Goal: Task Accomplishment & Management: Manage account settings

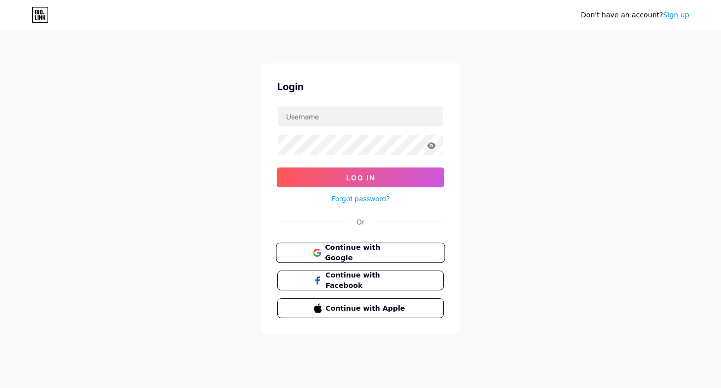
click at [399, 254] on span "Continue with Google" at bounding box center [366, 252] width 83 height 21
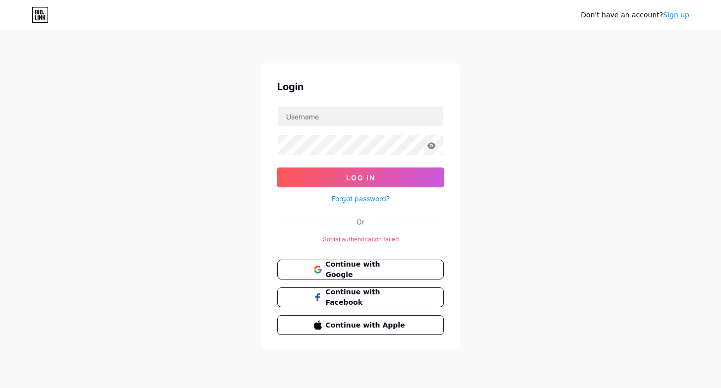
click at [427, 203] on div "Forgot password?" at bounding box center [360, 195] width 167 height 17
click at [393, 125] on input "text" at bounding box center [361, 117] width 166 height 20
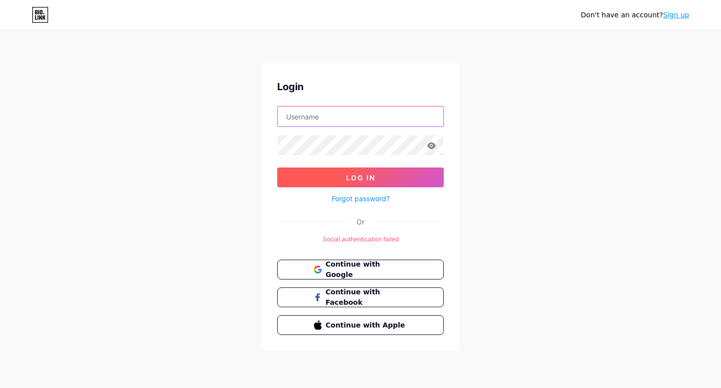
type input "[EMAIL_ADDRESS][DOMAIN_NAME]"
click at [369, 178] on span "Log In" at bounding box center [360, 178] width 29 height 8
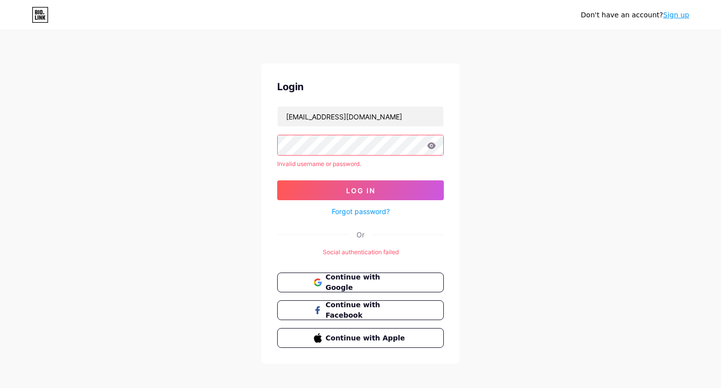
click at [434, 147] on icon at bounding box center [431, 145] width 8 height 6
click at [429, 146] on icon at bounding box center [431, 145] width 8 height 6
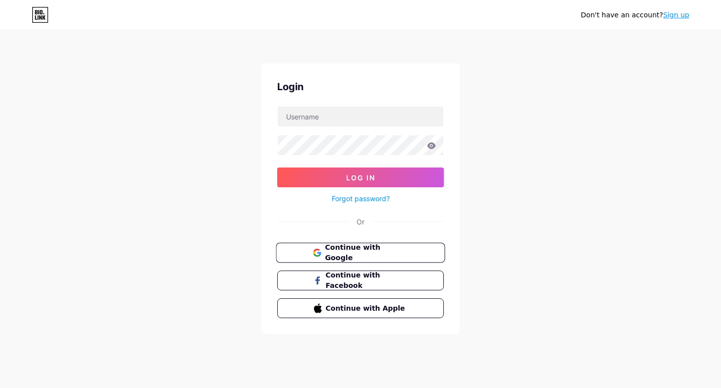
click at [402, 251] on span "Continue with Google" at bounding box center [366, 252] width 83 height 21
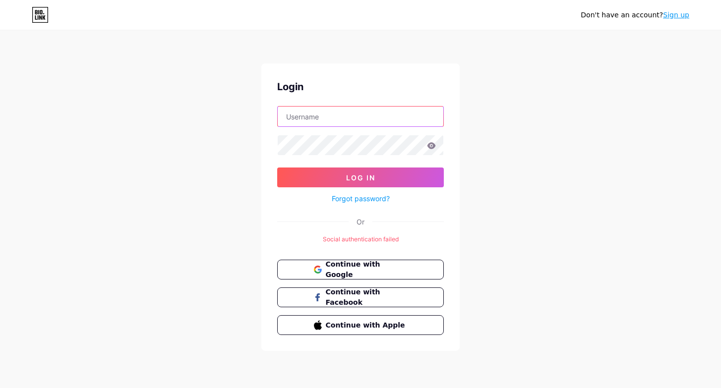
click at [388, 116] on input "text" at bounding box center [361, 117] width 166 height 20
drag, startPoint x: 340, startPoint y: 116, endPoint x: 470, endPoint y: 115, distance: 129.9
click at [470, 116] on div "Don't have an account? Sign up Login tsm2405s40018@edu.tsm.ac.jp Log In Forgot …" at bounding box center [360, 191] width 721 height 383
type input "tsm2405s40018"
click at [450, 226] on div "Login tsm2405s40018 Log In Forgot password? Or Social authentication failed Con…" at bounding box center [360, 207] width 198 height 288
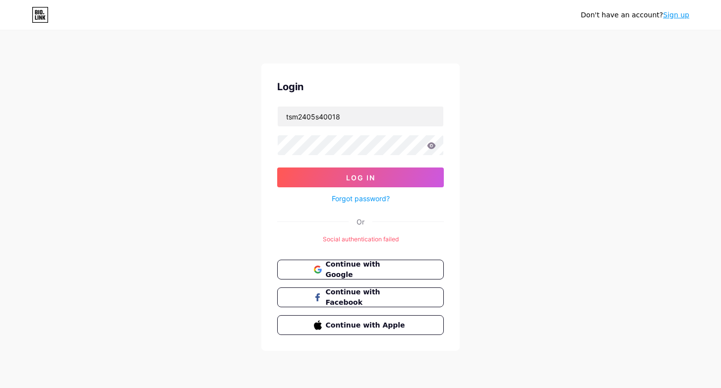
click at [431, 145] on icon at bounding box center [431, 145] width 8 height 6
click at [431, 146] on icon at bounding box center [431, 145] width 8 height 6
click at [416, 175] on button "Log In" at bounding box center [360, 178] width 167 height 20
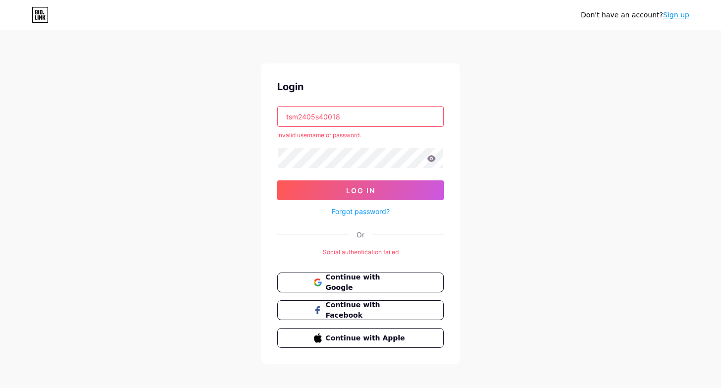
click at [347, 110] on input "tsm2405s40018" at bounding box center [361, 117] width 166 height 20
click at [309, 262] on div "Login tsm2405s40018 Invalid username or password. Log In Forgot password? Or So…" at bounding box center [360, 213] width 198 height 300
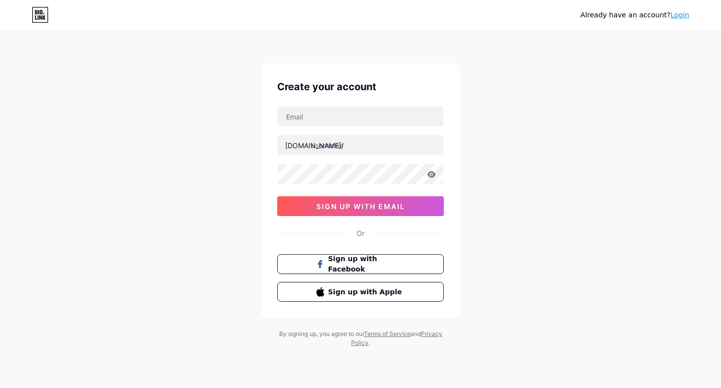
click at [370, 236] on div "Or" at bounding box center [360, 233] width 167 height 10
click at [364, 126] on div at bounding box center [360, 116] width 167 height 21
click at [362, 112] on input "text" at bounding box center [361, 117] width 166 height 20
type input "[EMAIL_ADDRESS][DOMAIN_NAME]"
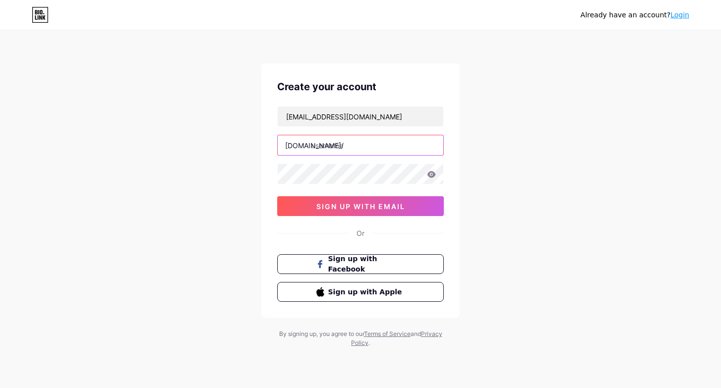
click at [362, 145] on input "text" at bounding box center [361, 145] width 166 height 20
type input "[EMAIL_ADDRESS][DOMAIN_NAME]"
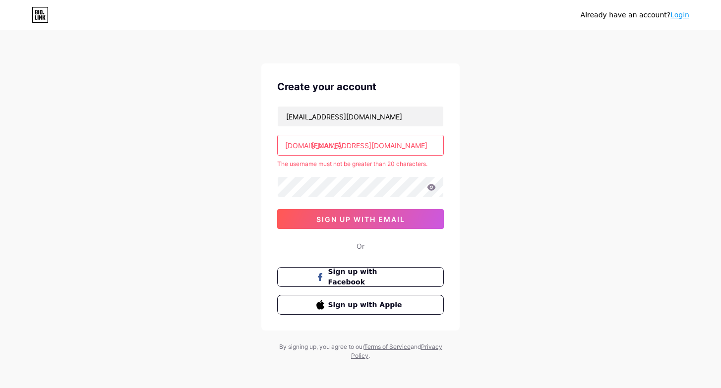
click at [313, 144] on input "[EMAIL_ADDRESS][DOMAIN_NAME]" at bounding box center [361, 145] width 166 height 20
click at [358, 142] on input "[EMAIL_ADDRESS][DOMAIN_NAME]" at bounding box center [361, 145] width 166 height 20
drag, startPoint x: 419, startPoint y: 143, endPoint x: 313, endPoint y: 144, distance: 106.1
click at [313, 144] on input "tsm2405s40018@edu.tsm.ac.jp" at bounding box center [361, 145] width 166 height 20
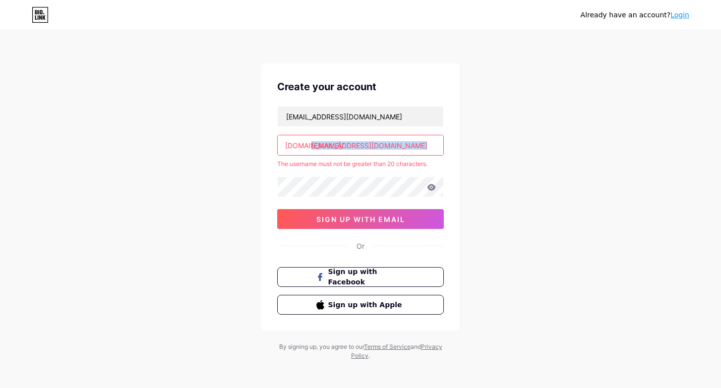
click at [486, 156] on div "Already have an account? Login Create your account tsm2405s40018@edu.tsm.ac.jp …" at bounding box center [360, 196] width 721 height 392
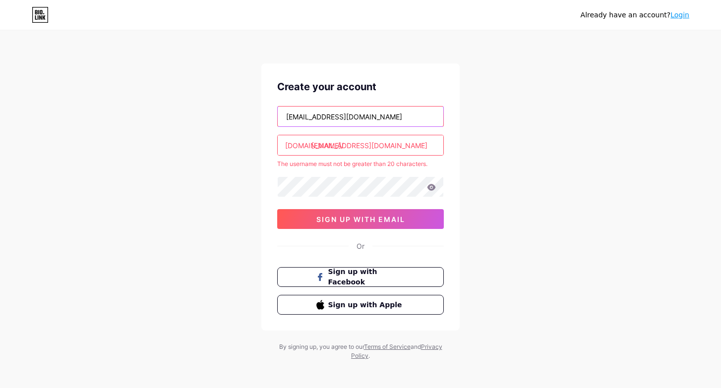
click at [353, 116] on input "[EMAIL_ADDRESS][DOMAIN_NAME]" at bounding box center [361, 117] width 166 height 20
click at [116, 39] on div "Already have an account? Login Create your account tsm2405s40018@edu.tsm.ac.jp …" at bounding box center [360, 196] width 721 height 392
click at [356, 149] on input "[EMAIL_ADDRESS][DOMAIN_NAME]" at bounding box center [361, 145] width 166 height 20
click at [424, 144] on input "[EMAIL_ADDRESS][DOMAIN_NAME]" at bounding box center [361, 145] width 166 height 20
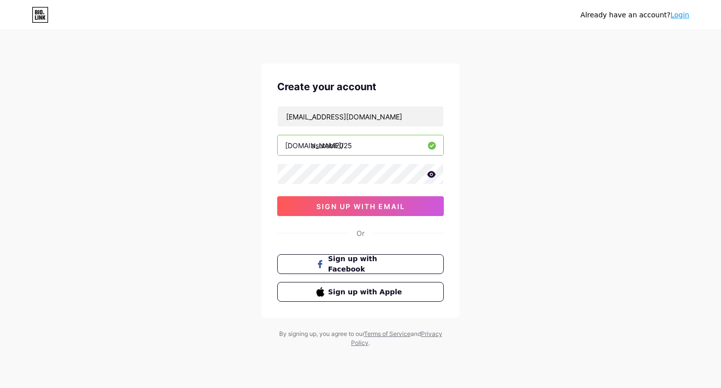
type input "asutobi2025"
click at [434, 177] on icon at bounding box center [431, 174] width 9 height 7
click at [267, 173] on div "Create your account tsm2405s40018@edu.tsm.ac.jp bio.link/ asutobi2025 0cAFcWeA7…" at bounding box center [360, 190] width 198 height 254
click at [251, 216] on div "Already have an account? Login Create your account tsm2405s40018@edu.tsm.ac.jp …" at bounding box center [360, 189] width 721 height 379
click at [344, 205] on span "sign up with email" at bounding box center [360, 206] width 89 height 8
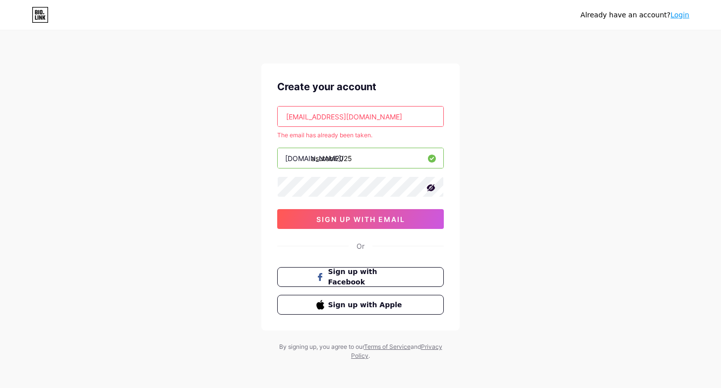
click at [371, 119] on input "[EMAIL_ADDRESS][DOMAIN_NAME]" at bounding box center [361, 117] width 166 height 20
click at [249, 158] on div "Already have an account? Login Create your account tsm2405s40018@edu.tsm.ac.jp …" at bounding box center [360, 196] width 721 height 392
click at [43, 19] on icon at bounding box center [40, 15] width 17 height 16
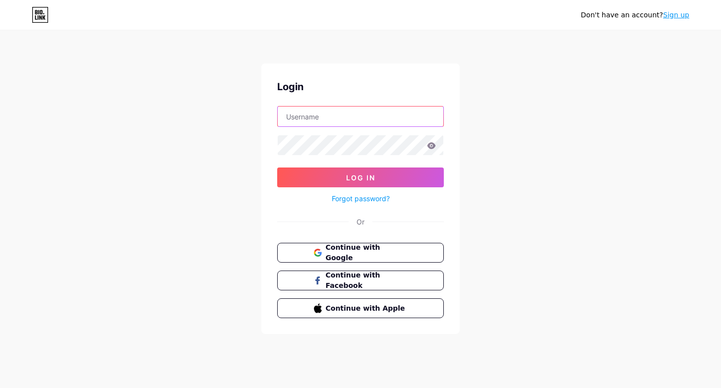
click at [379, 124] on input "text" at bounding box center [361, 117] width 166 height 20
type input "[EMAIL_ADDRESS][DOMAIN_NAME]"
click at [428, 142] on icon at bounding box center [431, 145] width 9 height 7
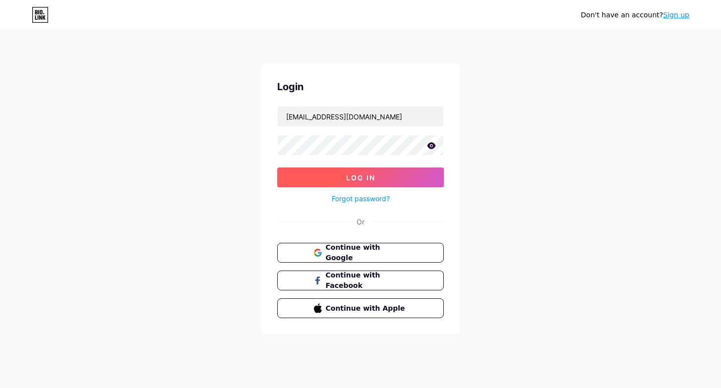
click at [364, 174] on span "Log In" at bounding box center [360, 178] width 29 height 8
click at [370, 176] on span "Log In" at bounding box center [360, 178] width 29 height 8
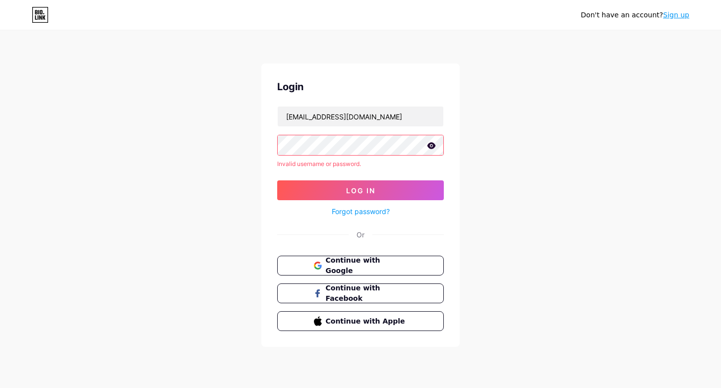
click at [434, 145] on icon at bounding box center [431, 145] width 8 height 6
click at [346, 113] on input "[EMAIL_ADDRESS][DOMAIN_NAME]" at bounding box center [361, 117] width 166 height 20
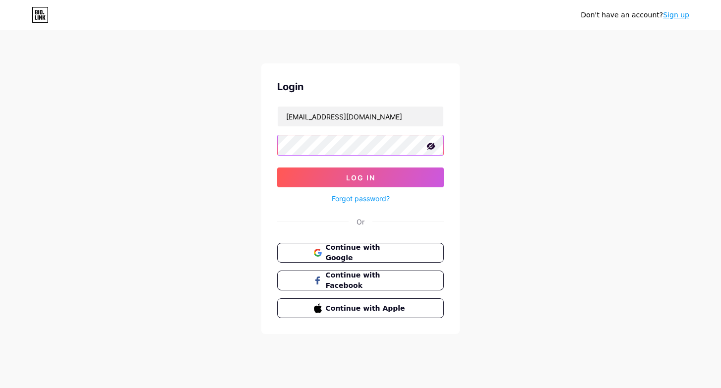
click at [277, 168] on button "Log In" at bounding box center [360, 178] width 167 height 20
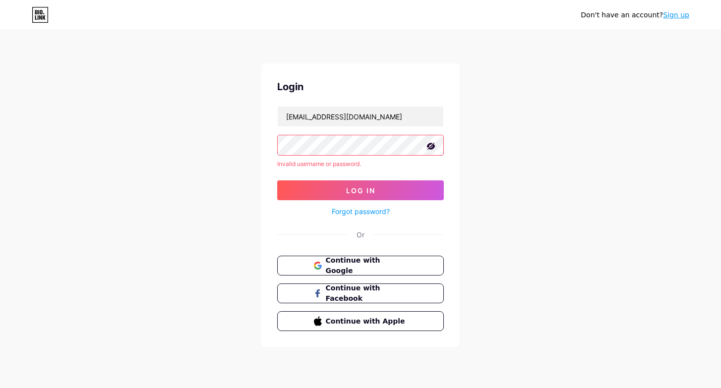
click at [374, 214] on link "Forgot password?" at bounding box center [361, 211] width 58 height 10
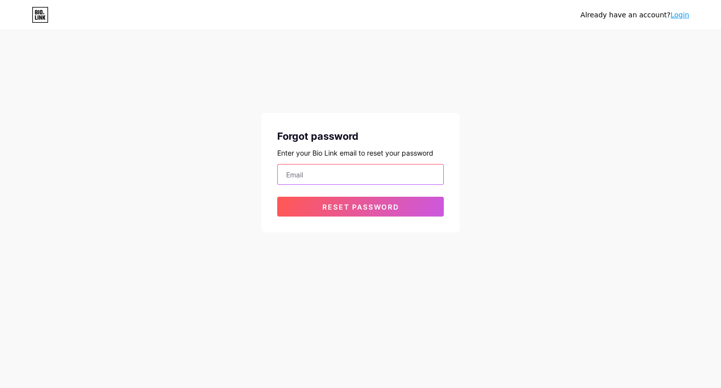
click at [384, 175] on input "email" at bounding box center [361, 175] width 166 height 20
type input "[EMAIL_ADDRESS][DOMAIN_NAME]"
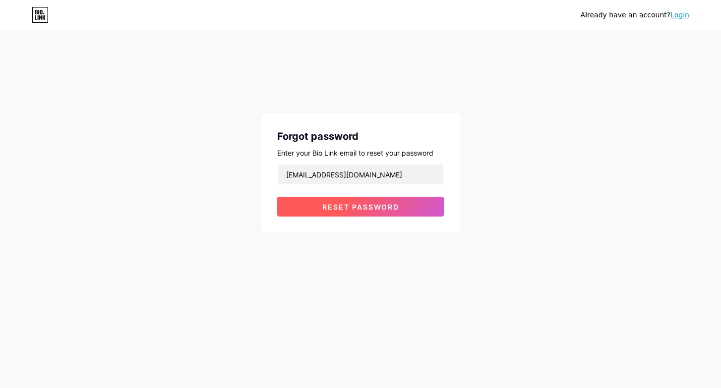
click at [388, 214] on button "Reset password" at bounding box center [360, 207] width 167 height 20
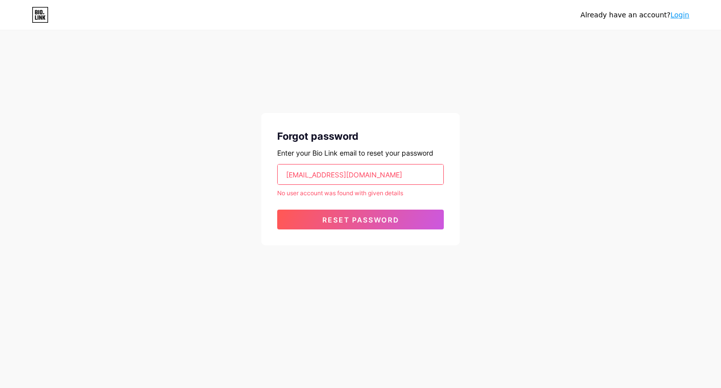
click at [376, 173] on input "[EMAIL_ADDRESS][DOMAIN_NAME]" at bounding box center [361, 175] width 166 height 20
click at [308, 201] on form "tsm2405s40018@edu.tsm.ac.jp No user account was found with given details Reset …" at bounding box center [360, 196] width 167 height 65
click at [443, 53] on div "Already have an account? Login Forgot password Enter your Bio Link email to res…" at bounding box center [360, 138] width 721 height 277
click at [592, 89] on div "Already have an account? Login Forgot password Enter your Bio Link email to res…" at bounding box center [360, 138] width 721 height 277
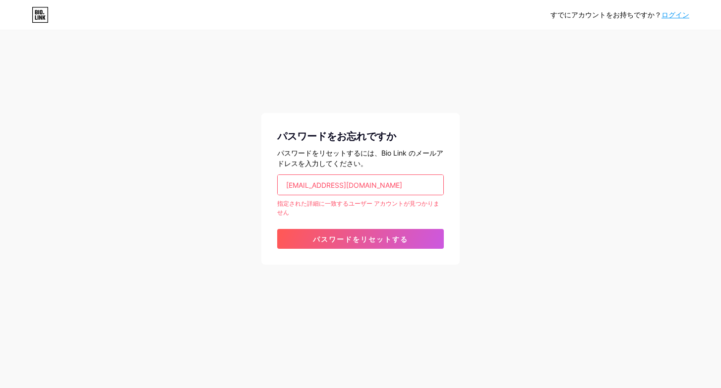
click at [38, 12] on icon at bounding box center [38, 12] width 1 height 4
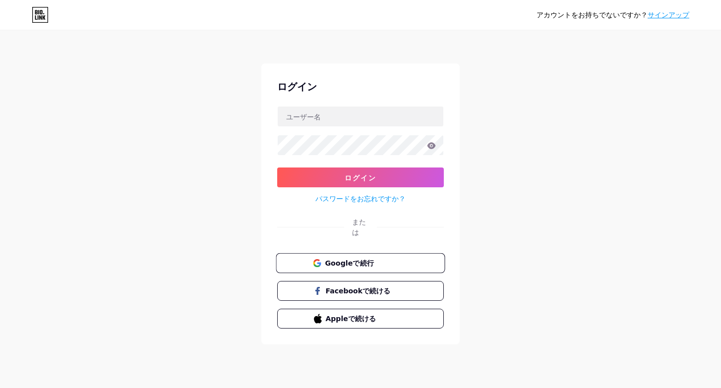
click at [374, 269] on button "Googleで続行" at bounding box center [360, 263] width 169 height 20
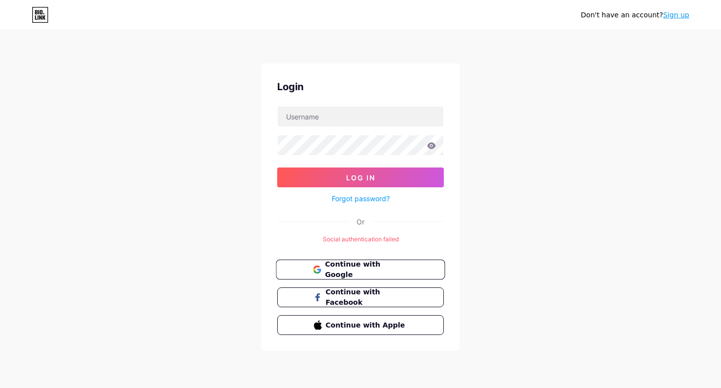
click at [363, 264] on span "Continue with Google" at bounding box center [366, 269] width 83 height 21
click at [354, 109] on input "text" at bounding box center [361, 117] width 166 height 20
click at [314, 267] on icon at bounding box center [316, 267] width 6 height 3
click at [674, 16] on link "Sign up" at bounding box center [676, 15] width 26 height 8
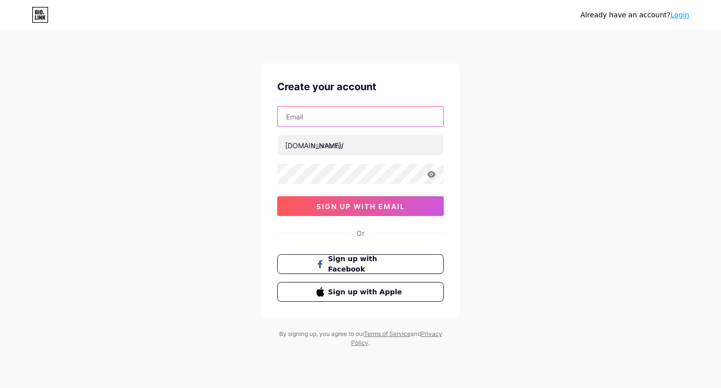
click at [401, 123] on input "text" at bounding box center [361, 117] width 166 height 20
type input "[EMAIL_ADDRESS][DOMAIN_NAME]"
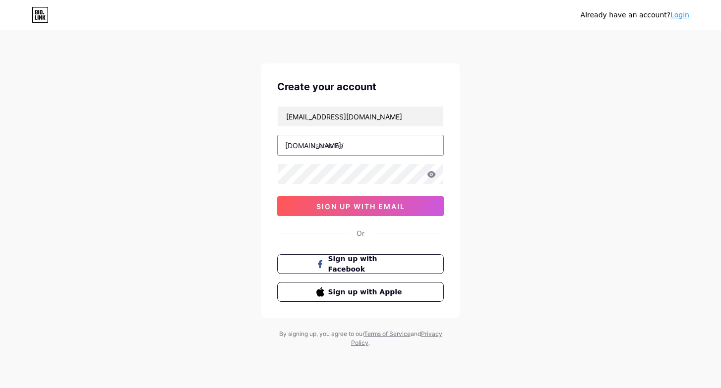
click at [376, 152] on input "text" at bounding box center [361, 145] width 166 height 20
type input "asutobi2025"
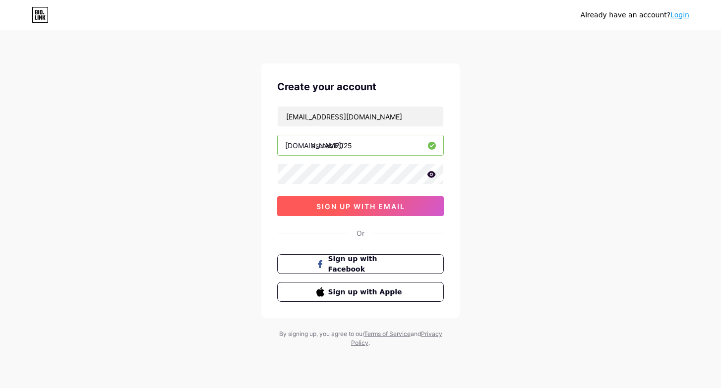
click at [303, 215] on button "sign up with email" at bounding box center [360, 206] width 167 height 20
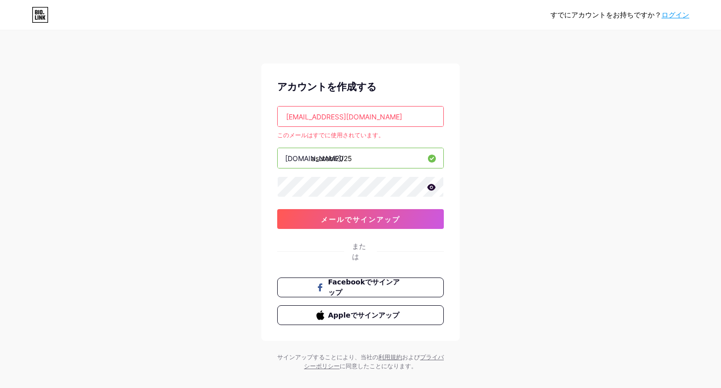
click at [597, 67] on div "すでにアカウントをお持ちですか？ ログイン アカウントを作成する tsm2405s40018@edu.tsm.ac.jp このメールはすでに使用されています。…" at bounding box center [360, 201] width 721 height 403
click at [411, 117] on input "tsm2405s40018@edu.tsm.ac.jp" at bounding box center [361, 117] width 166 height 20
click at [671, 13] on font "ログイン" at bounding box center [675, 15] width 28 height 8
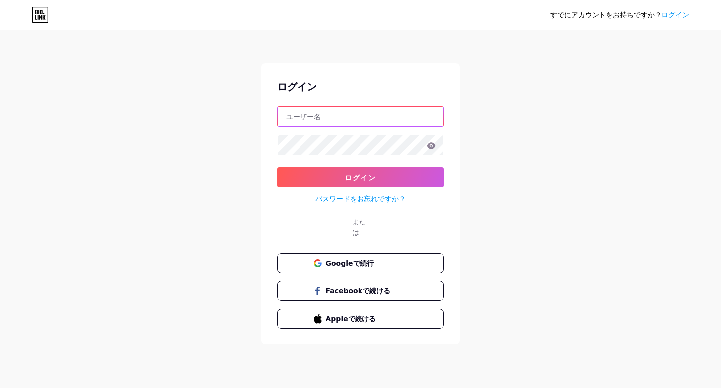
click at [376, 117] on input "text" at bounding box center [361, 117] width 166 height 20
paste input "tsm2405s40018@edu.tsm.ac.jp"
type input "tsm2405s40018@edu.tsm.ac.jp"
click at [318, 196] on font "パスワードをお忘れですか？" at bounding box center [360, 198] width 90 height 8
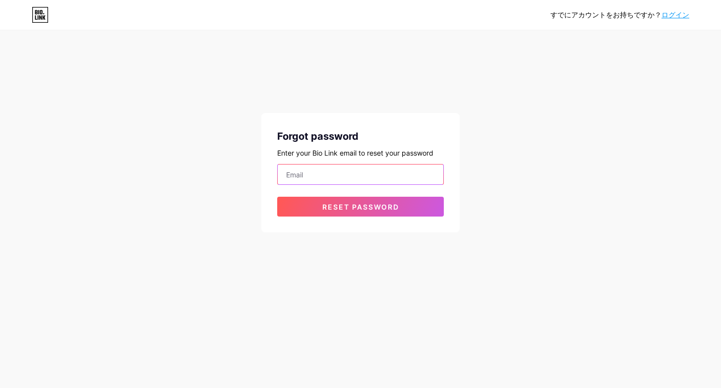
click at [328, 171] on div "Forgot password Enter your Bio Link email to reset your password Reset password" at bounding box center [360, 172] width 198 height 119
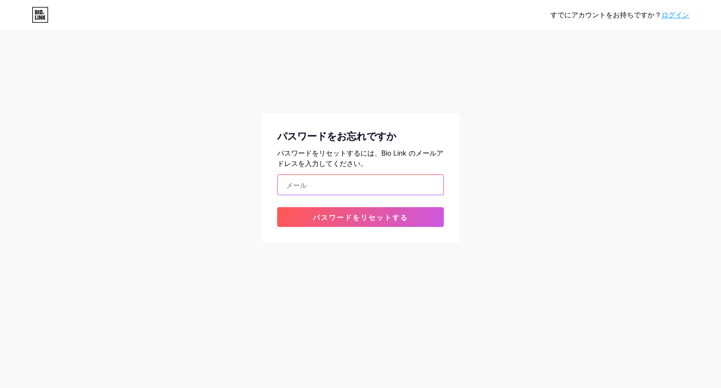
paste input "tsm2405s40018@edu.tsm.ac.jp"
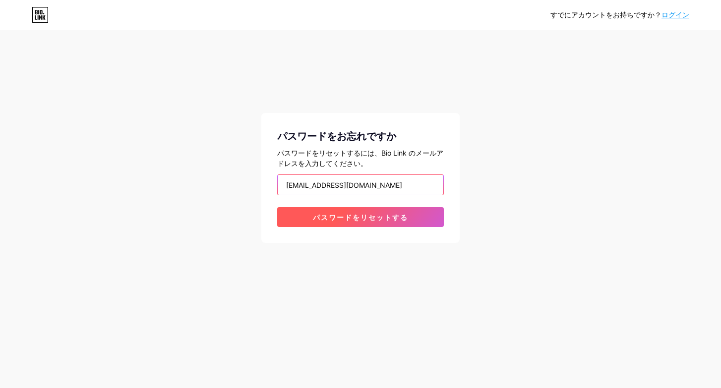
type input "tsm2405s40018@edu.tsm.ac.jp"
click at [303, 214] on button "パスワードをリセットする" at bounding box center [360, 217] width 167 height 20
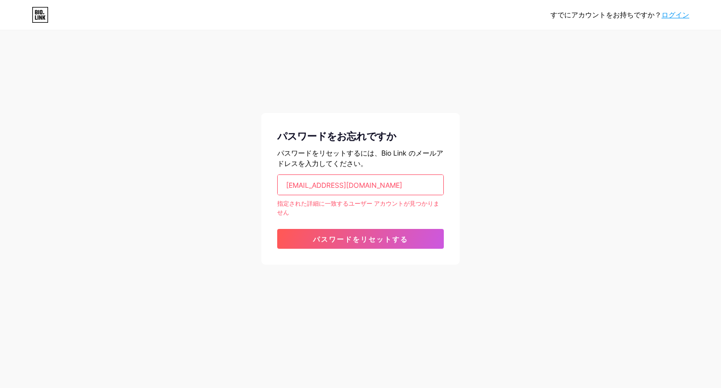
click at [394, 187] on input "tsm2405s40018@edu.tsm.ac.jp" at bounding box center [361, 185] width 166 height 20
click at [221, 107] on div "すでにアカウントをお持ちですか？ ログイン パスワードをお忘れですか パスワードをリセットするには、Bio Link のメールアドレスを入力してください。 t…" at bounding box center [360, 148] width 721 height 296
click at [46, 9] on icon at bounding box center [40, 15] width 17 height 16
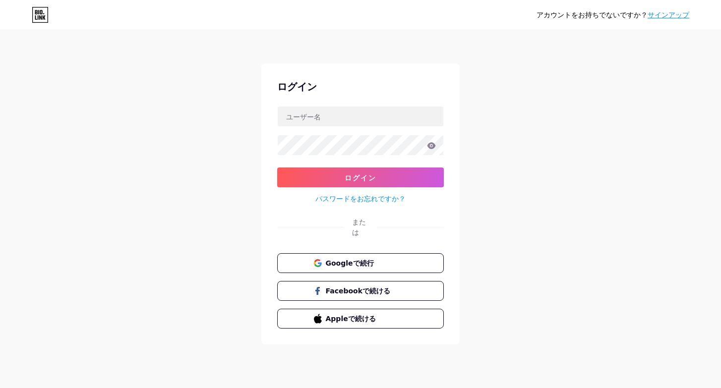
click at [507, 193] on div "アカウントをお持ちでないですか？ サインアップ ログイン ログイン パスワードをお忘れですか？ または Googleで続行 Facebookで続ける Appl…" at bounding box center [360, 188] width 721 height 376
click at [355, 314] on font "Appleで続ける" at bounding box center [350, 318] width 51 height 8
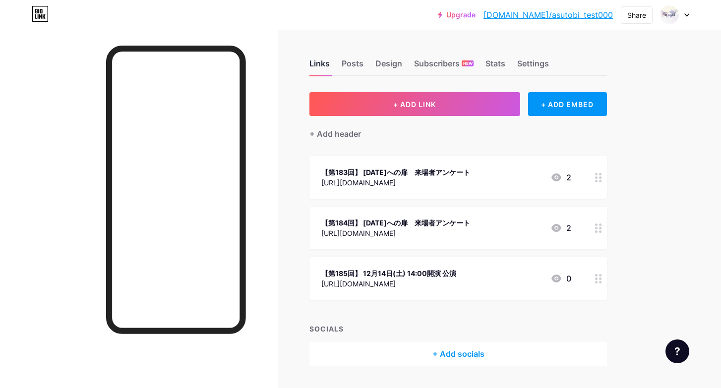
click at [322, 68] on div "Links" at bounding box center [319, 67] width 20 height 18
click at [341, 65] on div "Links Posts Design Subscribers NEW Stats Settings" at bounding box center [457, 59] width 297 height 35
click at [353, 65] on div "Posts" at bounding box center [353, 67] width 22 height 18
click at [325, 62] on div "Links" at bounding box center [319, 67] width 20 height 18
click at [571, 16] on link "[DOMAIN_NAME]/asutobi_test000" at bounding box center [547, 15] width 129 height 12
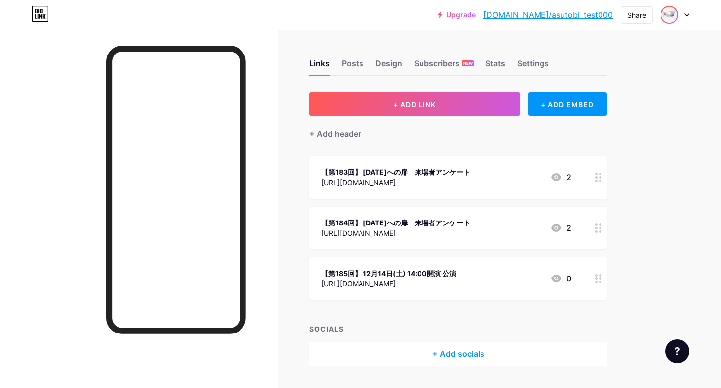
click at [667, 20] on img at bounding box center [669, 15] width 16 height 16
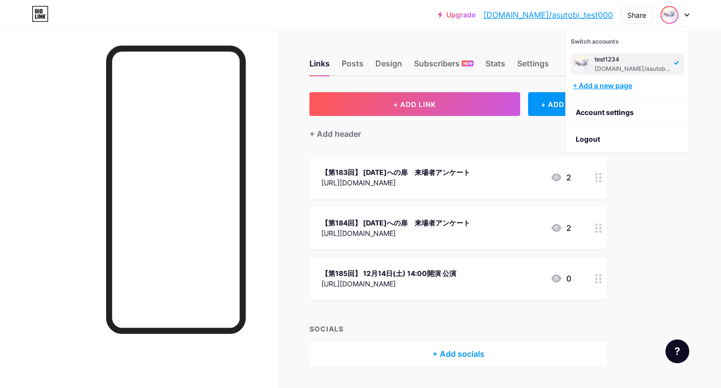
click at [616, 87] on div "+ Add a new page" at bounding box center [628, 86] width 111 height 10
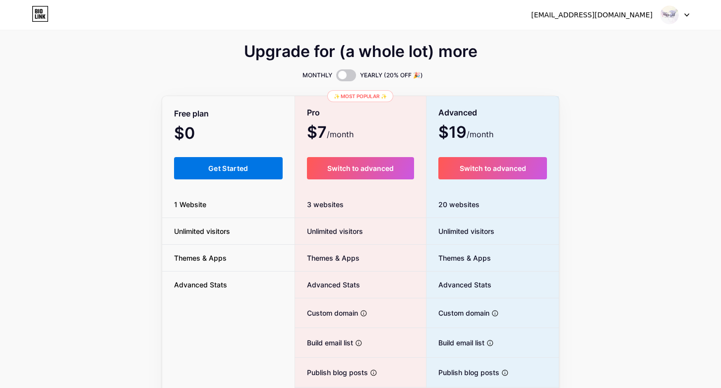
click at [249, 175] on button "Get Started" at bounding box center [228, 168] width 109 height 22
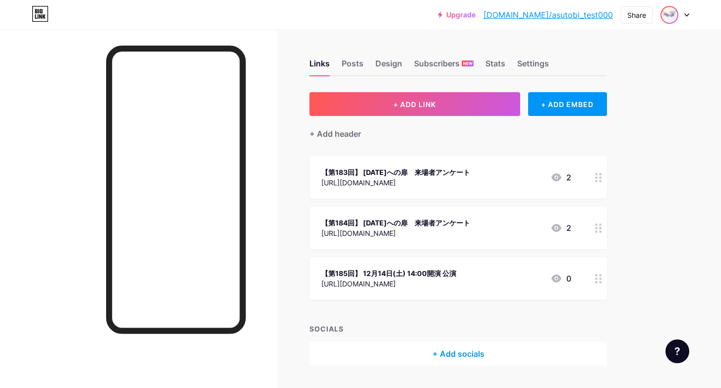
click at [665, 12] on img at bounding box center [669, 15] width 16 height 16
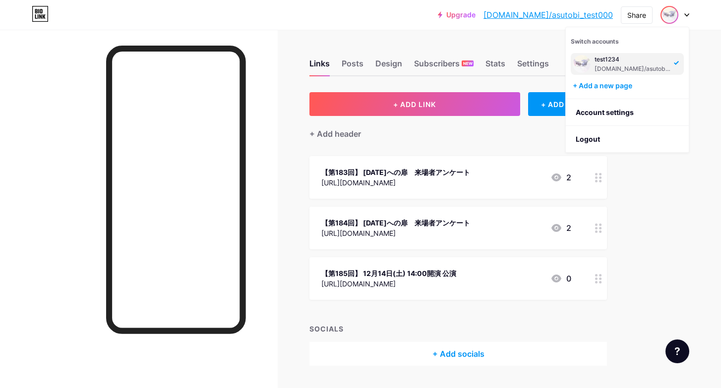
click at [628, 64] on div "test1234 [DOMAIN_NAME]/asutobi_test000" at bounding box center [632, 64] width 76 height 18
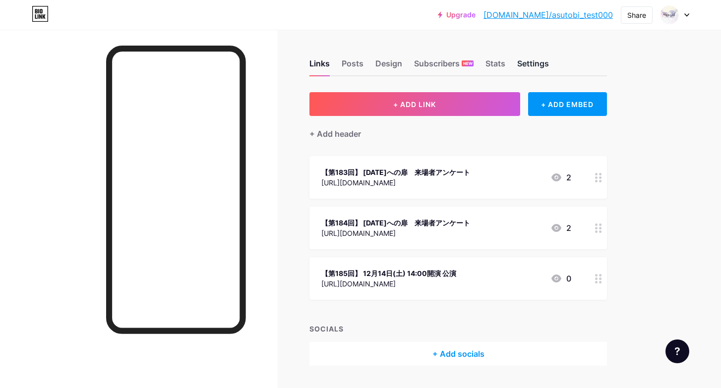
click at [529, 60] on div "Settings" at bounding box center [533, 67] width 32 height 18
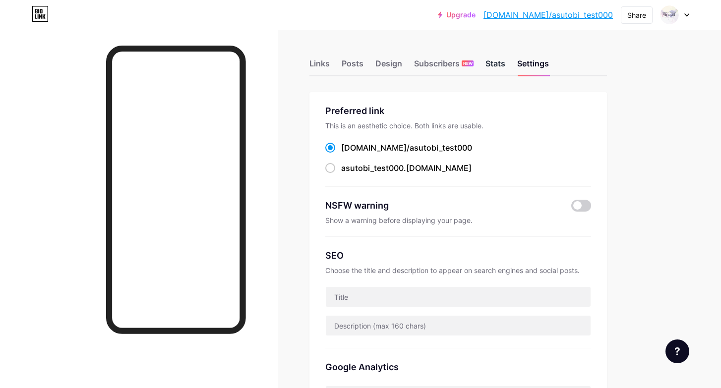
click at [493, 63] on div "Stats" at bounding box center [495, 67] width 20 height 18
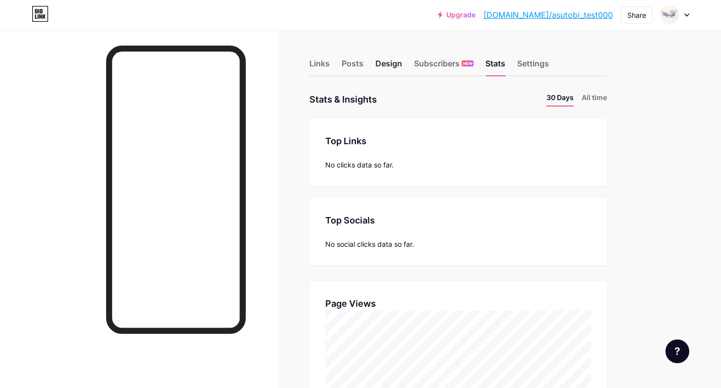
scroll to position [388, 721]
click at [385, 65] on div "Design" at bounding box center [388, 67] width 27 height 18
click at [362, 67] on div "Posts" at bounding box center [353, 67] width 22 height 18
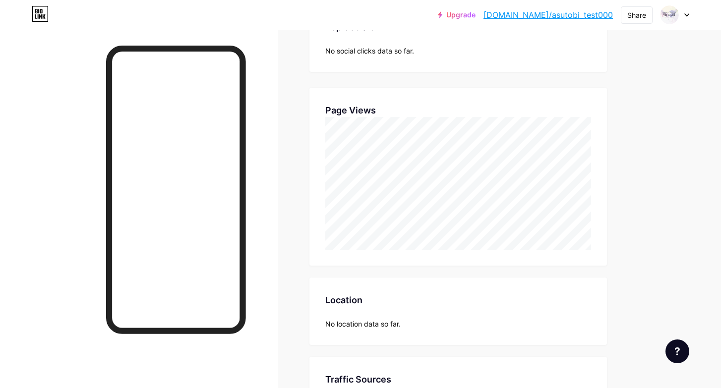
scroll to position [0, 0]
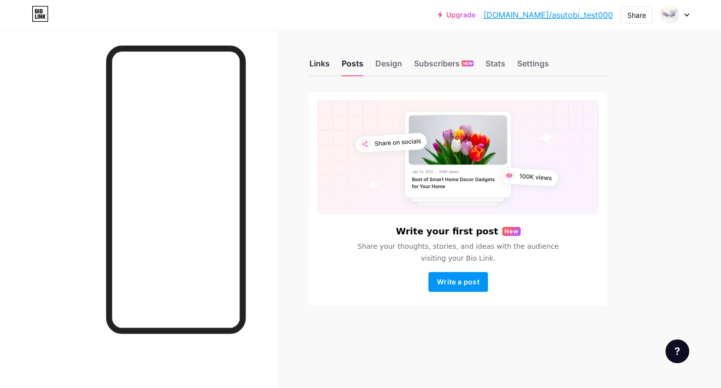
click at [324, 63] on div "Links" at bounding box center [319, 67] width 20 height 18
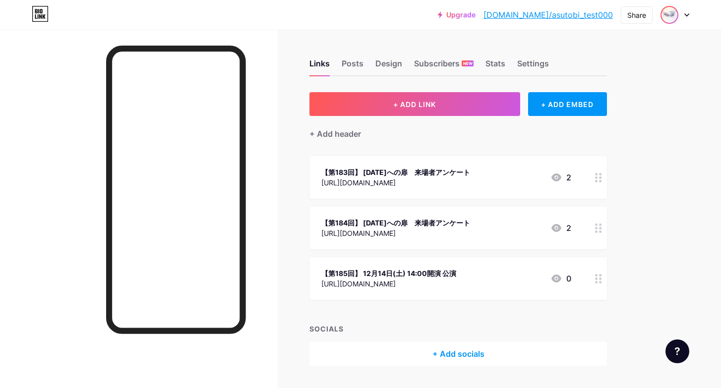
click at [672, 12] on img at bounding box center [669, 15] width 16 height 16
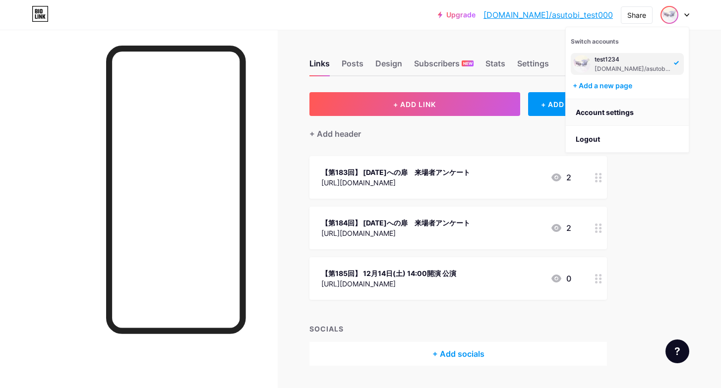
click at [611, 115] on link "Account settings" at bounding box center [627, 112] width 123 height 27
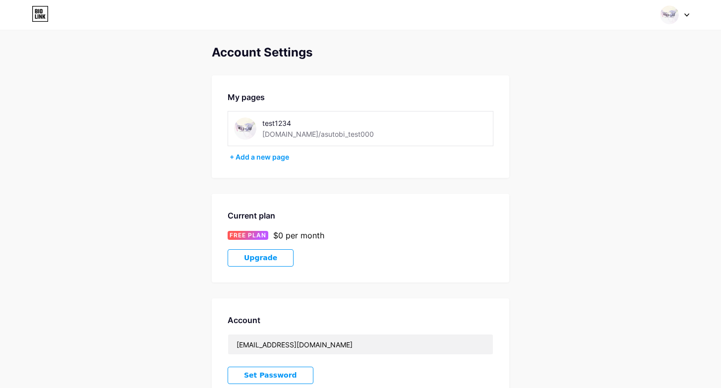
click at [311, 138] on div "bio.link/asutobi_test000" at bounding box center [318, 134] width 112 height 10
click at [327, 131] on div "bio.link/asutobi_test000" at bounding box center [318, 134] width 112 height 10
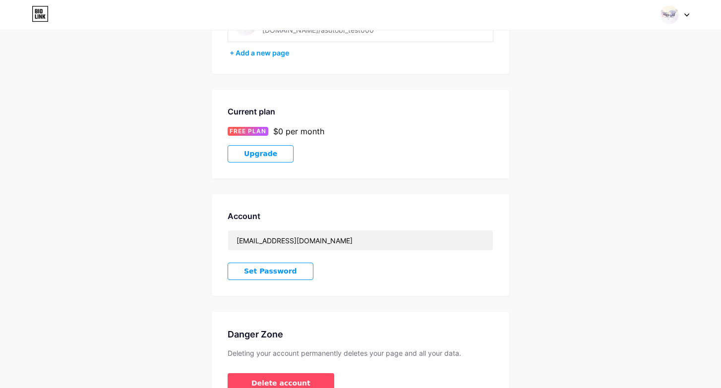
scroll to position [165, 0]
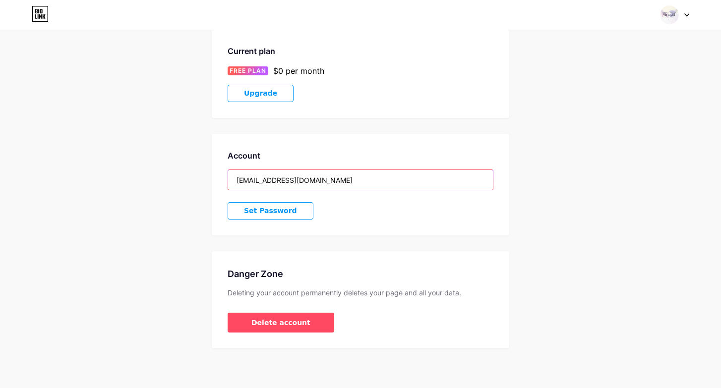
click at [314, 180] on input "y4y2rnh7h9@privaterelay.appleid.com" at bounding box center [360, 180] width 265 height 20
click at [328, 153] on div "Account" at bounding box center [361, 156] width 266 height 12
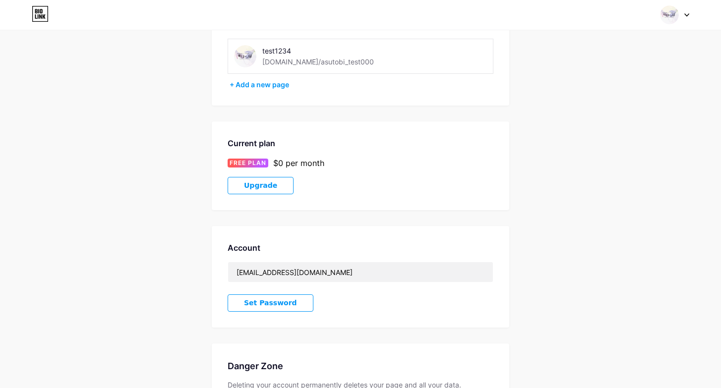
scroll to position [0, 0]
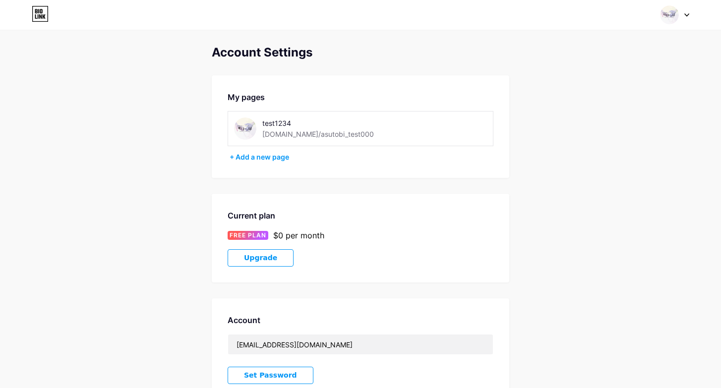
click at [272, 133] on div "bio.link/asutobi_test000" at bounding box center [318, 134] width 112 height 10
click at [275, 144] on div "test1234 bio.link/asutobi_test000" at bounding box center [361, 128] width 266 height 35
click at [245, 138] on img at bounding box center [245, 128] width 22 height 22
click at [246, 128] on img at bounding box center [245, 128] width 22 height 22
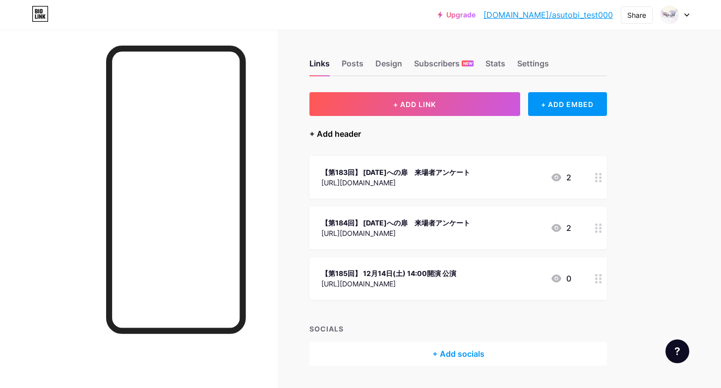
click at [348, 137] on div "+ Add header" at bounding box center [335, 134] width 52 height 12
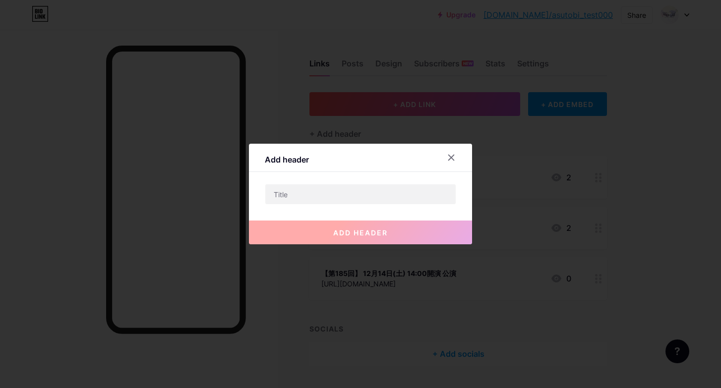
click at [400, 181] on div "Add header add header" at bounding box center [360, 194] width 223 height 101
click at [398, 194] on input "text" at bounding box center [360, 194] width 190 height 20
click at [450, 163] on div at bounding box center [451, 158] width 18 height 18
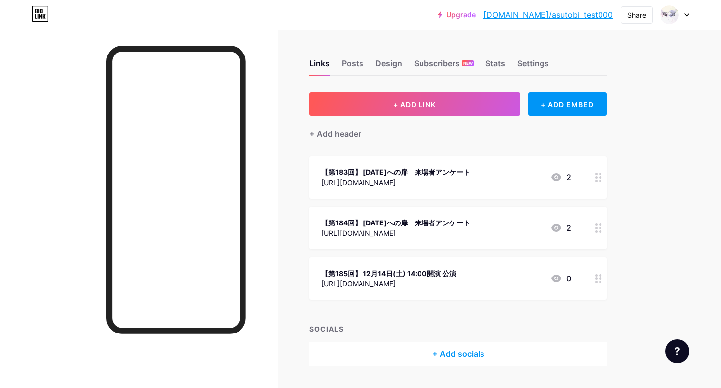
click at [455, 40] on div "Links Posts Design Subscribers NEW Stats Settings + ADD LINK + ADD EMBED + Add …" at bounding box center [324, 223] width 648 height 386
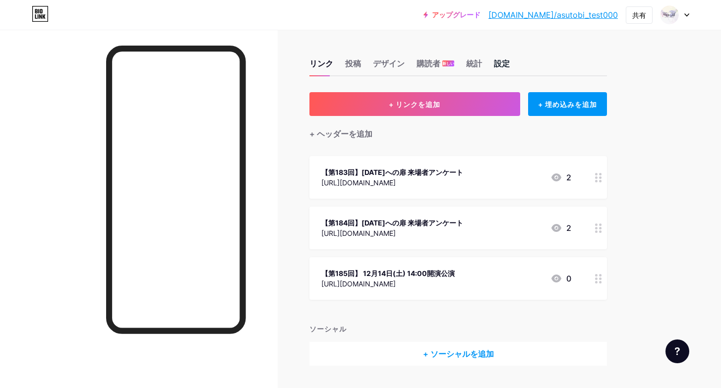
click at [498, 59] on font "設定" at bounding box center [502, 63] width 16 height 10
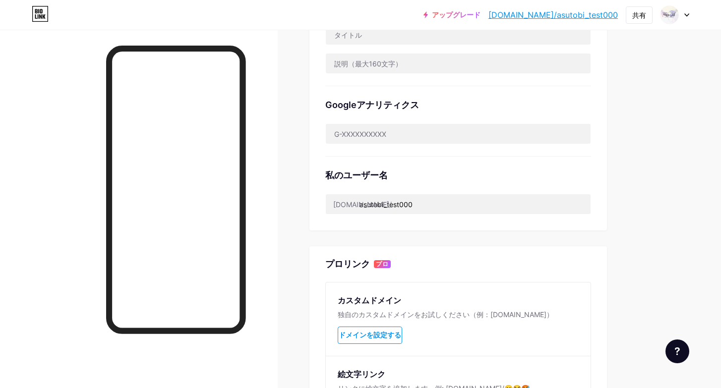
scroll to position [263, 0]
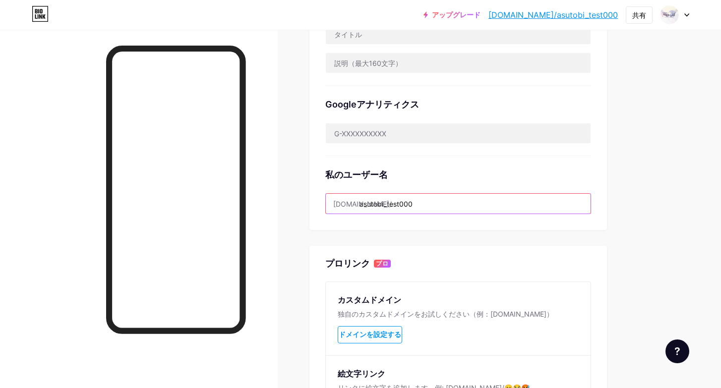
click at [421, 201] on input "asutobi_test000" at bounding box center [458, 204] width 265 height 20
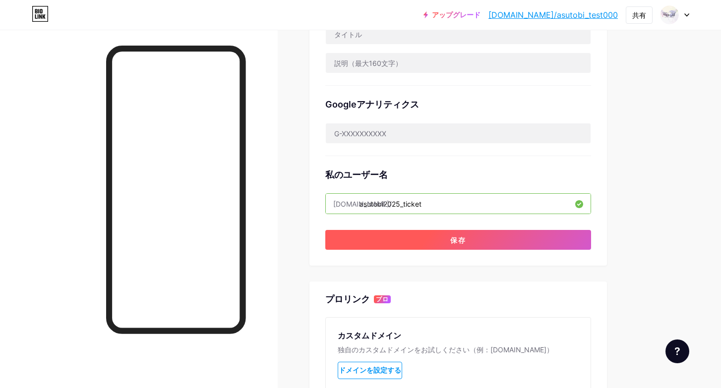
type input "asutobi2025_ticket"
click at [434, 242] on button "保存" at bounding box center [458, 240] width 266 height 20
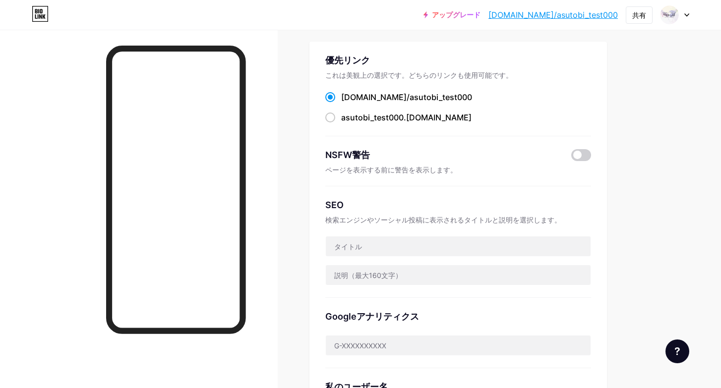
scroll to position [0, 0]
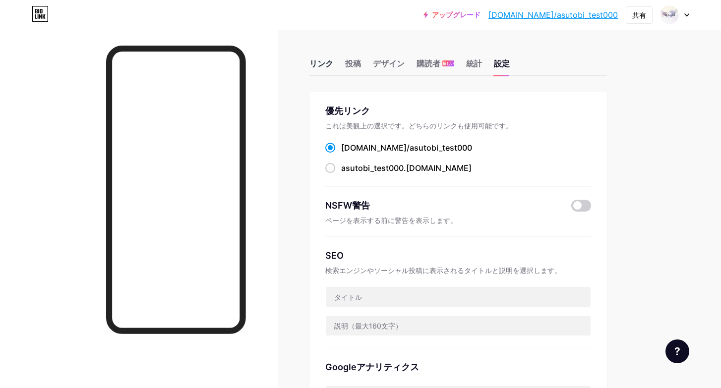
click at [323, 62] on font "リンク" at bounding box center [321, 63] width 24 height 10
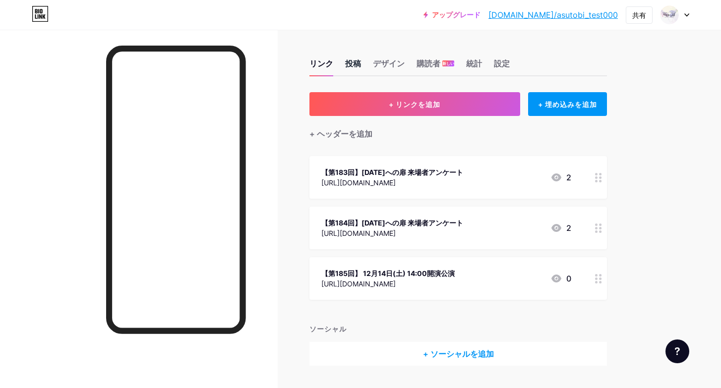
click at [354, 58] on font "投稿" at bounding box center [353, 63] width 16 height 10
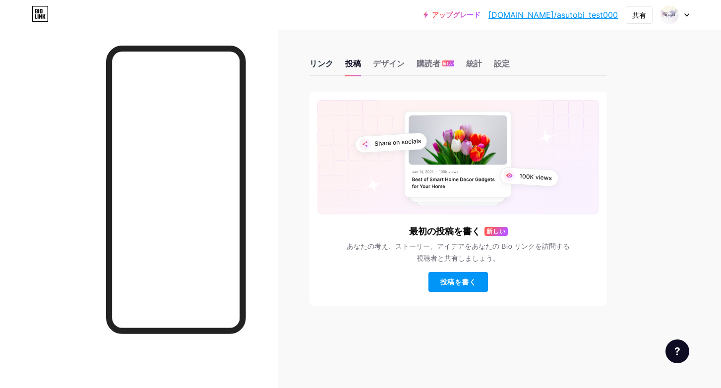
click at [328, 60] on font "リンク" at bounding box center [321, 63] width 24 height 10
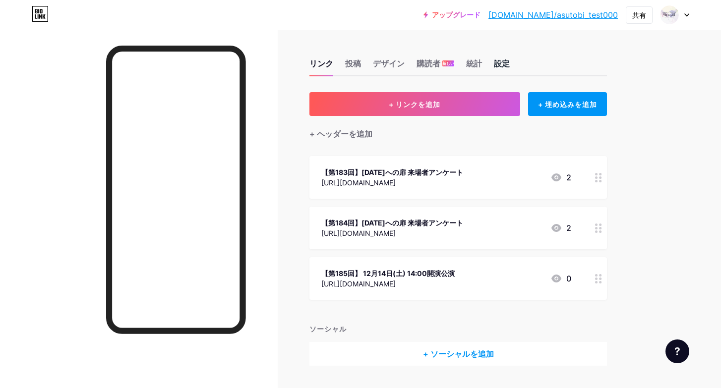
click at [500, 64] on font "設定" at bounding box center [502, 63] width 16 height 10
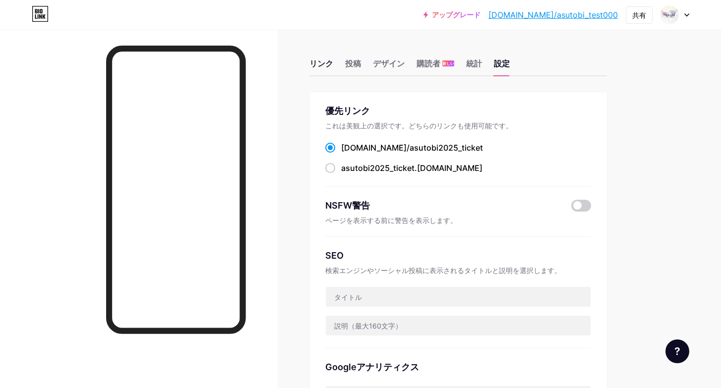
click at [327, 73] on div "リンク" at bounding box center [321, 67] width 24 height 18
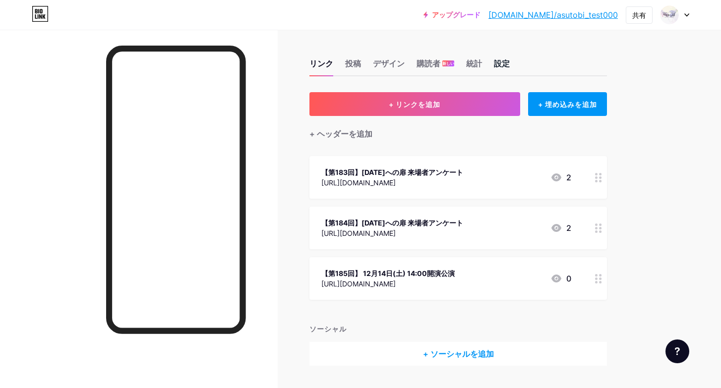
click at [496, 64] on font "設定" at bounding box center [502, 63] width 16 height 10
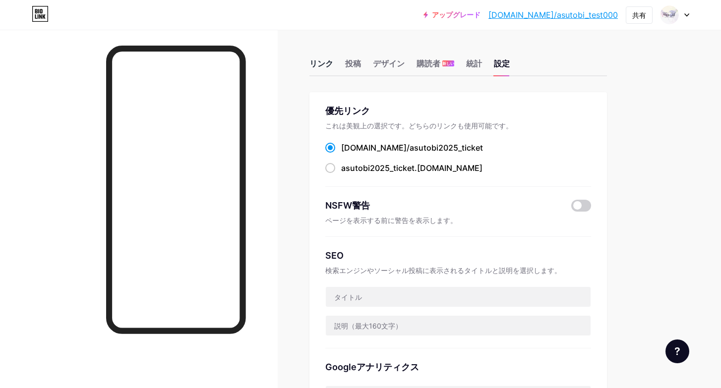
click at [323, 69] on div "リンク" at bounding box center [321, 67] width 24 height 18
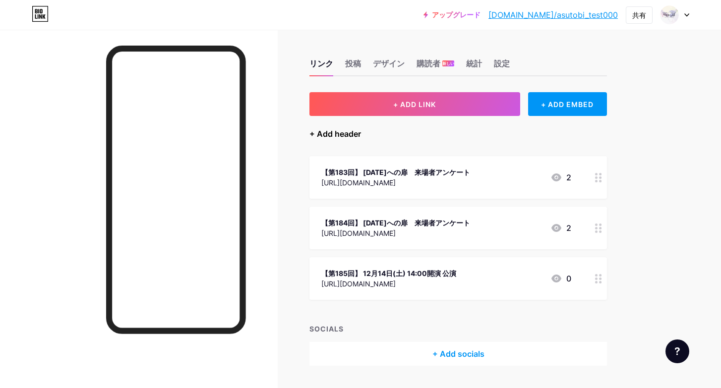
click at [350, 134] on div "+ Add header" at bounding box center [335, 134] width 52 height 12
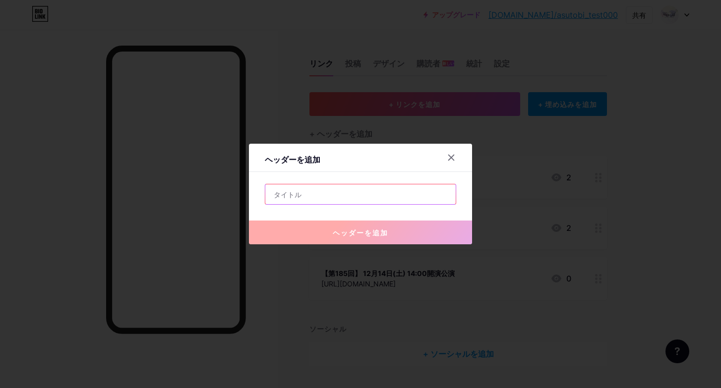
click at [398, 190] on input "text" at bounding box center [360, 194] width 190 height 20
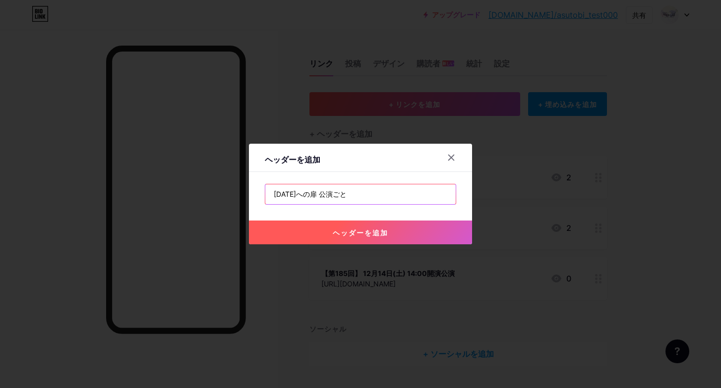
click at [309, 195] on input "明日への扉 公演ごと" at bounding box center [360, 194] width 190 height 20
type input "明日への扉2025 チケット公演ごと"
click at [347, 229] on font "ヘッダーを追加" at bounding box center [361, 233] width 56 height 8
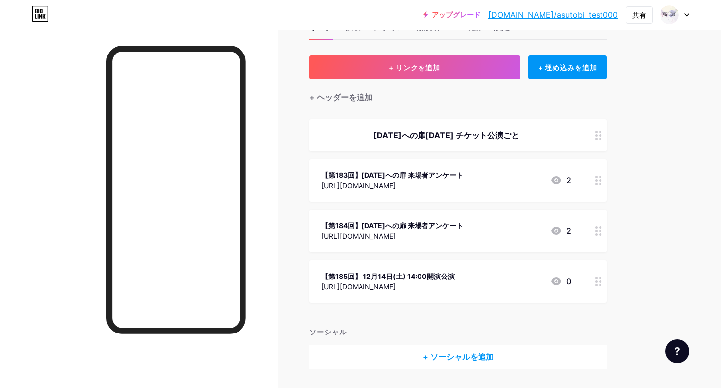
scroll to position [66, 0]
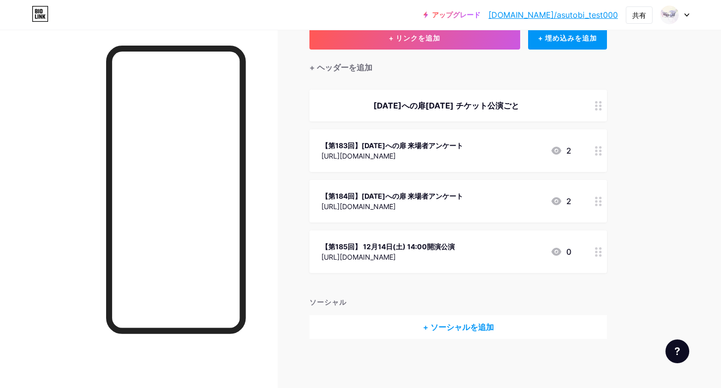
click at [399, 160] on div "https://forms.gle/KdUW1Gp34UN11g8VA" at bounding box center [392, 156] width 142 height 10
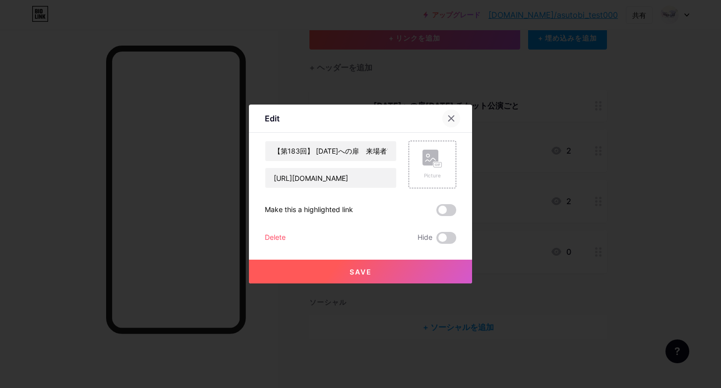
click at [450, 121] on icon at bounding box center [451, 119] width 8 height 8
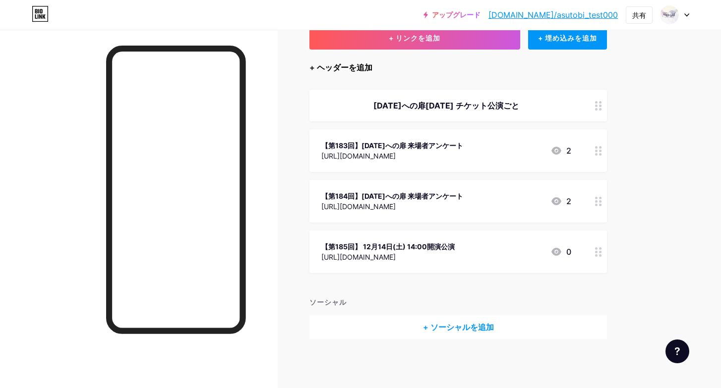
click at [357, 66] on font "+ ヘッダーを追加" at bounding box center [340, 67] width 63 height 10
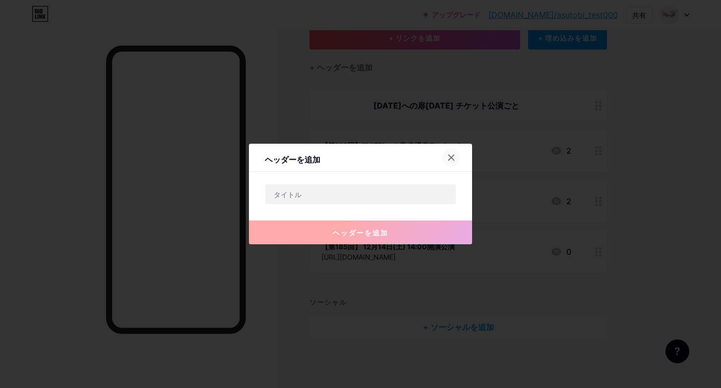
click at [457, 158] on div at bounding box center [451, 158] width 18 height 18
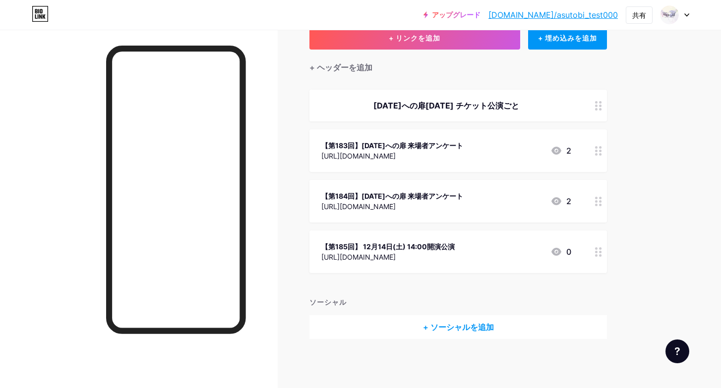
click at [464, 110] on div "明日への扉2025 チケット公演ごと" at bounding box center [446, 106] width 250 height 12
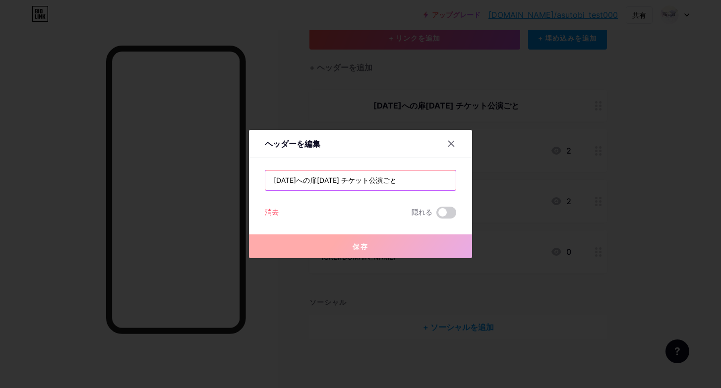
click at [406, 177] on input "明日への扉2025 チケット公演ごと" at bounding box center [360, 181] width 190 height 20
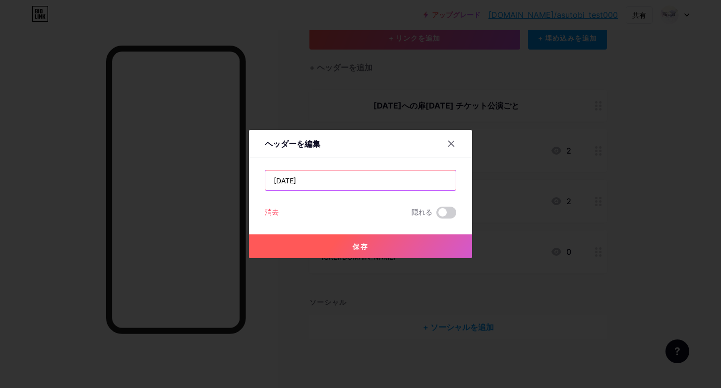
type input "明"
type input "卒業生"
click at [401, 255] on button "保存" at bounding box center [360, 246] width 223 height 24
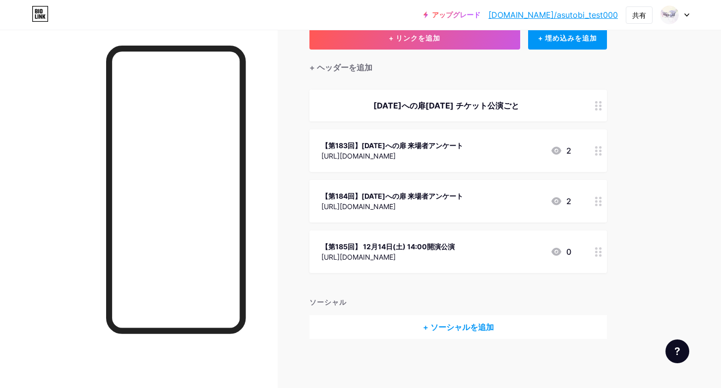
click at [462, 161] on div "【第183回】明日への扉 来場者アンケート https://forms.gle/KdUW1Gp34UN11g8VA 2" at bounding box center [446, 150] width 250 height 23
click at [451, 116] on icon at bounding box center [451, 119] width 8 height 8
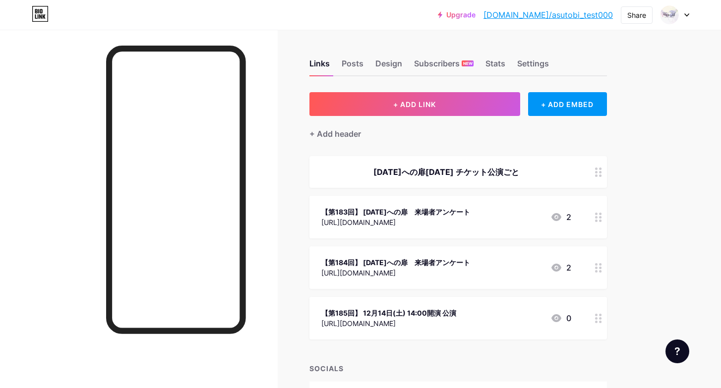
click at [468, 224] on div "【第183回】 明日への扉　来場者アンケート https://forms.gle/KdUW1Gp34UN11g8VA 2" at bounding box center [446, 217] width 250 height 23
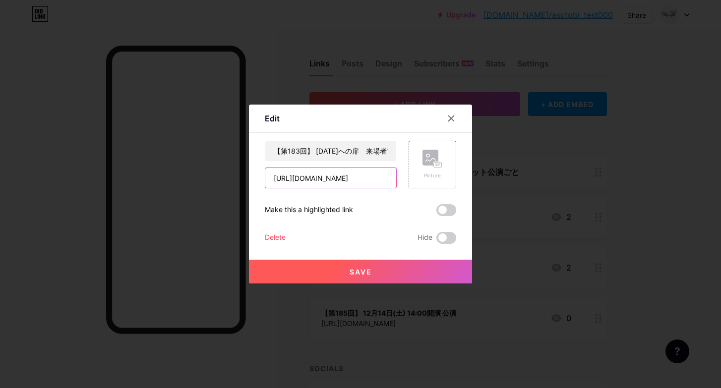
click at [330, 175] on input "https://forms.gle/KdUW1Gp34UN11g8VA" at bounding box center [330, 178] width 131 height 20
paste input "卒業生予約フォーム"
type input "卒"
click at [451, 116] on icon at bounding box center [451, 119] width 8 height 8
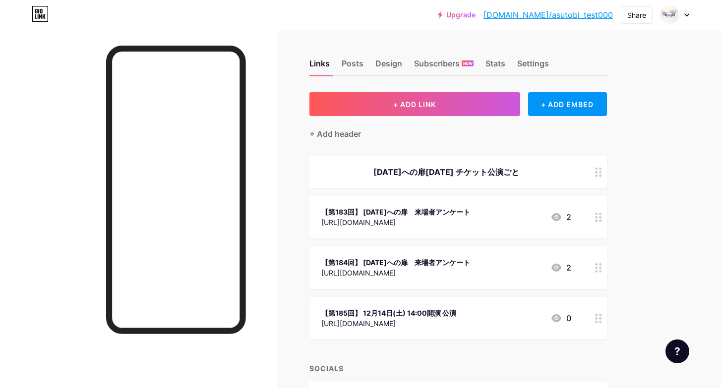
click at [453, 162] on div "明日への扉2025 チケット公演ごと" at bounding box center [457, 172] width 297 height 32
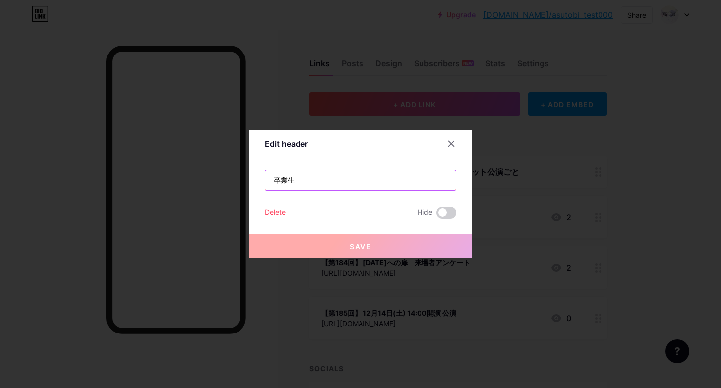
click at [398, 178] on input "卒業生" at bounding box center [360, 181] width 190 height 20
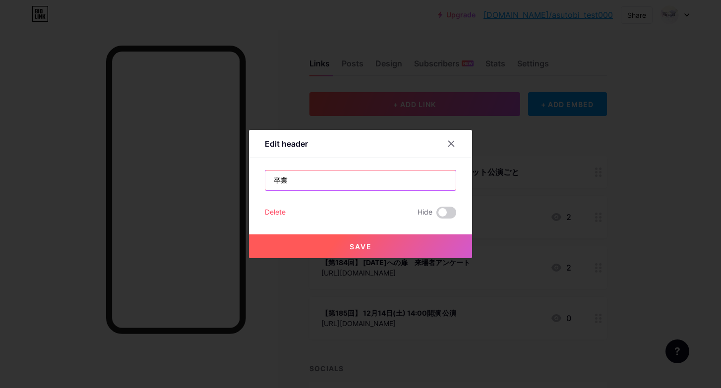
type input "卒"
paste input "卒業生予約フォーム"
type input "卒業生予約フォーム"
click at [415, 252] on button "Save" at bounding box center [360, 246] width 223 height 24
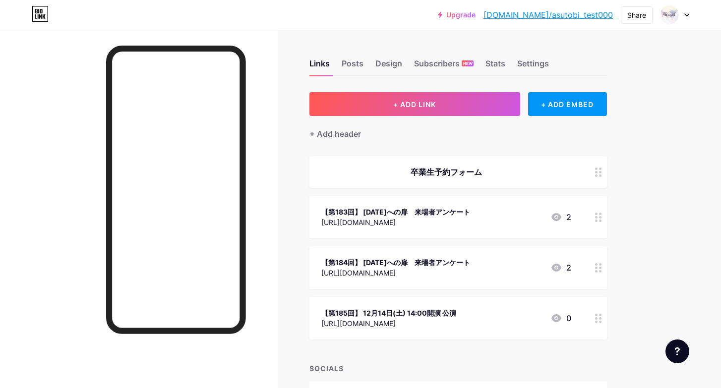
click at [450, 216] on div "【第183回】 明日への扉　来場者アンケート" at bounding box center [395, 212] width 149 height 10
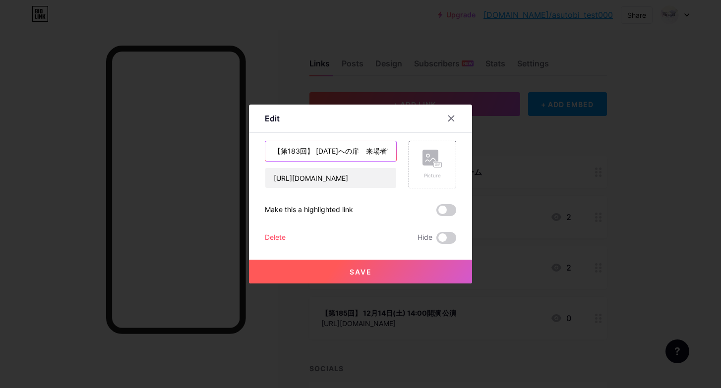
click at [354, 156] on input "【第183回】 明日への扉　来場者アンケート" at bounding box center [330, 151] width 131 height 20
paste input "第186回公演"
type input "第186回公演"
click at [453, 119] on icon at bounding box center [451, 118] width 5 height 5
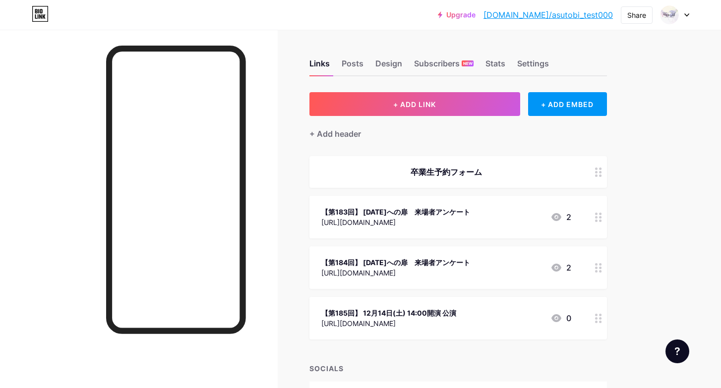
click at [437, 170] on div "卒業生予約フォーム" at bounding box center [446, 172] width 250 height 12
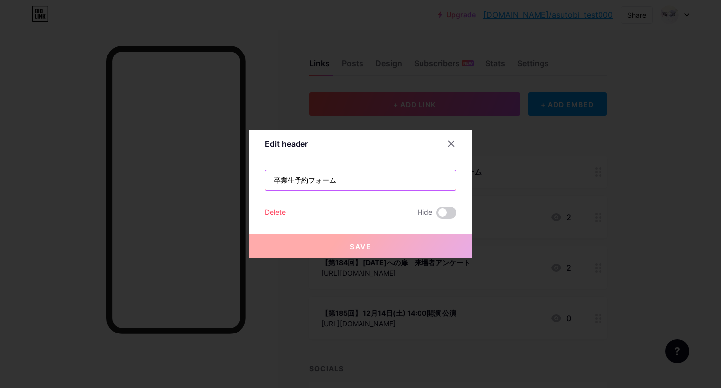
click at [436, 181] on input "卒業生予約フォーム" at bounding box center [360, 181] width 190 height 20
paste input "第186回公演"
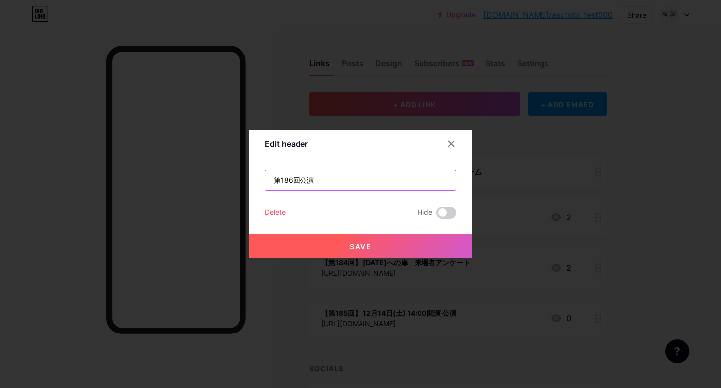
type input "第186回公演"
click at [411, 245] on button "Save" at bounding box center [360, 246] width 223 height 24
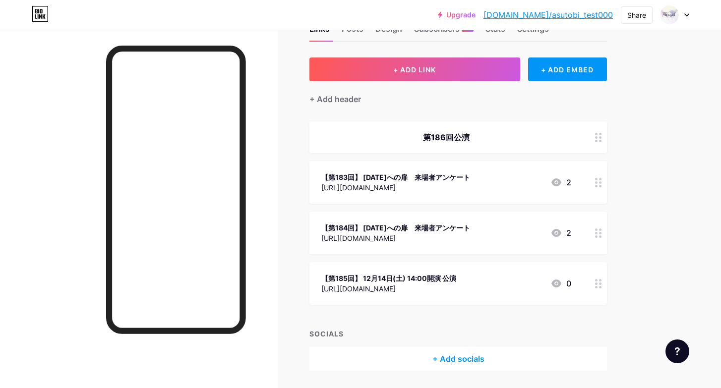
scroll to position [66, 0]
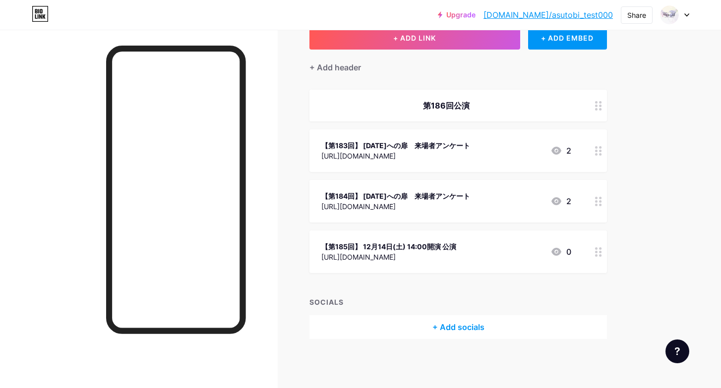
click at [445, 252] on div "https://forms.gle/ABMYseXnZxjfUhQg6" at bounding box center [388, 257] width 135 height 10
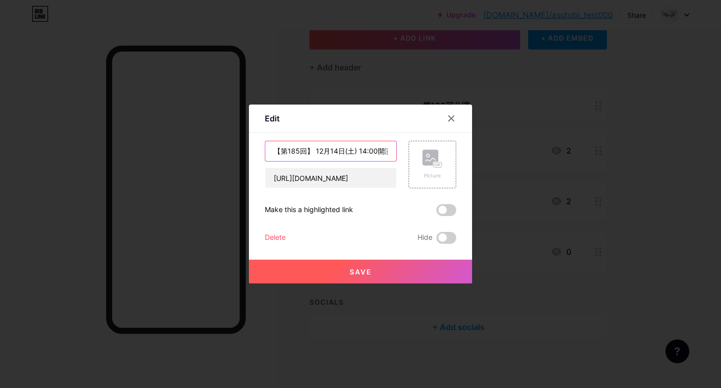
click at [375, 146] on input "【第185回】 12⽉14⽇(⼟) 14:00開演 公演" at bounding box center [330, 151] width 131 height 20
type input "卒業生"
click at [322, 173] on input "https://forms.gle/ABMYseXnZxjfUhQg6" at bounding box center [330, 178] width 131 height 20
paste input "cloud.microsoft/pages/responsepage.aspx?id=DQSIkWdsW0yxEjajBLZtrQAAAAAAAAAAAAMA…"
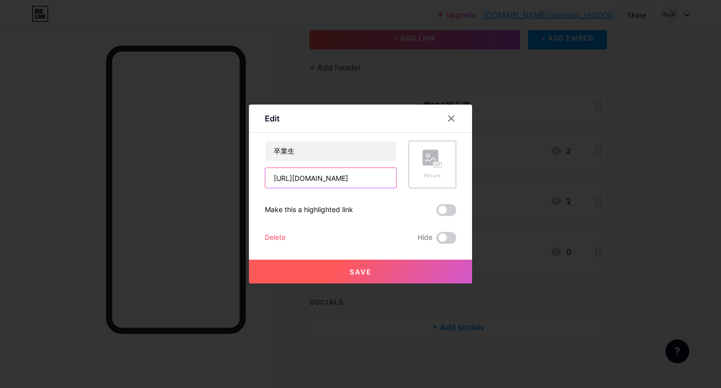
type input "[URL][DOMAIN_NAME]"
click at [377, 270] on button "Save" at bounding box center [360, 272] width 223 height 24
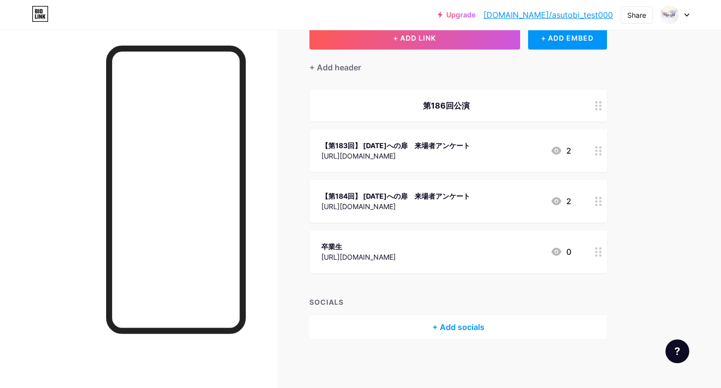
click at [452, 113] on div "第186回公演" at bounding box center [457, 106] width 297 height 32
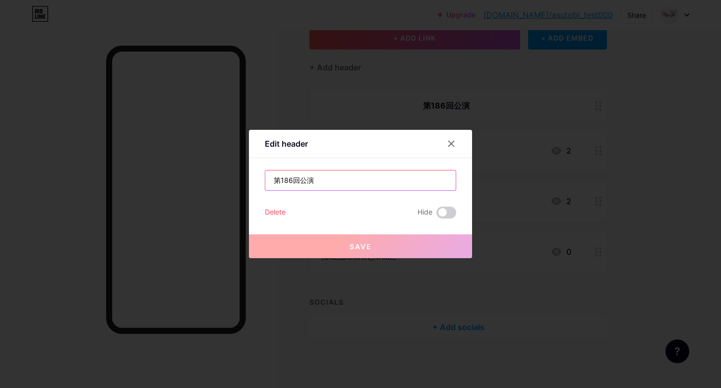
drag, startPoint x: 299, startPoint y: 180, endPoint x: 265, endPoint y: 180, distance: 34.2
click at [265, 180] on input "第186回公演" at bounding box center [360, 181] width 190 height 20
click at [445, 142] on div at bounding box center [451, 144] width 18 height 18
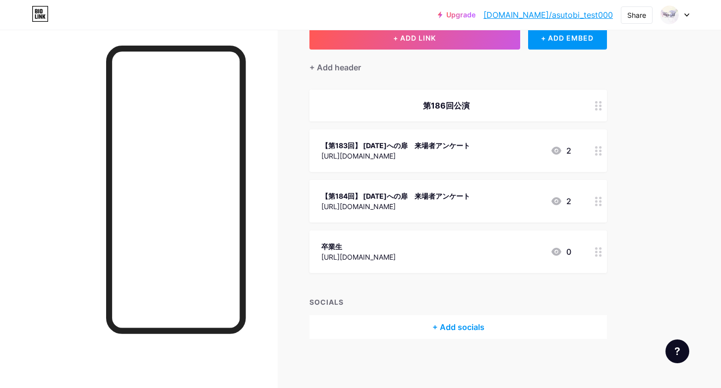
click at [349, 247] on div "卒業生" at bounding box center [358, 246] width 74 height 10
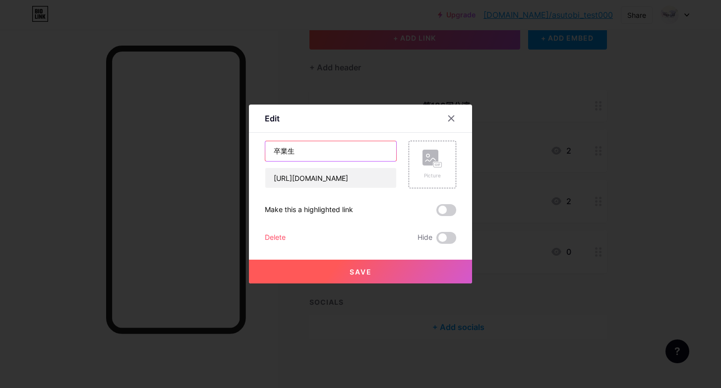
click at [273, 152] on input "卒業生" at bounding box center [330, 151] width 131 height 20
paste input "第186回"
type input "【第186回】卒業生"
click at [347, 271] on button "Save" at bounding box center [360, 272] width 223 height 24
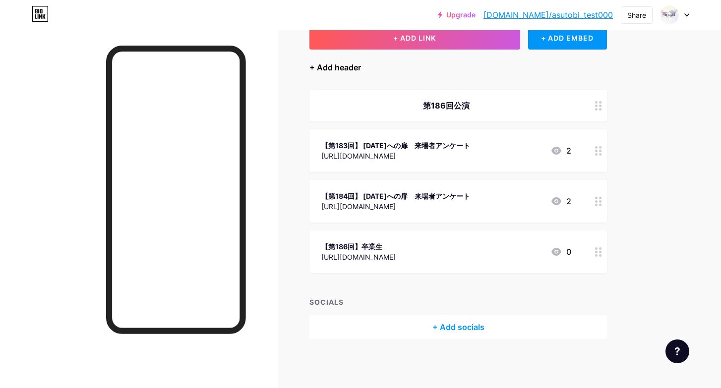
click at [348, 69] on div "+ Add header" at bounding box center [335, 67] width 52 height 12
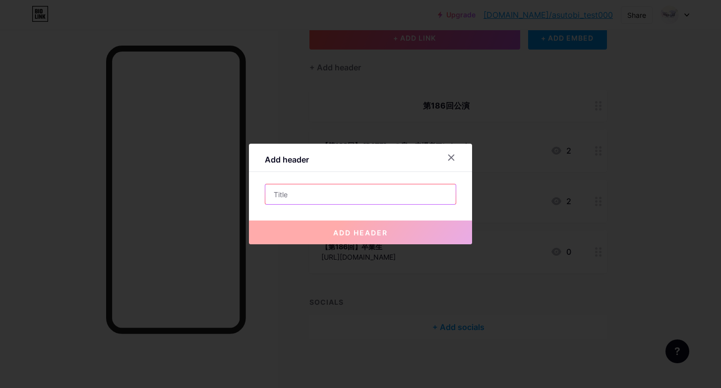
click at [369, 198] on input "text" at bounding box center [360, 194] width 190 height 20
paste input "第187回公演"
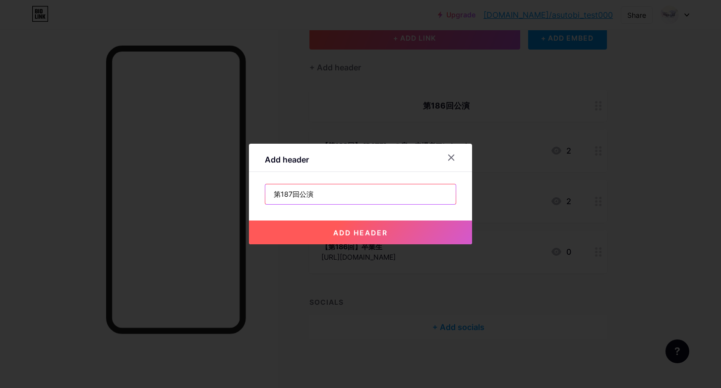
type input "第187回公演"
click at [372, 229] on span "add header" at bounding box center [360, 233] width 55 height 8
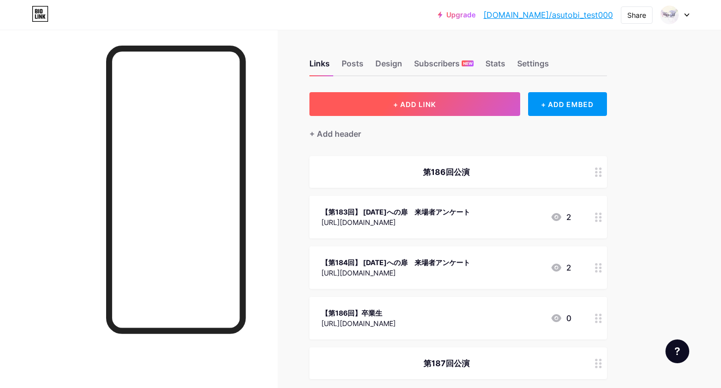
click at [383, 105] on button "+ ADD LINK" at bounding box center [414, 104] width 211 height 24
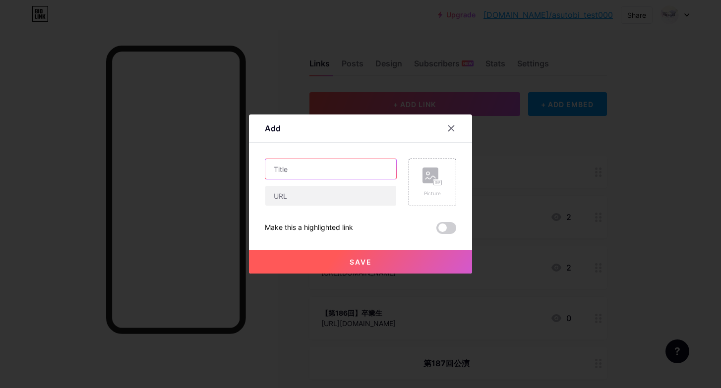
click at [341, 176] on input "text" at bounding box center [330, 169] width 131 height 20
paste input "第187回公演"
type input "【第187回】卒業生"
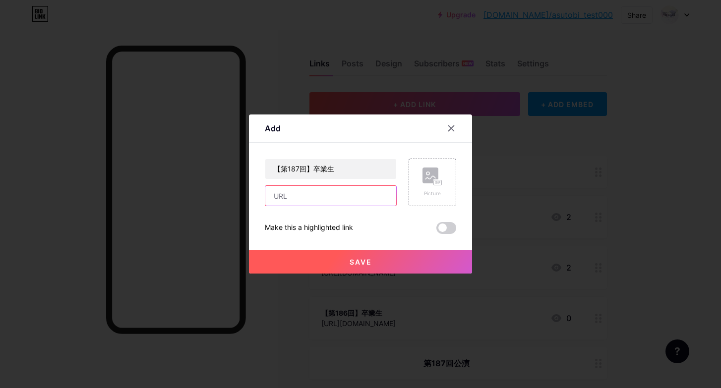
click at [308, 200] on input "text" at bounding box center [330, 196] width 131 height 20
paste input "[URL][DOMAIN_NAME]"
type input "[URL][DOMAIN_NAME]"
click at [362, 271] on button "Save" at bounding box center [360, 262] width 223 height 24
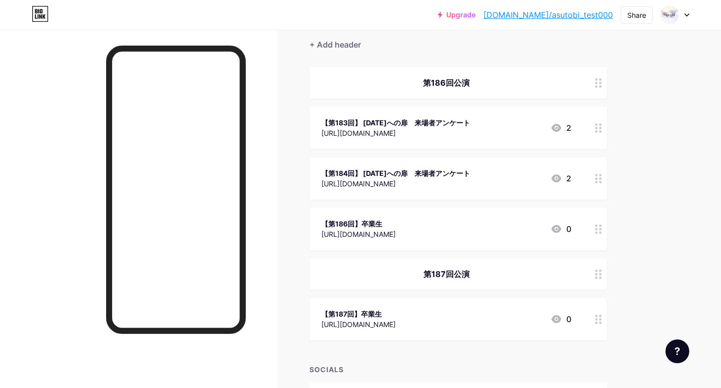
scroll to position [0, 0]
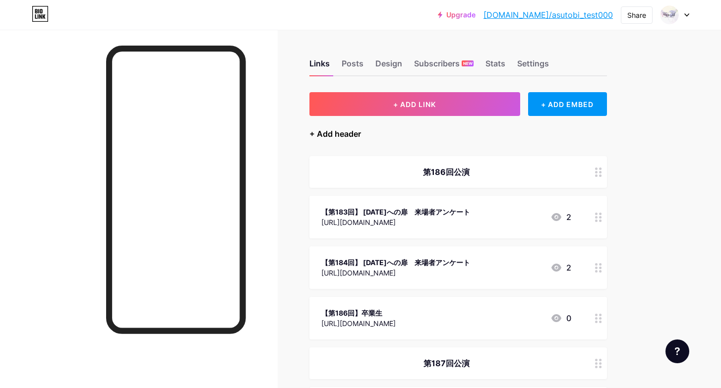
click at [348, 133] on div "+ Add header" at bounding box center [335, 134] width 52 height 12
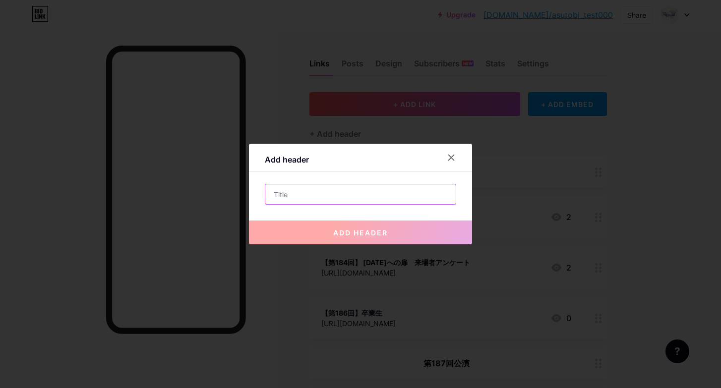
click at [353, 193] on input "text" at bounding box center [360, 194] width 190 height 20
paste input "第188回公演"
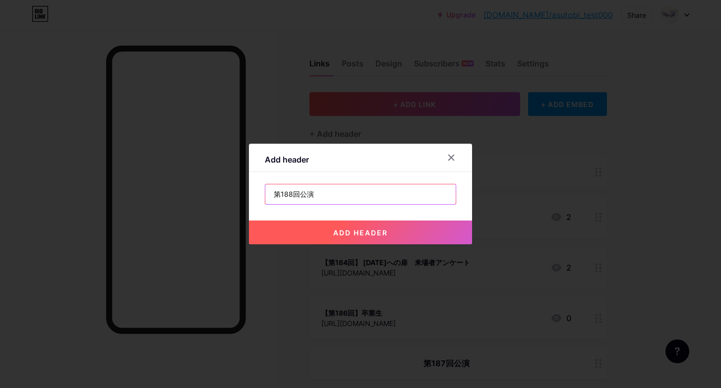
type input "第188回公演"
click at [366, 229] on span "add header" at bounding box center [360, 233] width 55 height 8
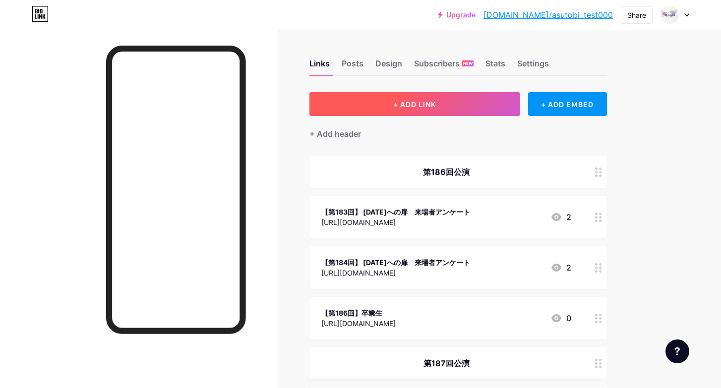
click at [389, 105] on button "+ ADD LINK" at bounding box center [414, 104] width 211 height 24
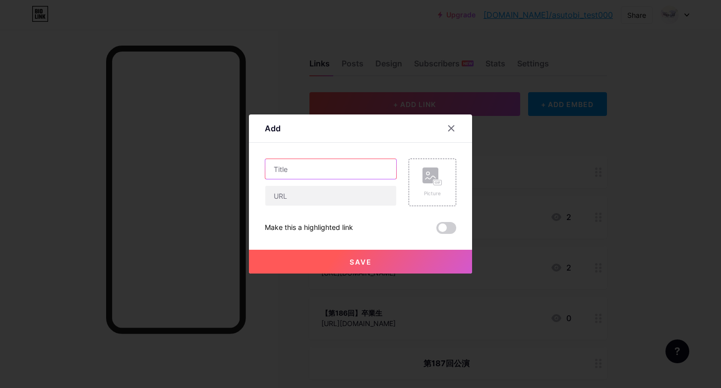
click at [325, 173] on input "text" at bounding box center [330, 169] width 131 height 20
paste input "第188回公演"
click at [317, 173] on input "【第188回公演】" at bounding box center [330, 169] width 131 height 20
click at [329, 162] on input "【第188回】" at bounding box center [330, 169] width 131 height 20
click at [322, 171] on input "【第188回】" at bounding box center [330, 169] width 131 height 20
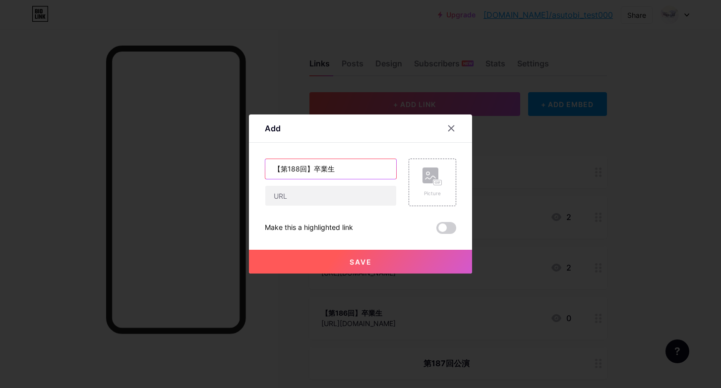
type input "【第188回】卒業生"
click at [331, 192] on input "text" at bounding box center [330, 196] width 131 height 20
paste input "[URL][DOMAIN_NAME]"
type input "[URL][DOMAIN_NAME]"
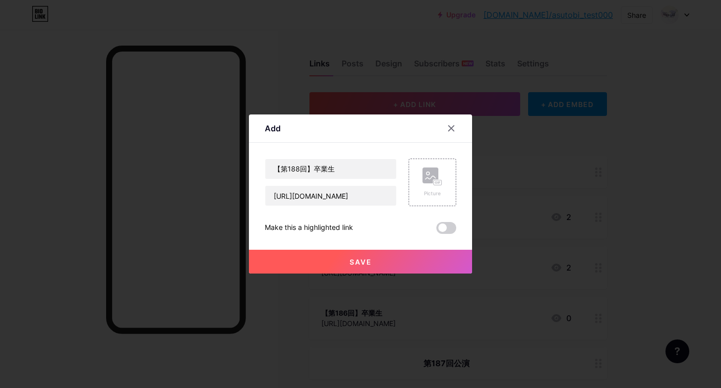
click at [345, 263] on button "Save" at bounding box center [360, 262] width 223 height 24
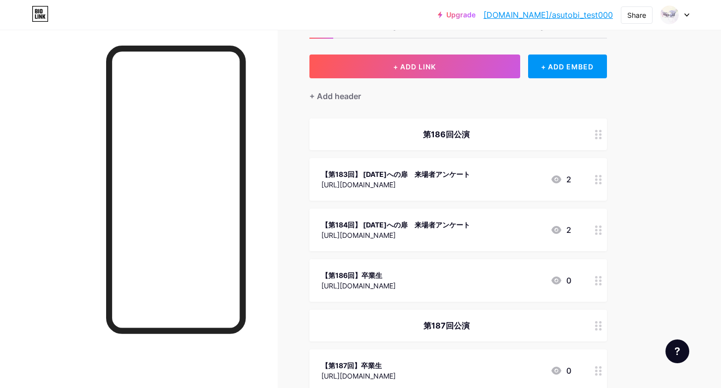
scroll to position [34, 0]
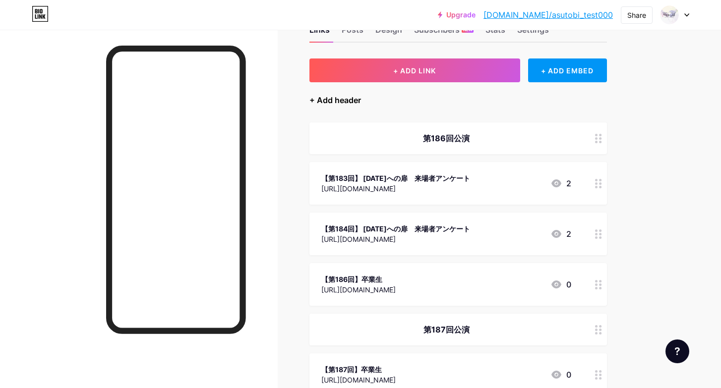
click at [349, 100] on div "+ Add header" at bounding box center [335, 100] width 52 height 12
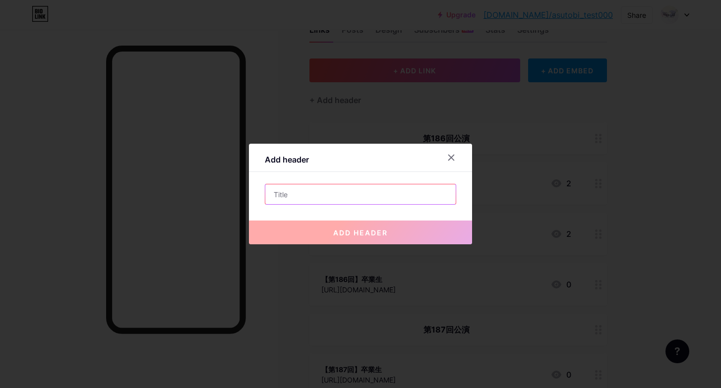
click at [323, 189] on input "text" at bounding box center [360, 194] width 190 height 20
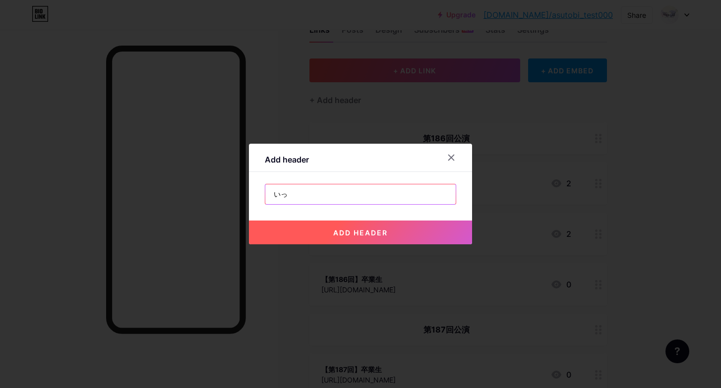
type input "い"
click at [453, 161] on icon at bounding box center [451, 158] width 8 height 8
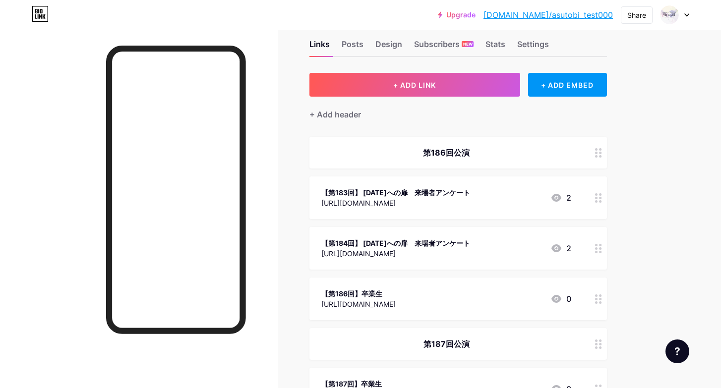
scroll to position [15, 0]
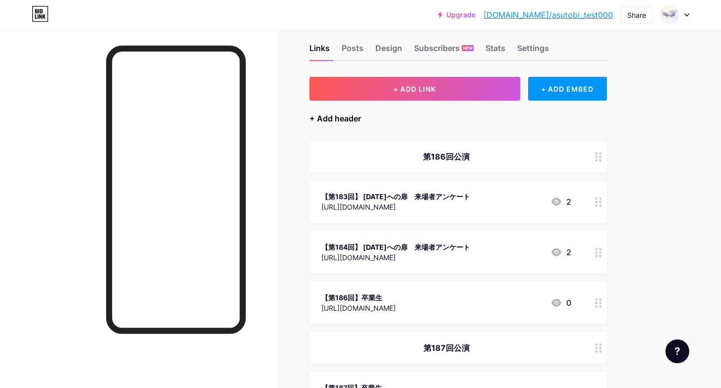
click at [350, 116] on div "+ Add header" at bounding box center [335, 119] width 52 height 12
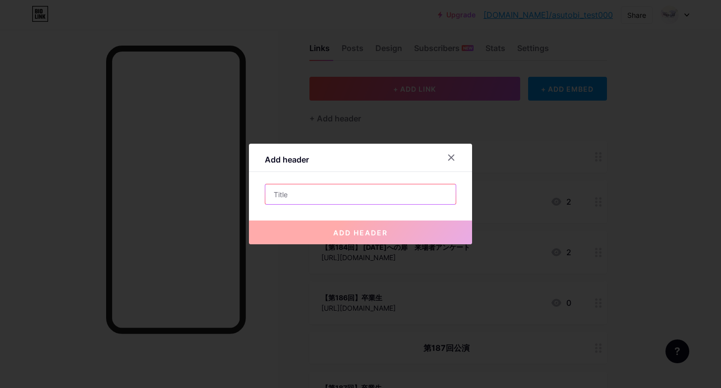
click at [338, 203] on input "text" at bounding box center [360, 194] width 190 height 20
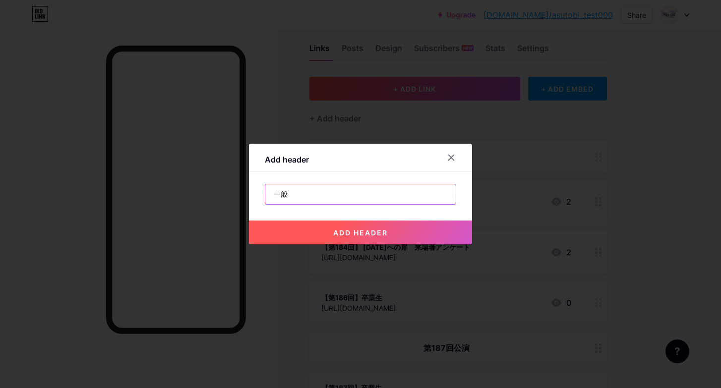
type input "一般"
click at [375, 237] on button "add header" at bounding box center [360, 233] width 223 height 24
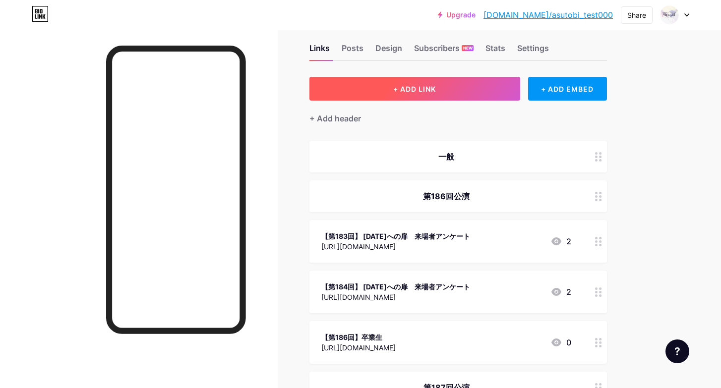
click at [391, 93] on button "+ ADD LINK" at bounding box center [414, 89] width 211 height 24
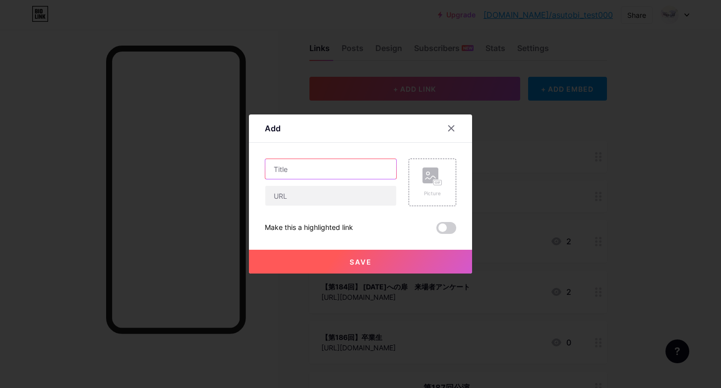
click at [349, 170] on input "text" at bounding box center [330, 169] width 131 height 20
type input "第186〜188公演"
click at [316, 253] on button "Save" at bounding box center [360, 262] width 223 height 24
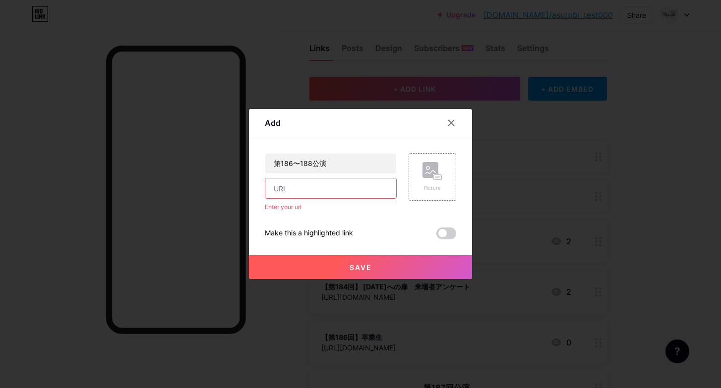
click at [352, 188] on input "text" at bounding box center [330, 188] width 131 height 20
paste input "[URL][DOMAIN_NAME][DOMAIN_NAME]"
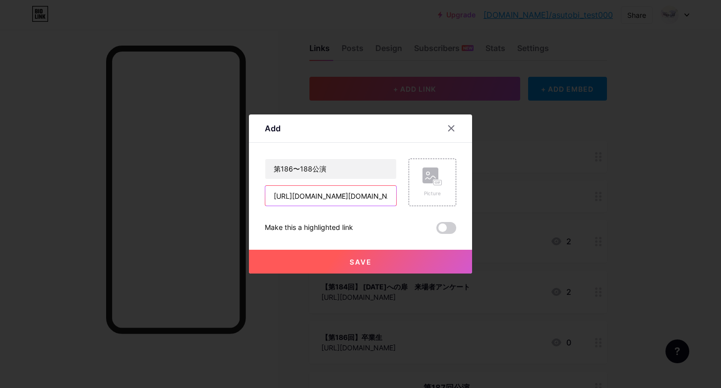
scroll to position [0, 115]
type input "[URL][DOMAIN_NAME][DOMAIN_NAME]"
click at [374, 257] on button "Save" at bounding box center [360, 262] width 223 height 24
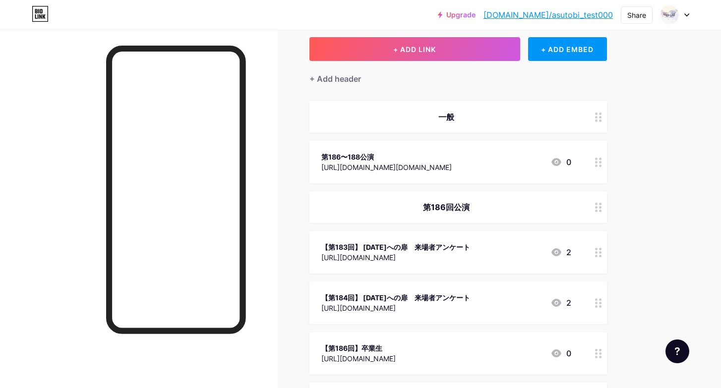
scroll to position [62, 0]
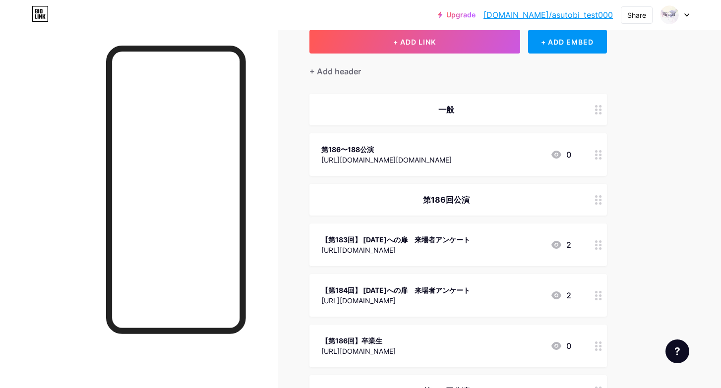
click at [448, 195] on div "第186回公演" at bounding box center [446, 200] width 250 height 12
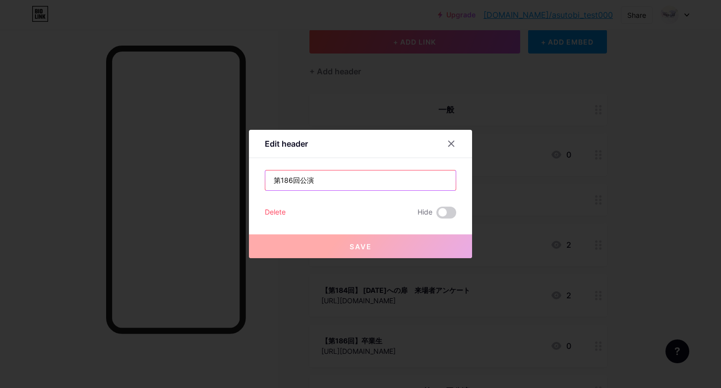
click at [395, 175] on input "第186回公演" at bounding box center [360, 181] width 190 height 20
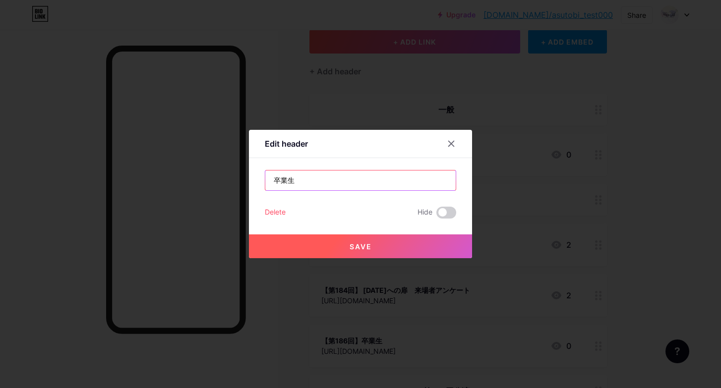
type input "卒業生"
click at [415, 240] on button "Save" at bounding box center [360, 246] width 223 height 24
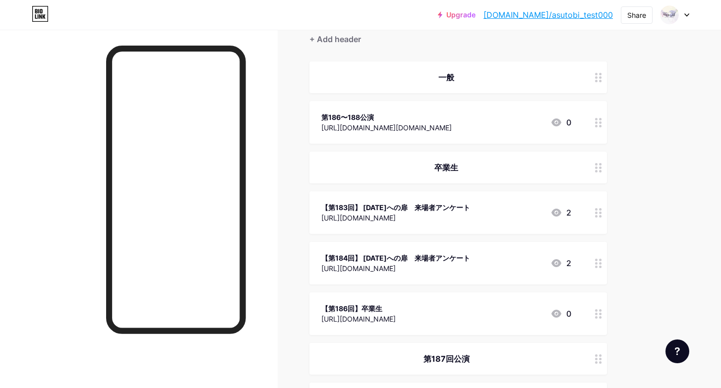
scroll to position [100, 0]
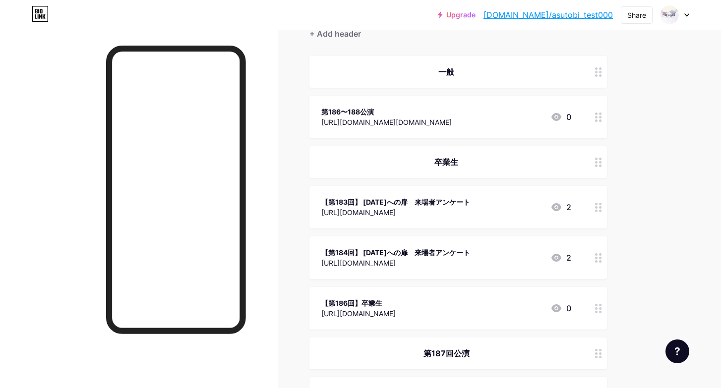
click at [600, 205] on icon at bounding box center [598, 207] width 7 height 9
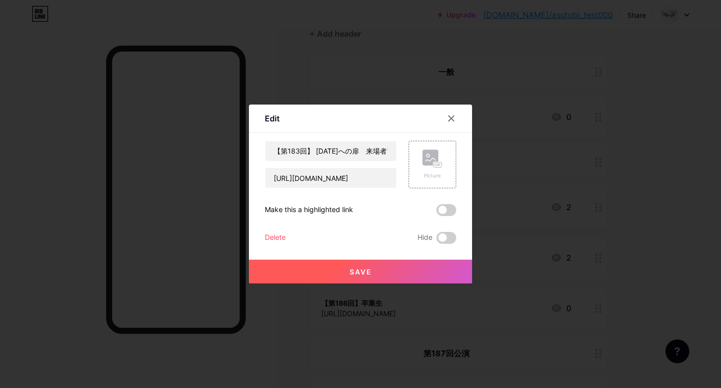
click at [278, 238] on div "Delete" at bounding box center [275, 238] width 21 height 12
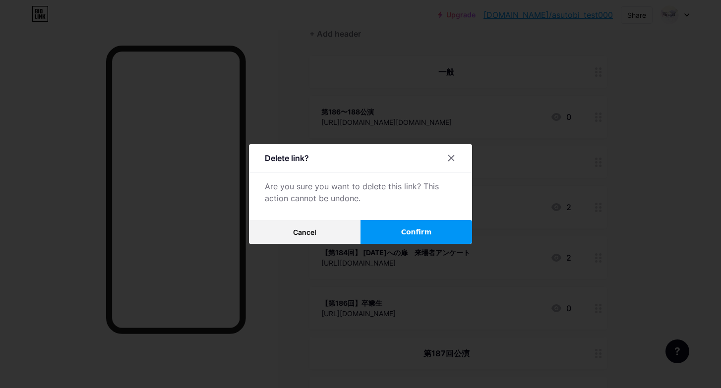
click at [420, 227] on span "Confirm" at bounding box center [416, 232] width 31 height 10
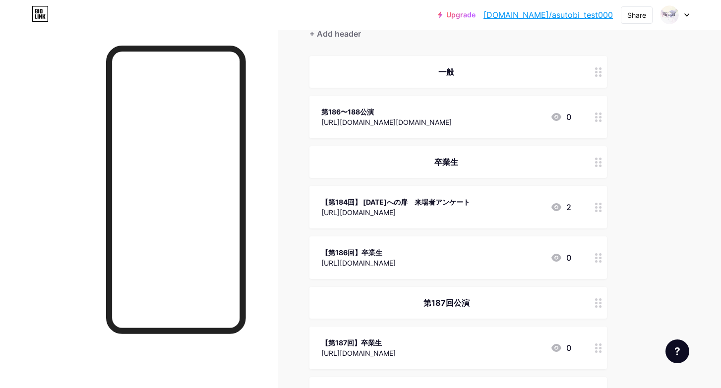
click at [600, 208] on icon at bounding box center [598, 207] width 7 height 9
click at [273, 236] on div "Delete" at bounding box center [275, 238] width 21 height 12
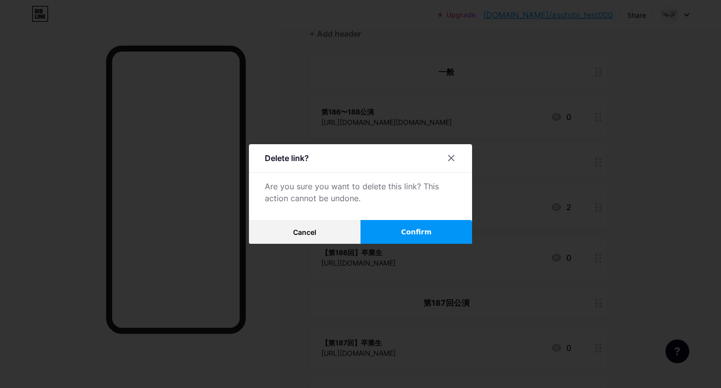
click at [403, 229] on span "Confirm" at bounding box center [416, 232] width 31 height 10
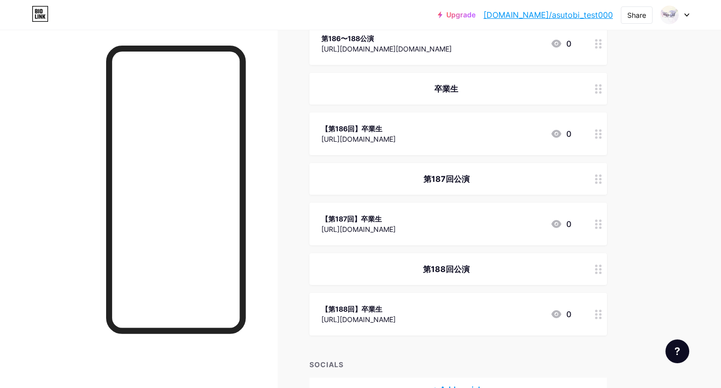
scroll to position [171, 0]
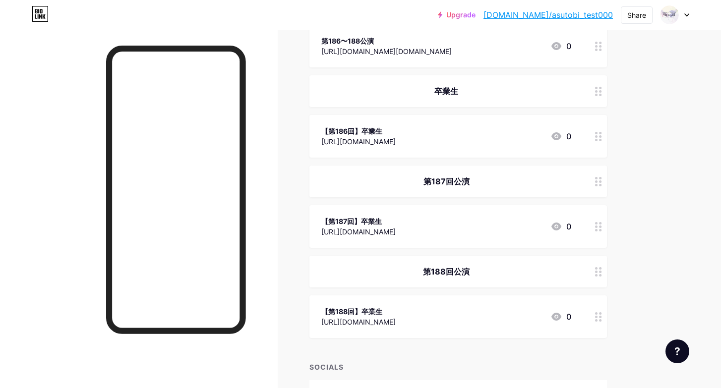
click at [599, 187] on div at bounding box center [598, 182] width 17 height 32
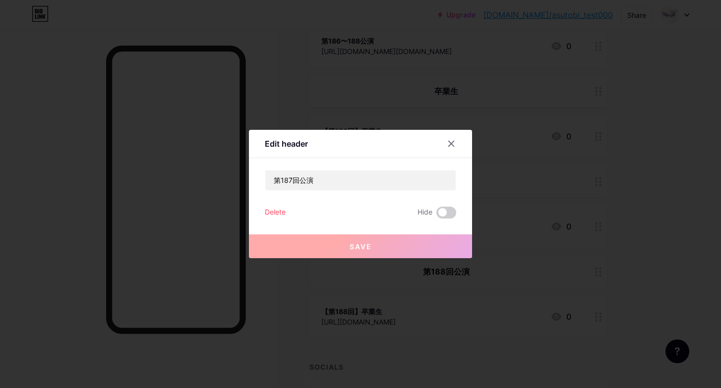
click at [279, 214] on div "Delete" at bounding box center [275, 213] width 21 height 12
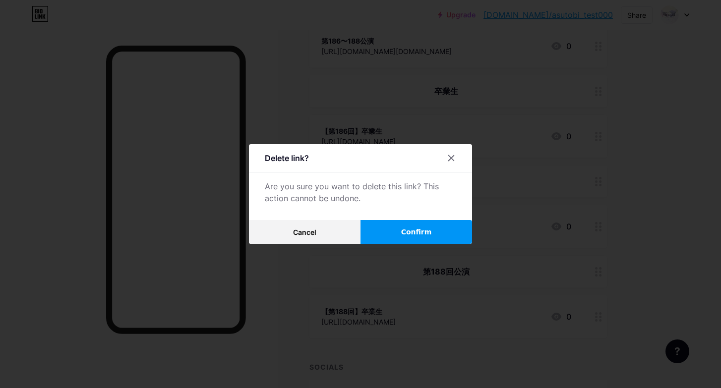
click at [437, 228] on button "Confirm" at bounding box center [416, 232] width 112 height 24
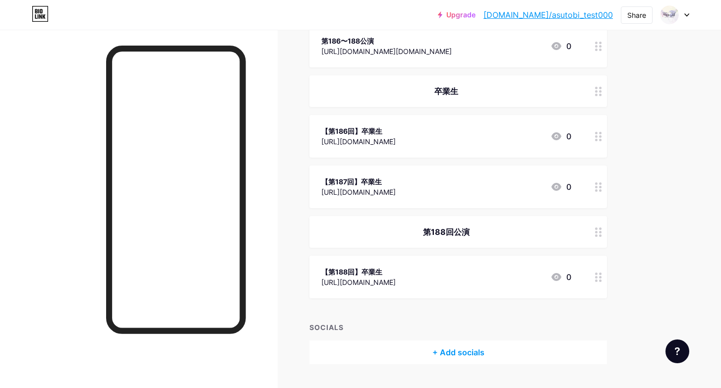
click at [598, 234] on icon at bounding box center [598, 232] width 7 height 9
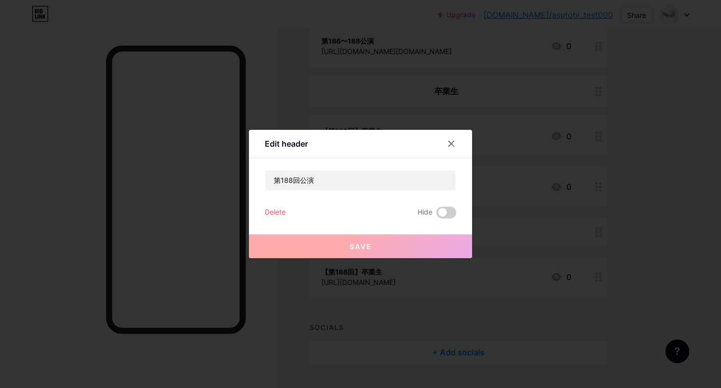
click at [281, 212] on div "Delete" at bounding box center [275, 213] width 21 height 12
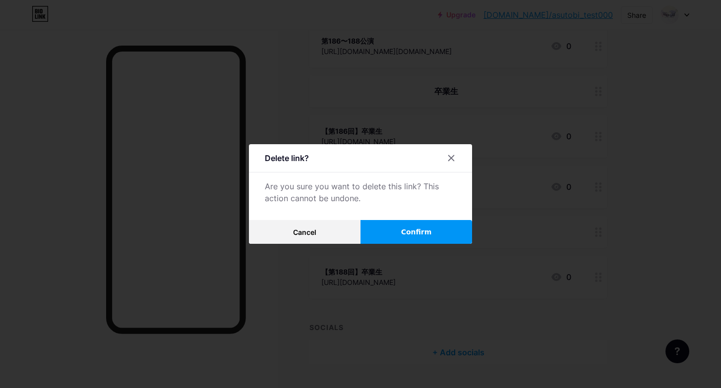
click at [435, 228] on button "Confirm" at bounding box center [416, 232] width 112 height 24
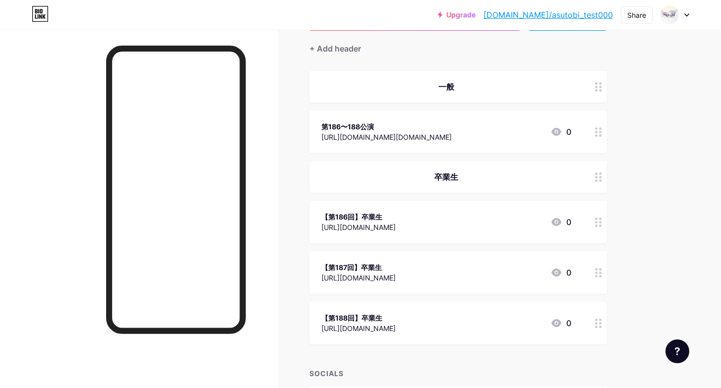
scroll to position [81, 0]
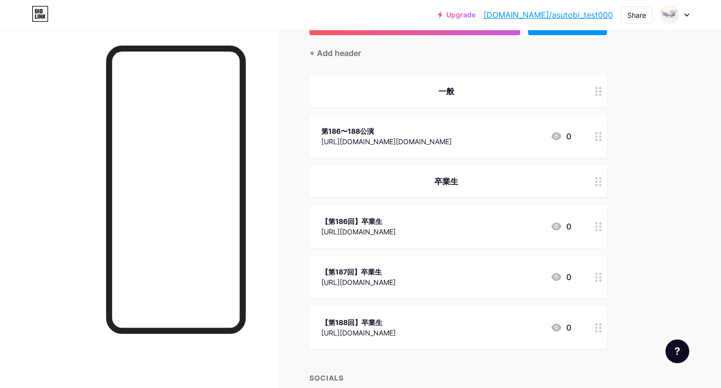
click at [408, 134] on div "第186〜188公演" at bounding box center [386, 131] width 130 height 10
click at [450, 116] on icon at bounding box center [451, 119] width 8 height 8
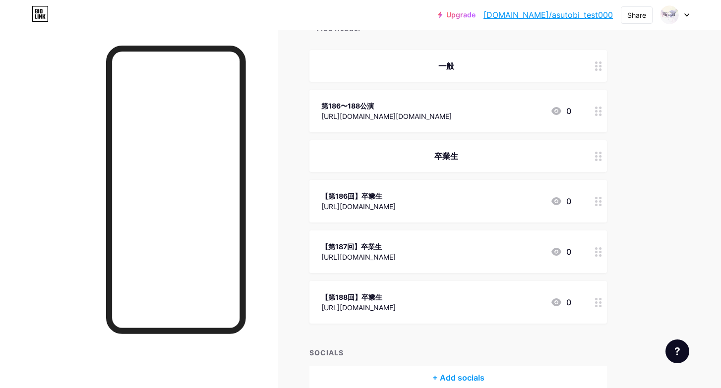
scroll to position [113, 0]
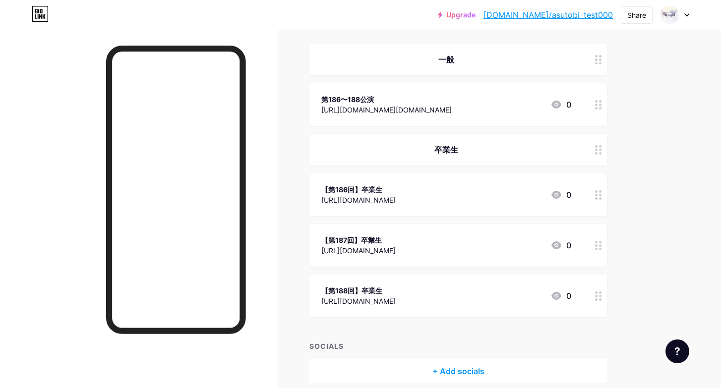
click at [425, 207] on div "【第186回】卒業生 https://forms.cloud.microsoft/pages/responsepage.aspx?id=DQSIkWdsW0y…" at bounding box center [457, 195] width 297 height 43
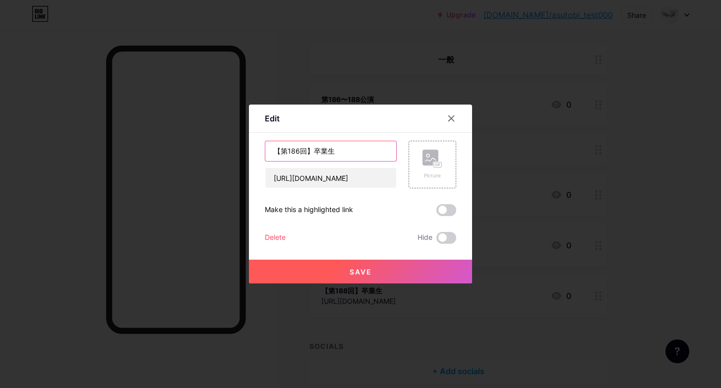
drag, startPoint x: 339, startPoint y: 153, endPoint x: 307, endPoint y: 152, distance: 31.7
click at [307, 152] on input "【第186回】卒業生" at bounding box center [330, 151] width 131 height 20
type input "第186回公演"
click at [357, 281] on button "Save" at bounding box center [360, 272] width 223 height 24
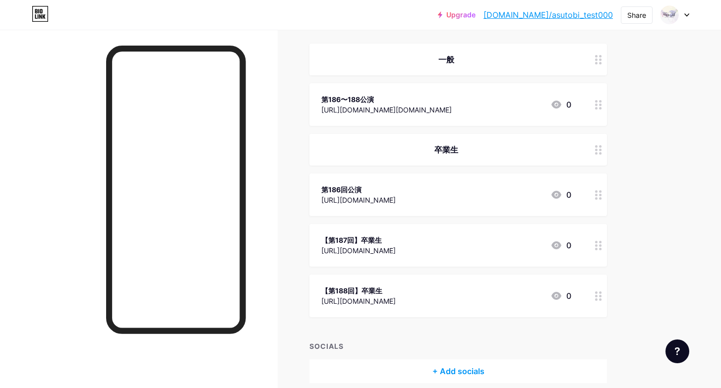
click at [396, 241] on div "【第187回】卒業生" at bounding box center [358, 240] width 74 height 10
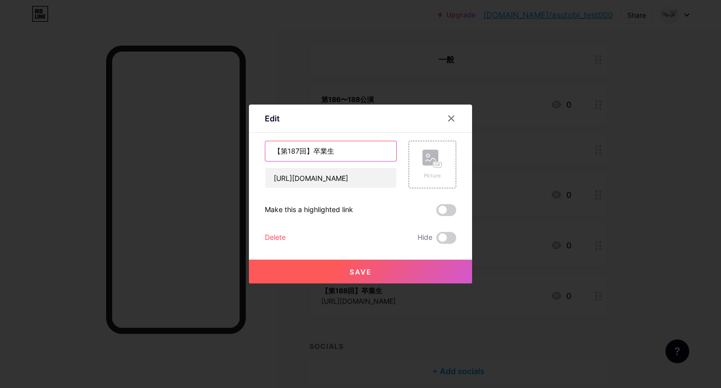
drag, startPoint x: 334, startPoint y: 155, endPoint x: 307, endPoint y: 152, distance: 27.4
click at [306, 152] on input "【第187回】卒業生" at bounding box center [330, 151] width 131 height 20
click at [336, 148] on input "第187回" at bounding box center [330, 151] width 131 height 20
type input "第187回公演"
click at [366, 279] on button "Save" at bounding box center [360, 272] width 223 height 24
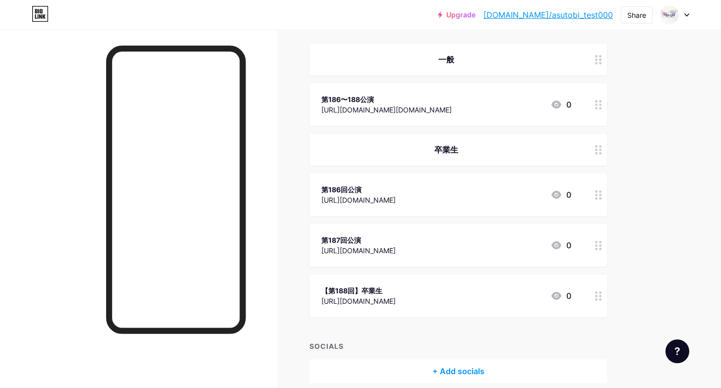
click at [388, 296] on div "[URL][DOMAIN_NAME]" at bounding box center [358, 301] width 74 height 10
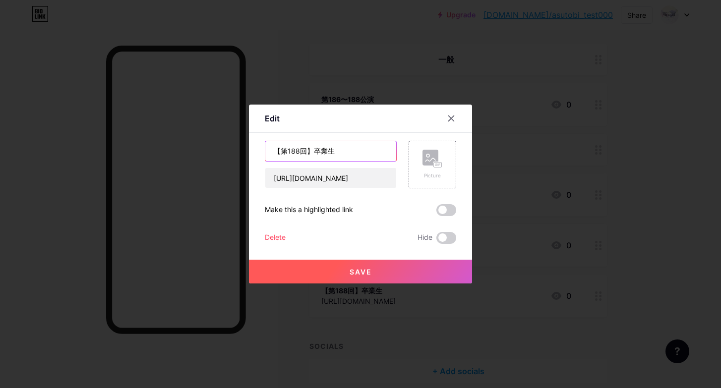
click at [279, 148] on input "【第188回】卒業生" at bounding box center [330, 151] width 131 height 20
click at [307, 152] on input "第188回】卒業生" at bounding box center [330, 151] width 131 height 20
click at [325, 150] on input "第188回卒業生" at bounding box center [330, 151] width 131 height 20
type input "第188回公演"
click at [347, 269] on button "Save" at bounding box center [360, 272] width 223 height 24
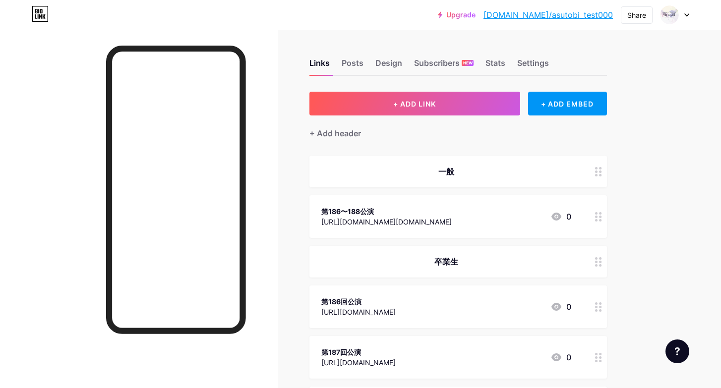
scroll to position [0, 0]
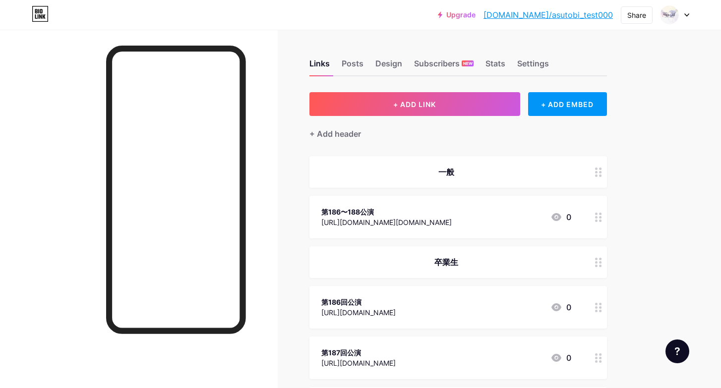
click at [552, 15] on link "bio.link/asutobi_test000" at bounding box center [547, 15] width 129 height 12
click at [670, 15] on img at bounding box center [669, 15] width 16 height 16
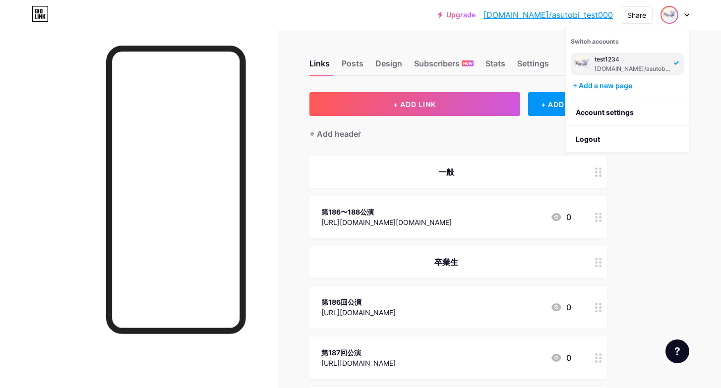
click at [641, 224] on div "Links Posts Design Subscribers NEW Stats Settings + ADD LINK + ADD EMBED + Add …" at bounding box center [324, 288] width 648 height 516
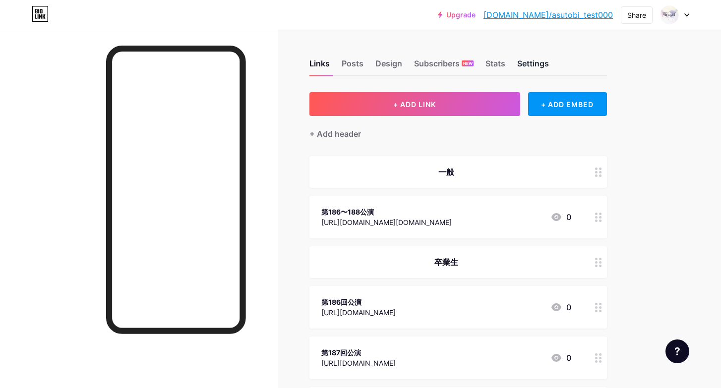
click at [530, 63] on div "Settings" at bounding box center [533, 67] width 32 height 18
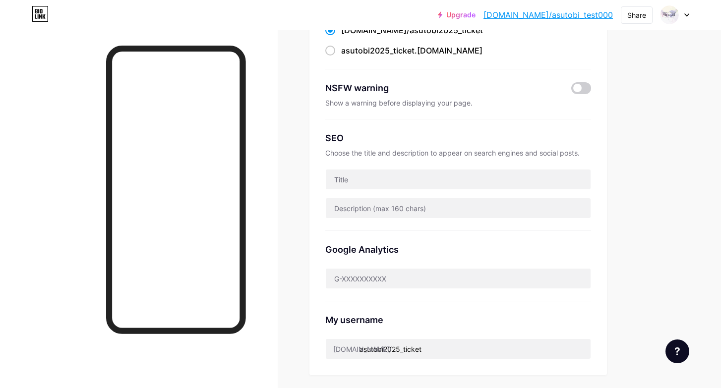
scroll to position [141, 0]
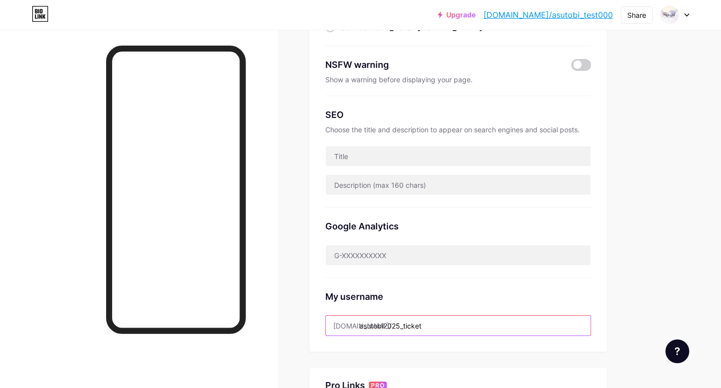
click at [420, 324] on input "asutobi2025_ticket" at bounding box center [458, 326] width 265 height 20
click at [432, 330] on input "asutobi2025_ticket" at bounding box center [458, 326] width 265 height 20
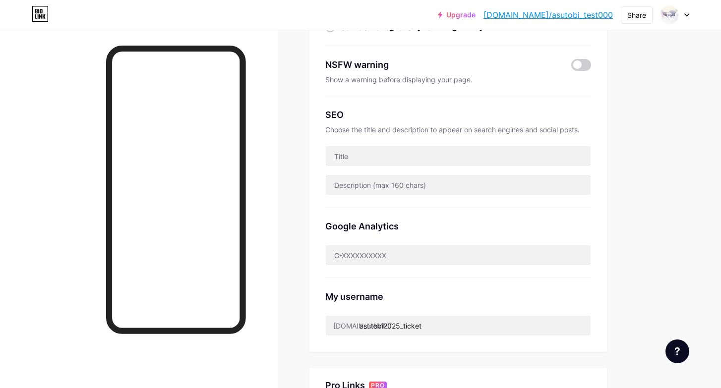
click at [430, 294] on div "My username" at bounding box center [458, 296] width 266 height 13
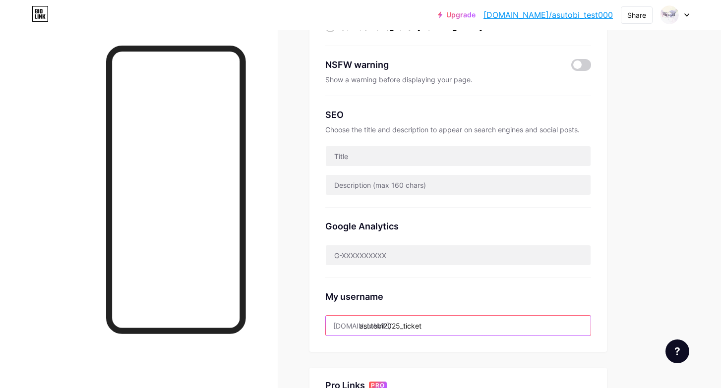
click at [405, 325] on input "asutobi2025_ticket" at bounding box center [458, 326] width 265 height 20
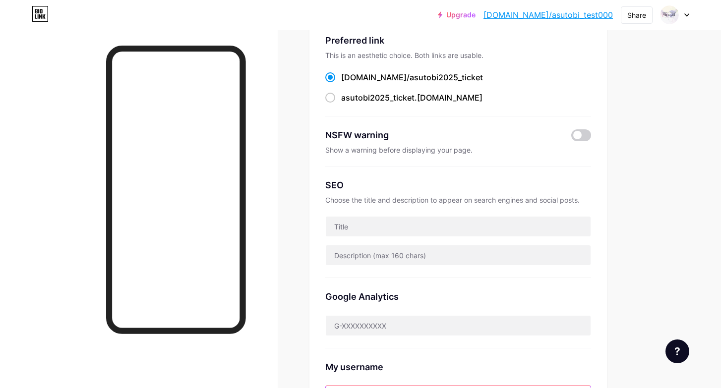
scroll to position [0, 0]
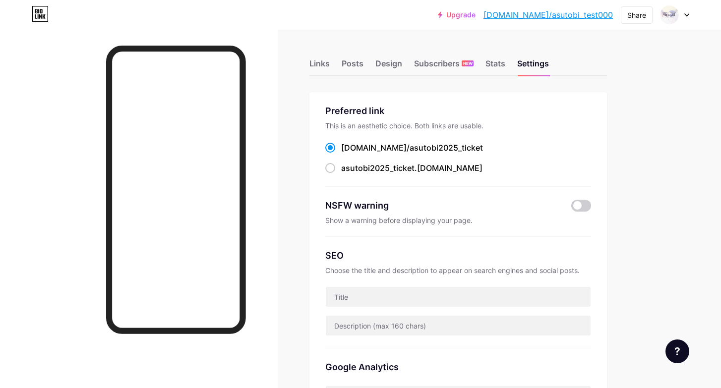
click at [579, 199] on div "NSFW warning" at bounding box center [458, 205] width 266 height 13
click at [579, 203] on span at bounding box center [581, 206] width 20 height 12
click at [571, 208] on input "checkbox" at bounding box center [571, 208] width 0 height 0
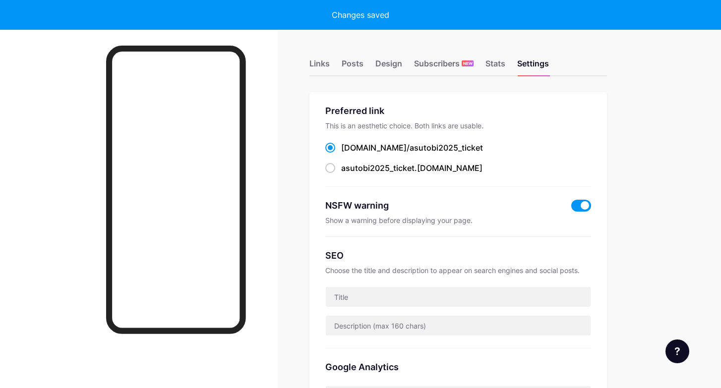
click at [542, 238] on div "SEO Choose the title and description to appear on search engines and social pos…" at bounding box center [458, 293] width 266 height 112
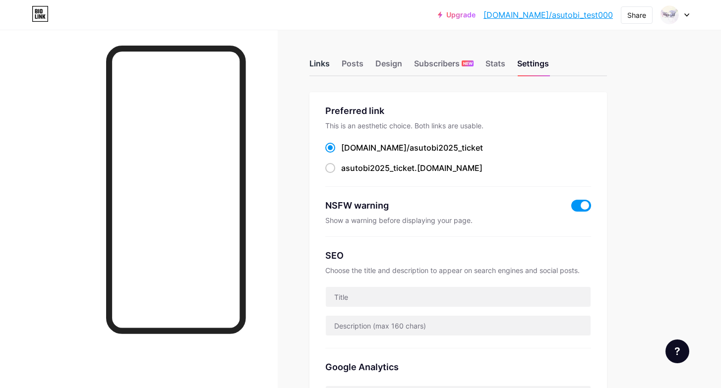
click at [322, 61] on div "Links" at bounding box center [319, 67] width 20 height 18
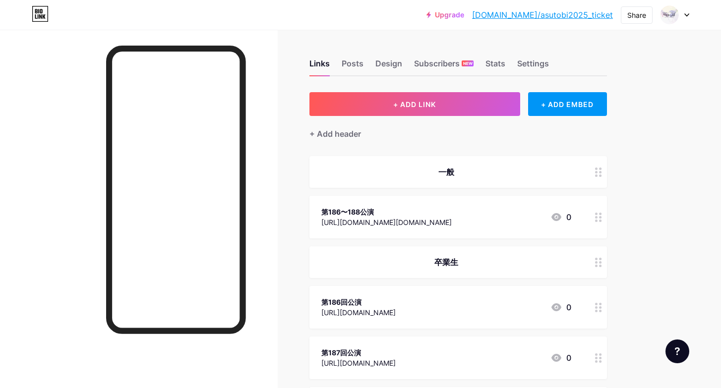
click at [601, 12] on link "[DOMAIN_NAME]/asutobi2025_ticket" at bounding box center [542, 15] width 141 height 12
click at [352, 65] on div "Posts" at bounding box center [353, 67] width 22 height 18
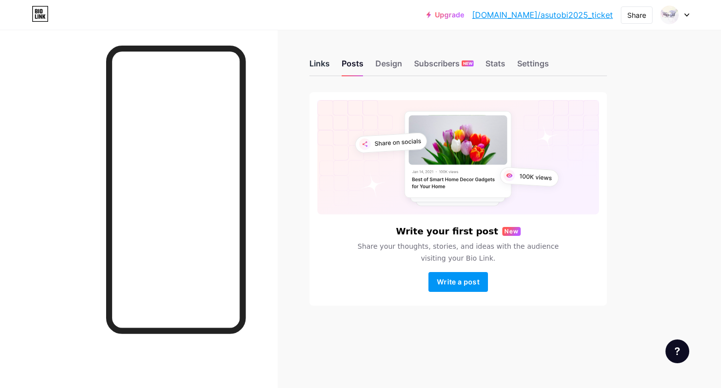
click at [318, 62] on div "Links" at bounding box center [319, 67] width 20 height 18
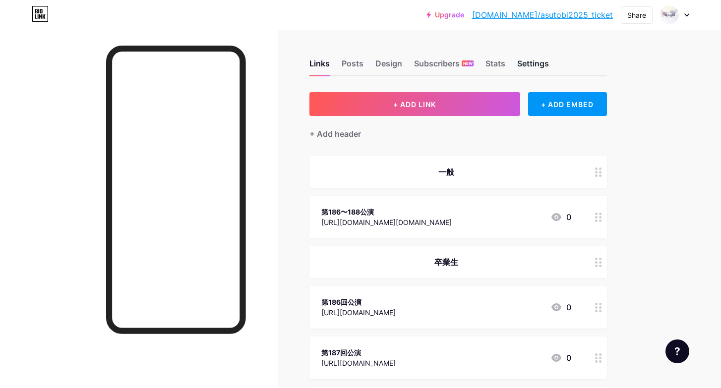
click at [534, 63] on div "Settings" at bounding box center [533, 67] width 32 height 18
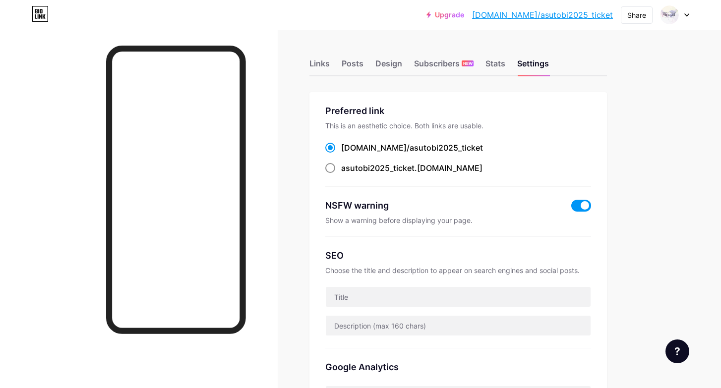
click at [429, 170] on div "asutobi2025_ticket .[DOMAIN_NAME]" at bounding box center [411, 168] width 141 height 12
click at [348, 174] on input "asutobi2025_ticket .[DOMAIN_NAME]" at bounding box center [344, 177] width 6 height 6
radio input "true"
click at [423, 147] on span "asutobi2025_ticket" at bounding box center [445, 148] width 73 height 10
click at [348, 154] on input "bio.link/ asutobi2025_ticket" at bounding box center [344, 157] width 6 height 6
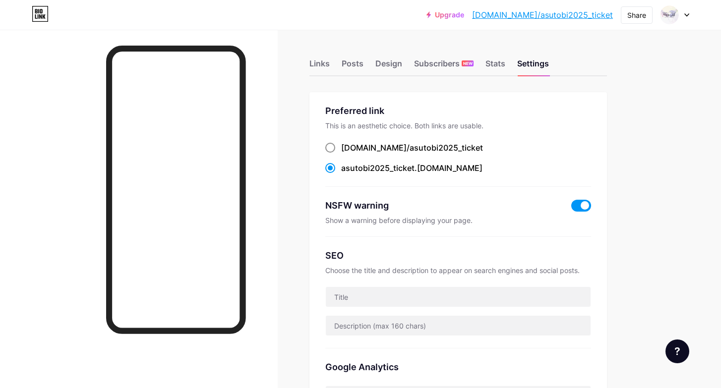
radio input "true"
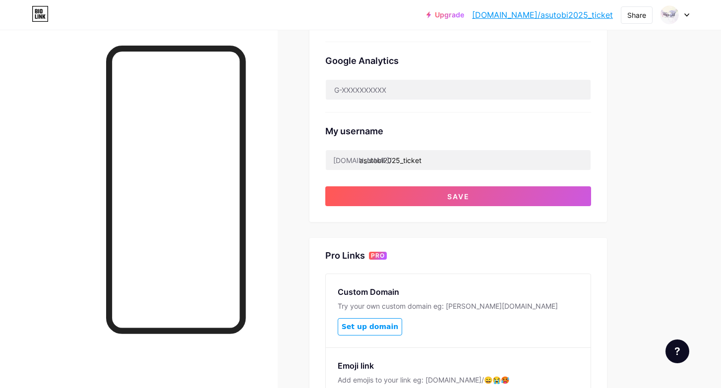
scroll to position [302, 0]
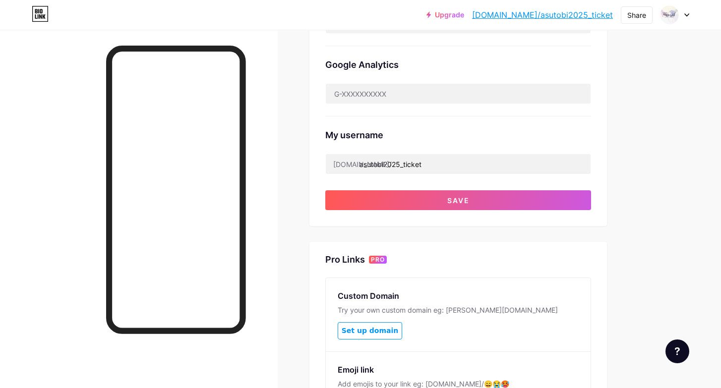
click at [468, 200] on span "Save" at bounding box center [458, 200] width 22 height 8
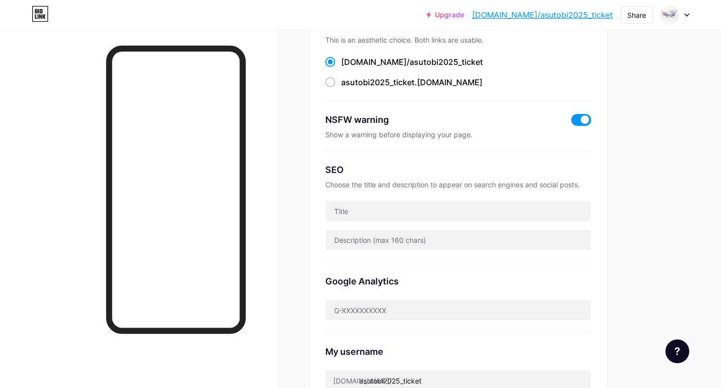
scroll to position [85, 0]
click at [583, 120] on span at bounding box center [581, 121] width 20 height 12
click at [571, 123] on input "checkbox" at bounding box center [571, 123] width 0 height 0
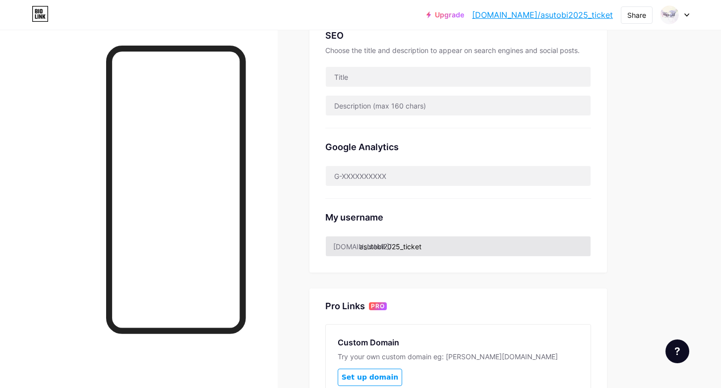
scroll to position [0, 0]
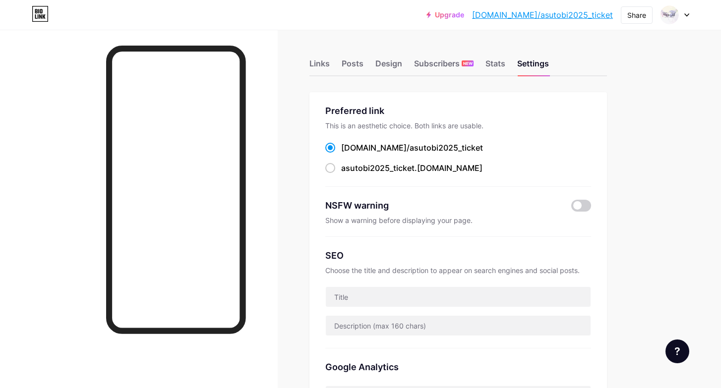
click at [550, 17] on link "[DOMAIN_NAME]/asutobi2025_ticket" at bounding box center [542, 15] width 141 height 12
click at [671, 14] on img at bounding box center [669, 15] width 16 height 16
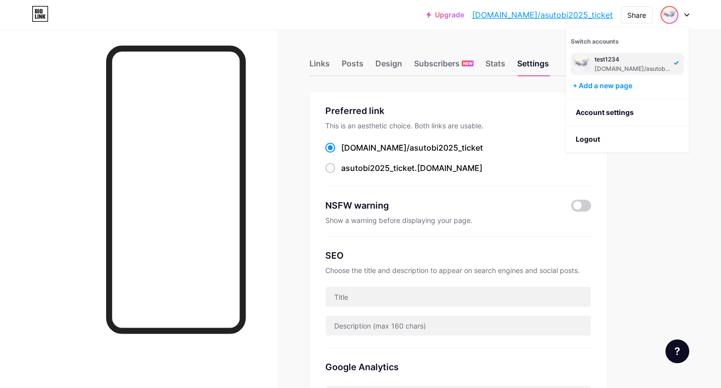
click at [641, 61] on div "test1234" at bounding box center [632, 60] width 76 height 8
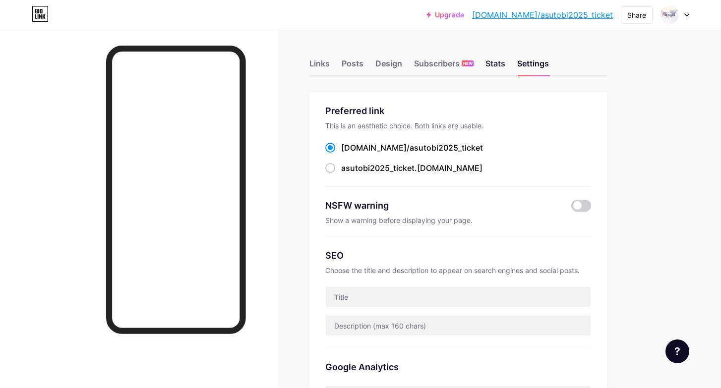
click at [495, 65] on div "Stats" at bounding box center [495, 67] width 20 height 18
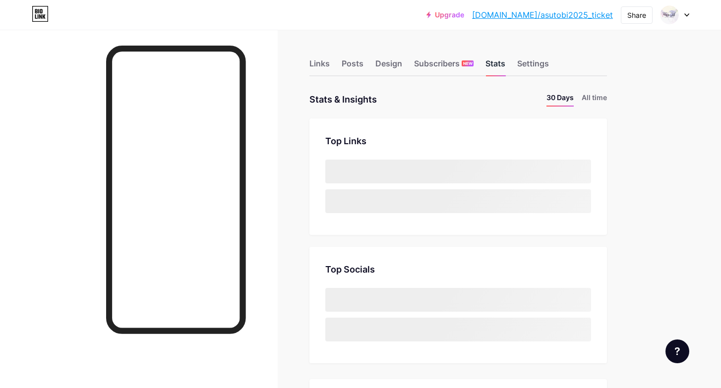
scroll to position [388, 721]
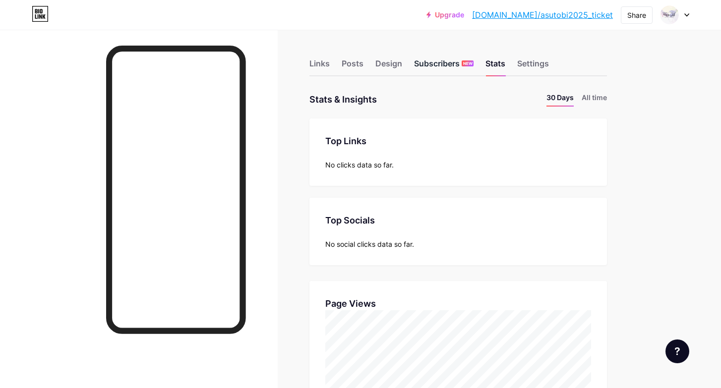
click at [453, 70] on div "Subscribers NEW" at bounding box center [443, 67] width 59 height 18
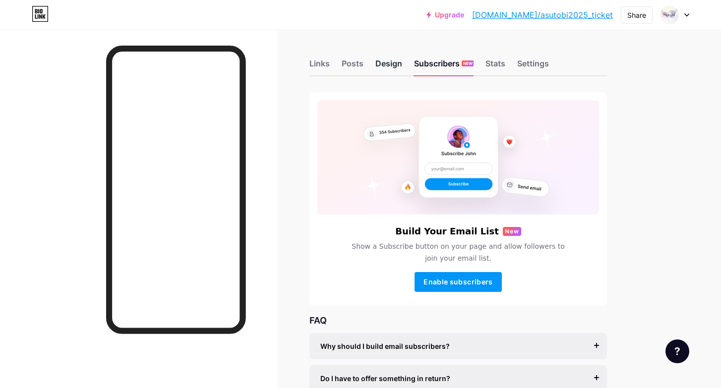
click at [393, 58] on div "Design" at bounding box center [388, 67] width 27 height 18
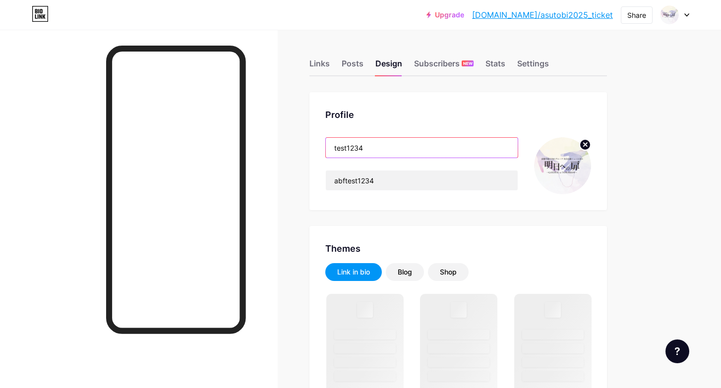
click at [399, 153] on input "test1234" at bounding box center [422, 148] width 192 height 20
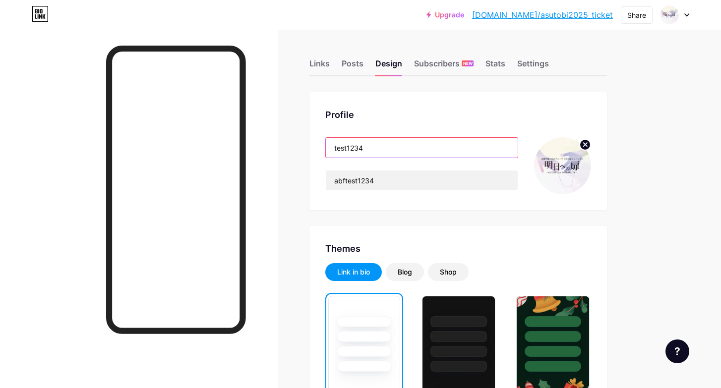
drag, startPoint x: 385, startPoint y: 150, endPoint x: 328, endPoint y: 149, distance: 57.0
click at [328, 149] on input "test1234" at bounding box center [422, 148] width 192 height 20
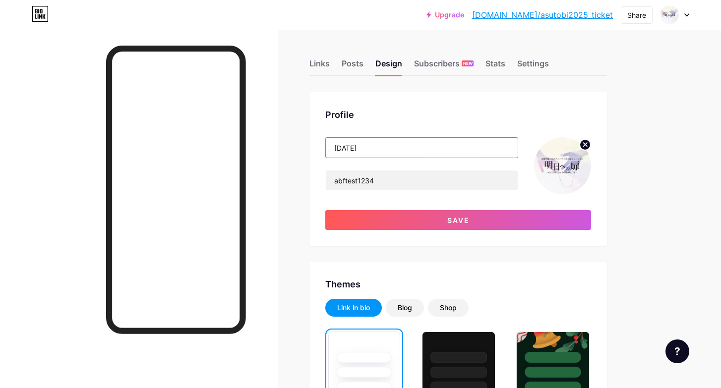
type input "あ"
click at [398, 148] on input "asutobi2025_ticket" at bounding box center [422, 148] width 192 height 20
type input "asutobi2025_ticket"
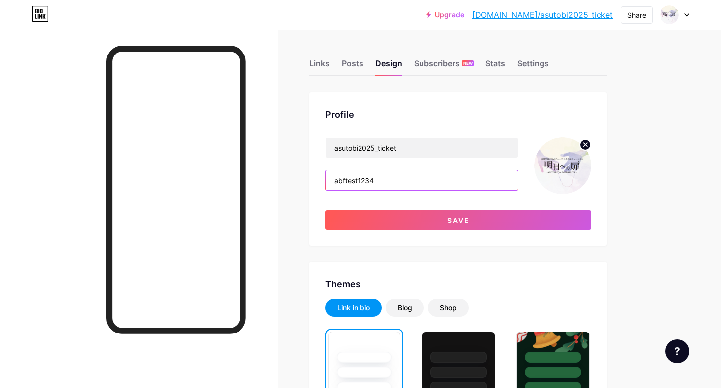
click at [380, 174] on input "abftest1234" at bounding box center [422, 181] width 192 height 20
paste input "sutobi2025_ticket"
type input "asutobi2025_ticket"
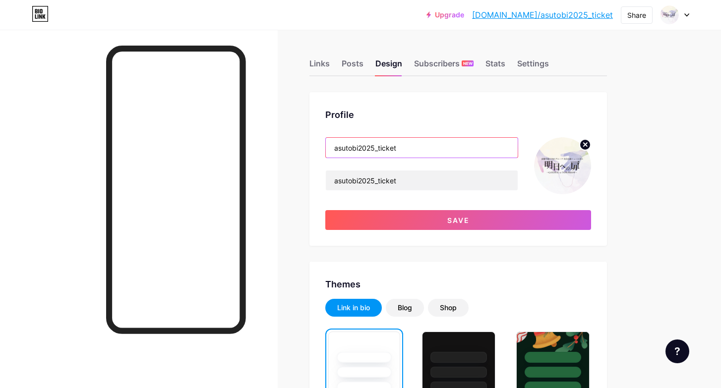
drag, startPoint x: 400, startPoint y: 144, endPoint x: 328, endPoint y: 138, distance: 71.6
click at [328, 138] on input "asutobi2025_ticket" at bounding box center [422, 148] width 192 height 20
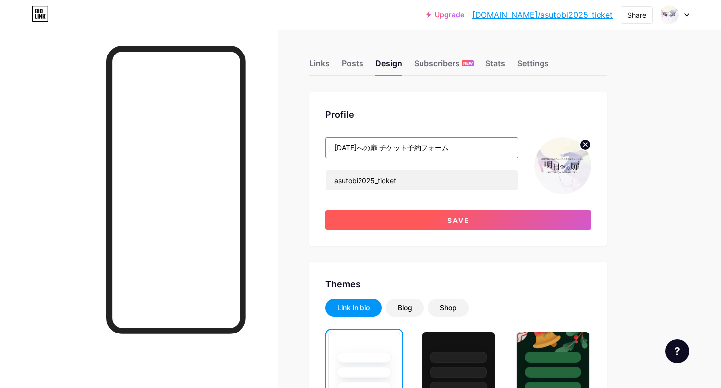
type input "[DATE]への扉 チケット予約フォーム"
click at [390, 226] on button "Save" at bounding box center [458, 220] width 266 height 20
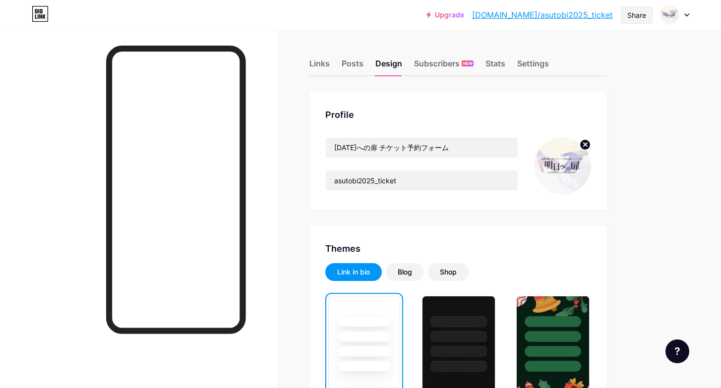
click at [636, 20] on div "Share" at bounding box center [636, 15] width 19 height 10
click at [597, 47] on div "Copy link" at bounding box center [578, 51] width 148 height 24
click at [315, 66] on div "Links" at bounding box center [319, 67] width 20 height 18
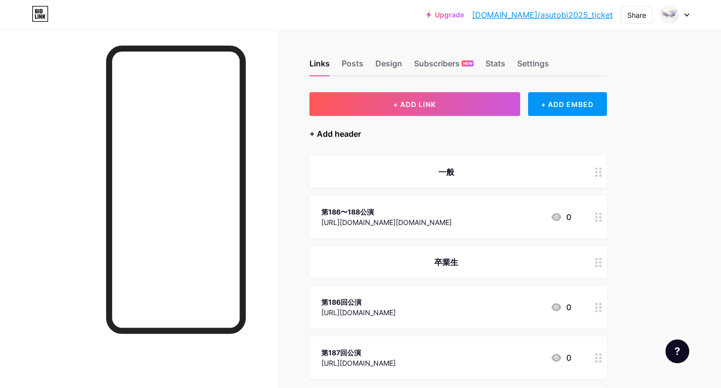
click at [347, 135] on div "+ Add header" at bounding box center [335, 134] width 52 height 12
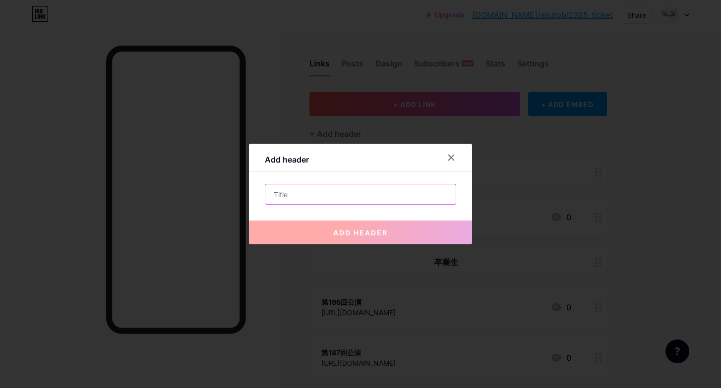
click at [361, 193] on input "text" at bounding box center [360, 194] width 190 height 20
paste input "在校生関係者"
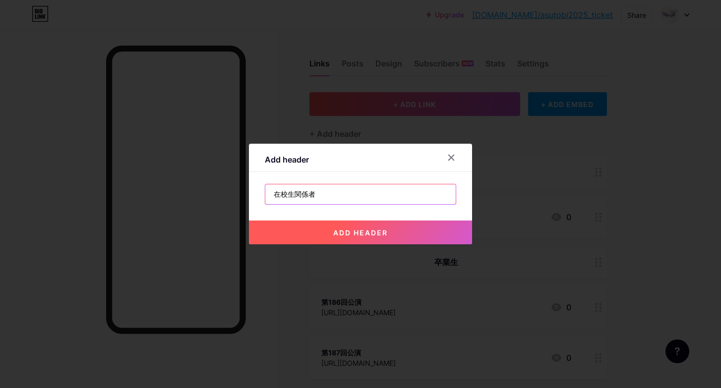
type input "在校生関係者"
click at [436, 229] on button "add header" at bounding box center [360, 233] width 223 height 24
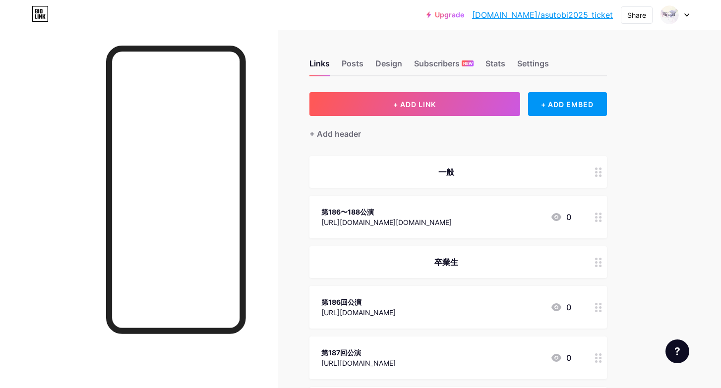
click at [381, 116] on div "+ Add header" at bounding box center [457, 128] width 297 height 24
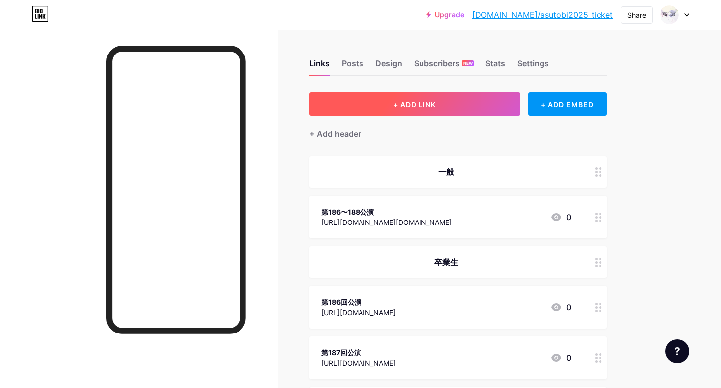
click at [390, 109] on button "+ ADD LINK" at bounding box center [414, 104] width 211 height 24
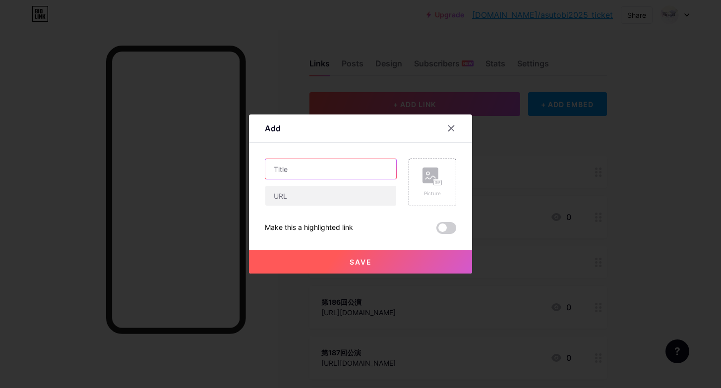
click at [335, 175] on input "text" at bounding box center [330, 169] width 131 height 20
paste input "学校からお送りしているご案内でお申し込みください。"
type input "学校からお送りしているご案内でお申し込みください"
click at [403, 268] on button "Save" at bounding box center [360, 262] width 223 height 24
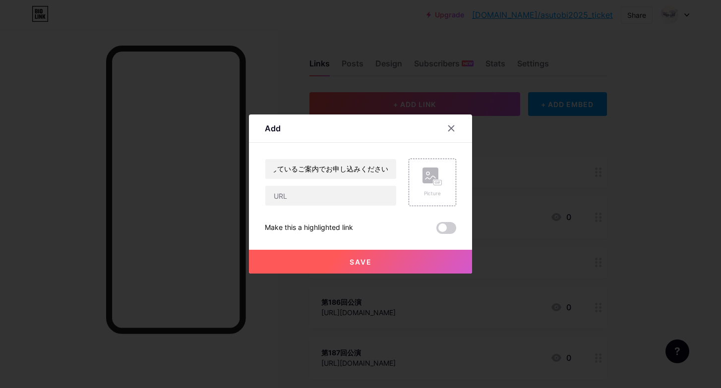
scroll to position [0, 0]
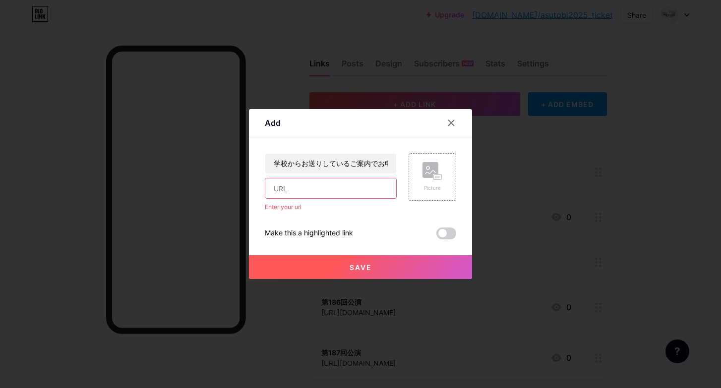
click at [347, 191] on input "text" at bounding box center [330, 188] width 131 height 20
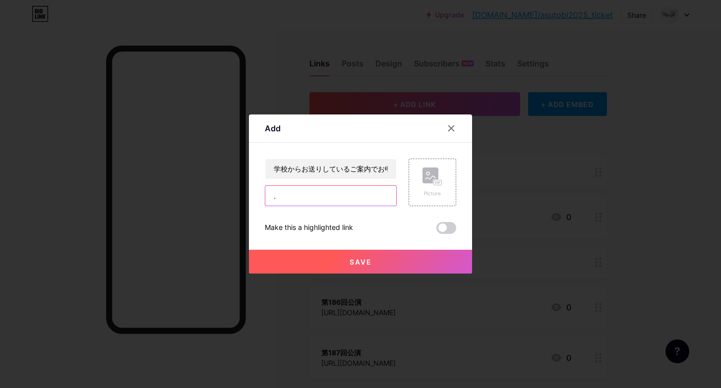
type input "."
click at [348, 262] on button "Save" at bounding box center [360, 262] width 223 height 24
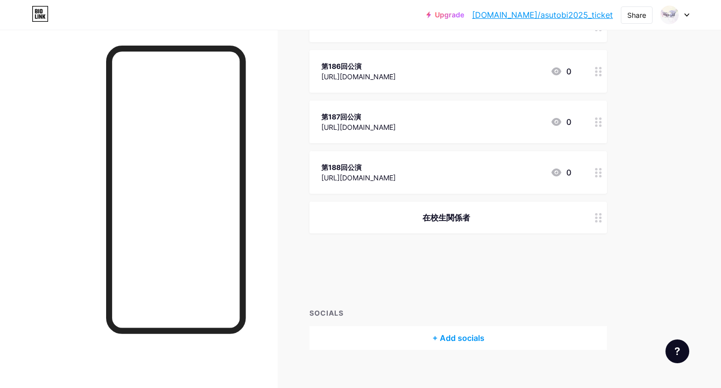
scroll to position [245, 0]
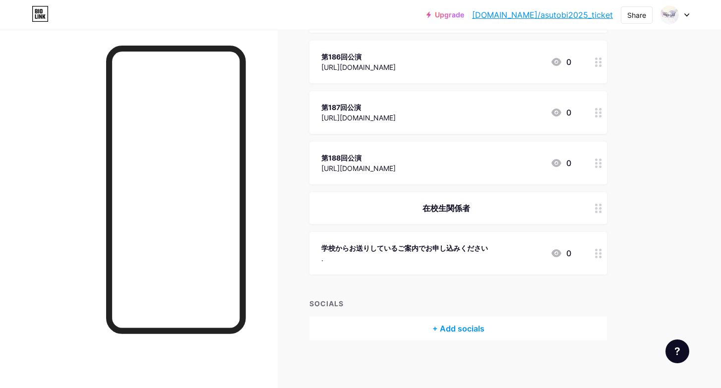
click at [447, 250] on div "学校からお送りしているご案内でお申し込みください" at bounding box center [404, 248] width 167 height 10
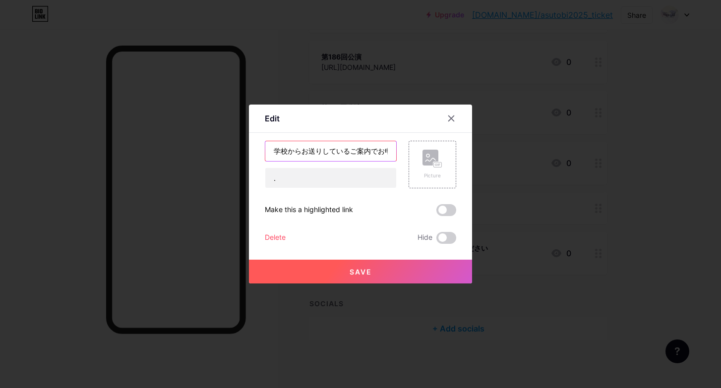
click at [352, 155] on input "学校からお送りしているご案内でお申し込みください" at bounding box center [330, 151] width 131 height 20
click at [456, 117] on div at bounding box center [451, 119] width 18 height 18
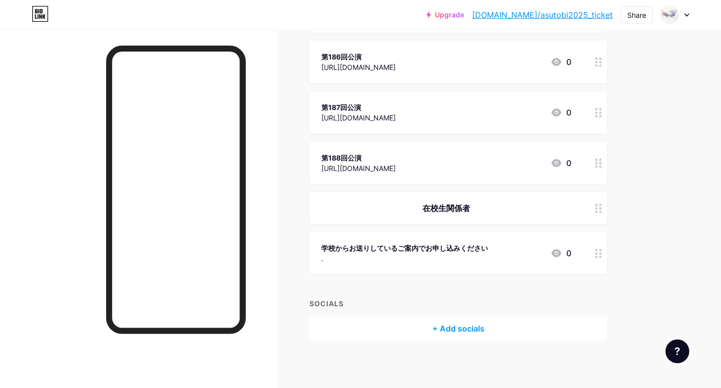
click at [475, 210] on div "在校生関係者" at bounding box center [446, 208] width 250 height 12
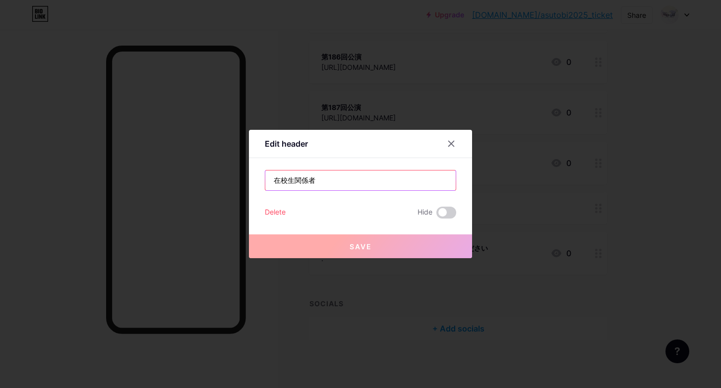
click at [367, 180] on input "在校生関係者" at bounding box center [360, 181] width 190 height 20
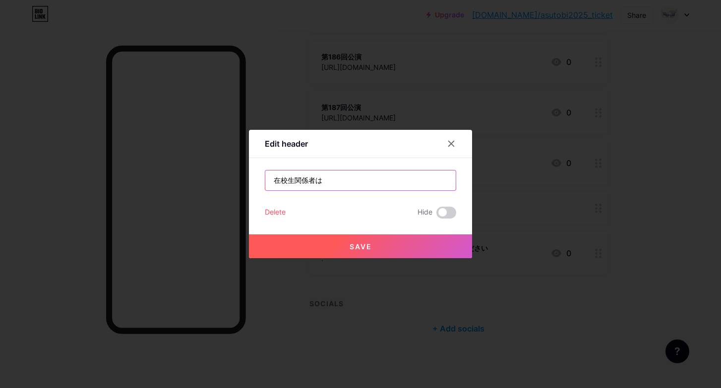
paste input "学校からお送りしているご案内でお申し込みください"
type input "在校生関係者は学校からお送りしているご案内でお申し込みください。"
click at [440, 247] on button "Save" at bounding box center [360, 246] width 223 height 24
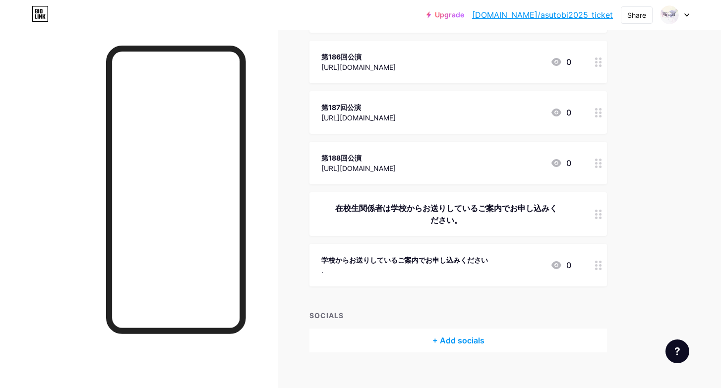
click at [599, 266] on icon at bounding box center [598, 265] width 7 height 9
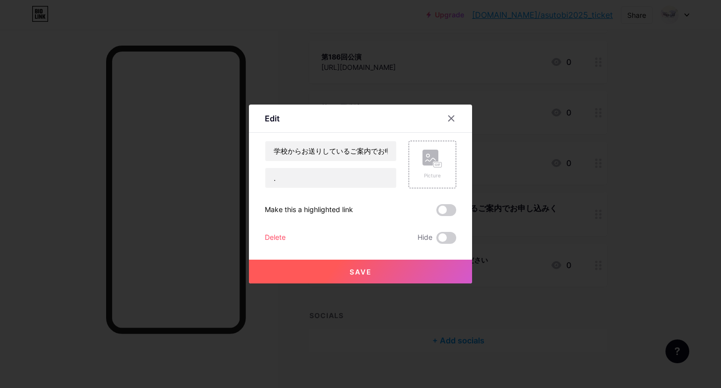
click at [273, 236] on div "Delete" at bounding box center [275, 238] width 21 height 12
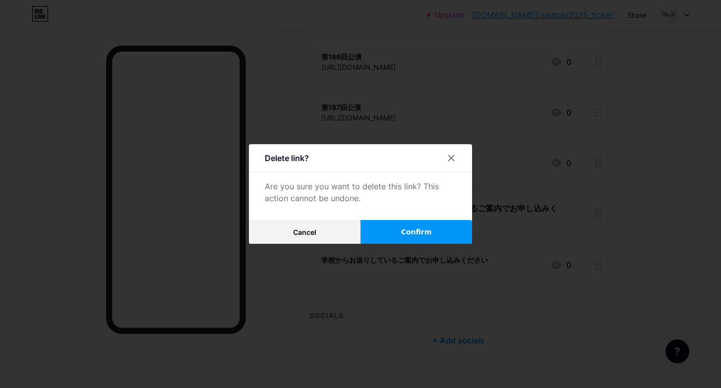
click at [423, 230] on span "Confirm" at bounding box center [416, 232] width 31 height 10
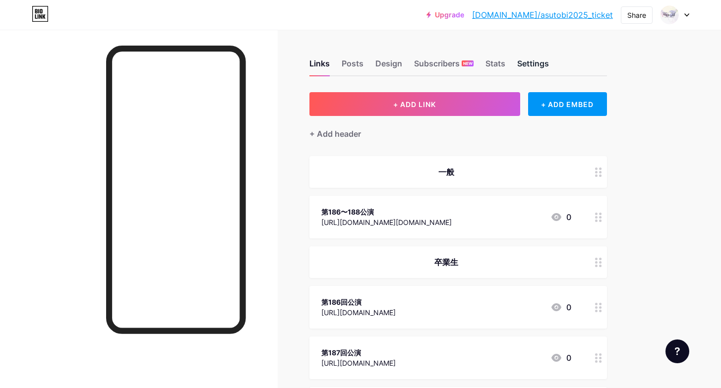
click at [537, 66] on div "Settings" at bounding box center [533, 67] width 32 height 18
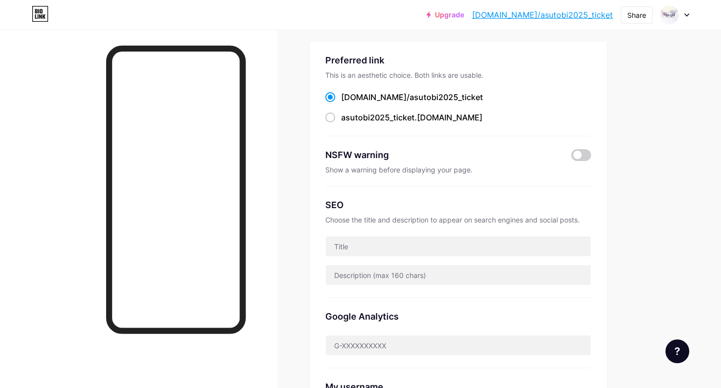
scroll to position [62, 0]
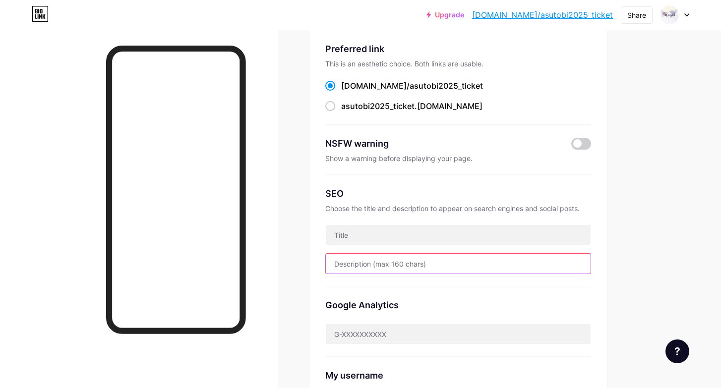
click at [433, 263] on input "text" at bounding box center [458, 264] width 265 height 20
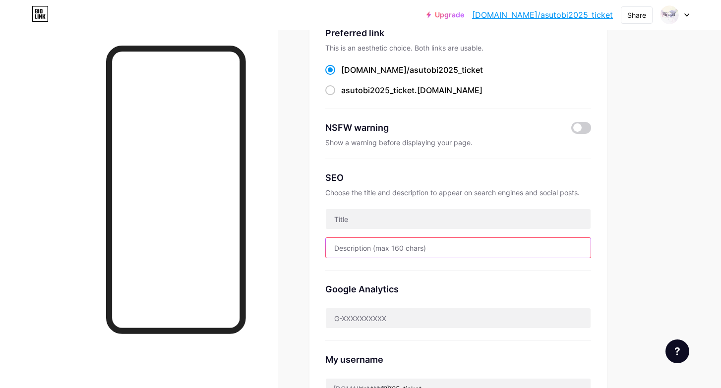
scroll to position [82, 0]
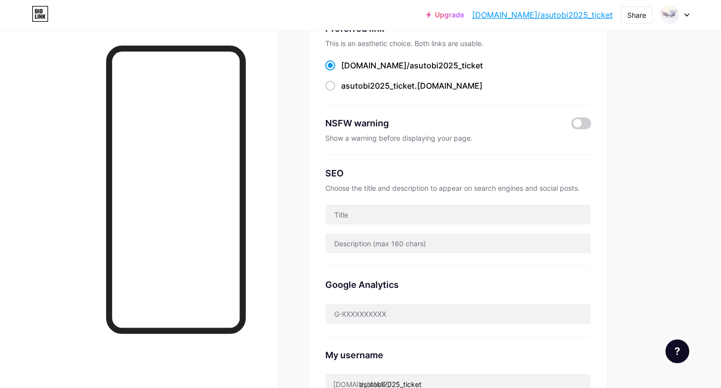
click at [420, 224] on div at bounding box center [458, 214] width 266 height 21
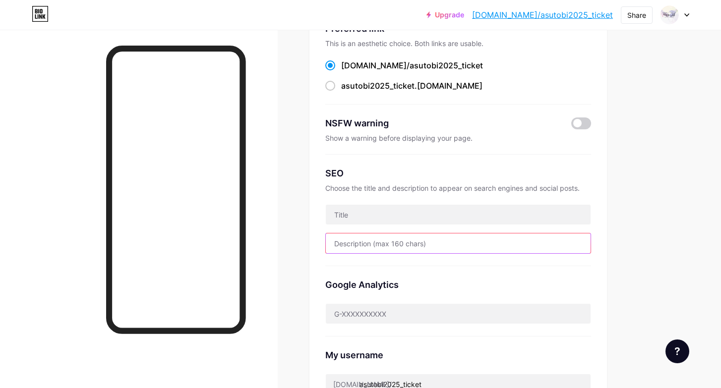
click at [415, 251] on input "text" at bounding box center [458, 243] width 265 height 20
paste input "■一般チケット 10,000円（税込）"
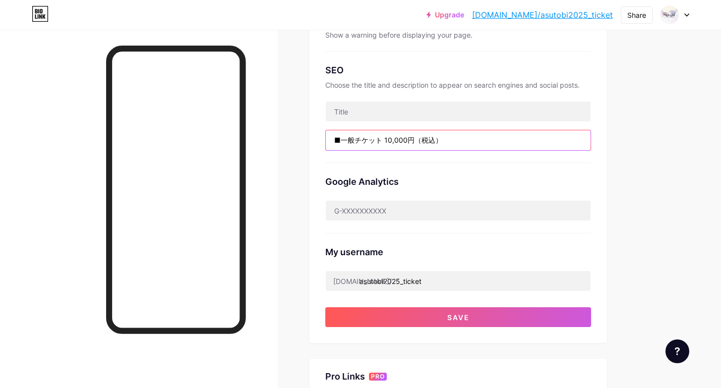
scroll to position [188, 0]
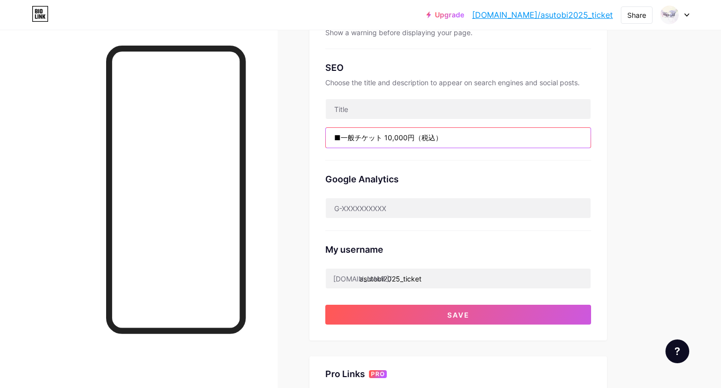
paste input "■一般チケット 10,000円（税込） お申込み期間：[DATE] 10:00～[DATE] 19:00"
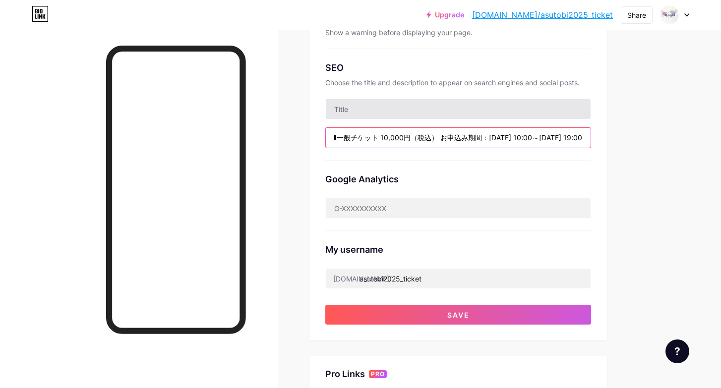
type input "■一般チケット 10,000円（税込）■一般チケット 10,000円（税込） お申込み期間：[DATE] 10:00～[DATE] 19:00"
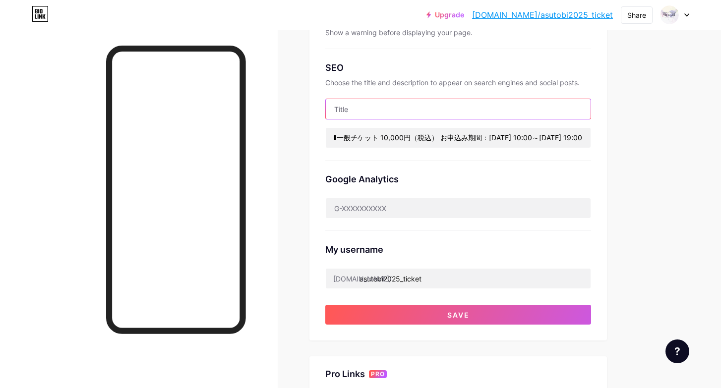
click at [416, 111] on input "text" at bounding box center [458, 109] width 265 height 20
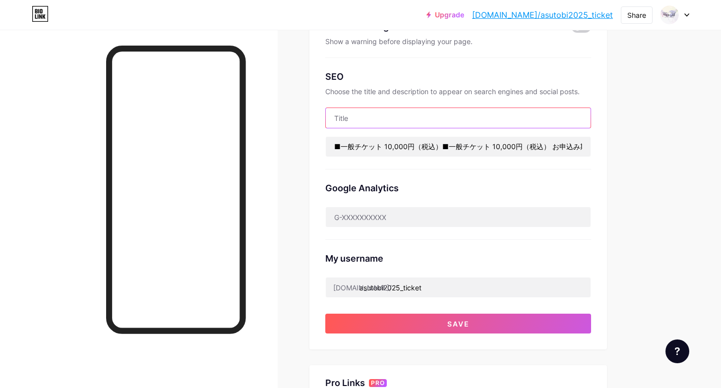
scroll to position [178, 0]
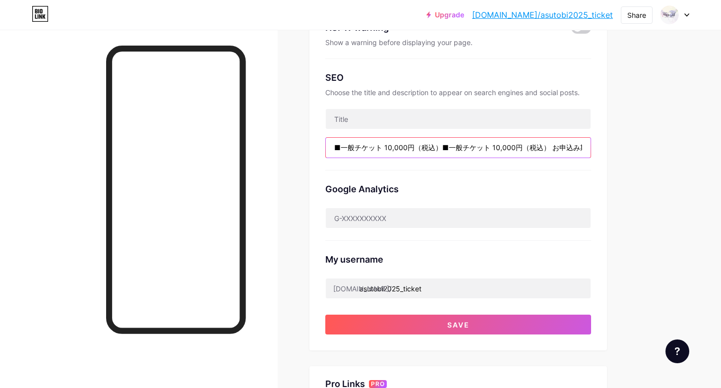
click at [419, 149] on input "■一般チケット 10,000円（税込）■一般チケット 10,000円（税込） お申込み期間：[DATE] 10:00～[DATE] 19:00" at bounding box center [458, 148] width 265 height 20
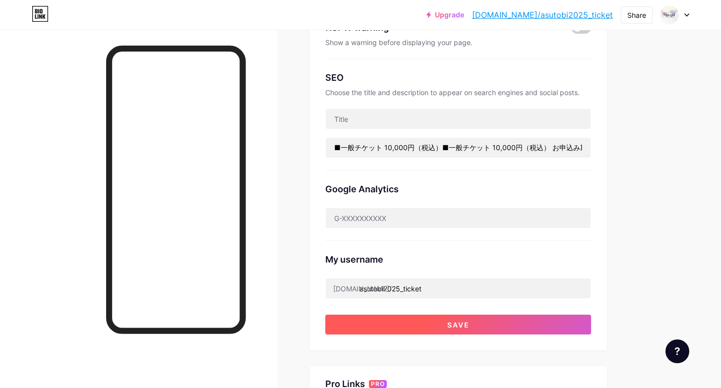
click at [444, 324] on button "Save" at bounding box center [458, 325] width 266 height 20
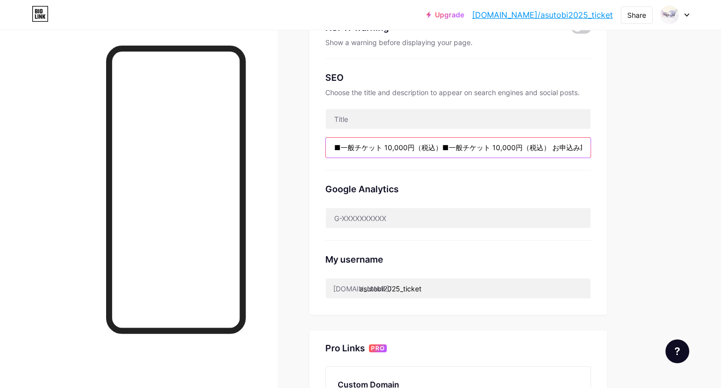
click at [414, 150] on input "■一般チケット 10,000円（税込）■一般チケット 10,000円（税込） お申込み期間：[DATE] 10:00～[DATE] 19:00" at bounding box center [458, 148] width 265 height 20
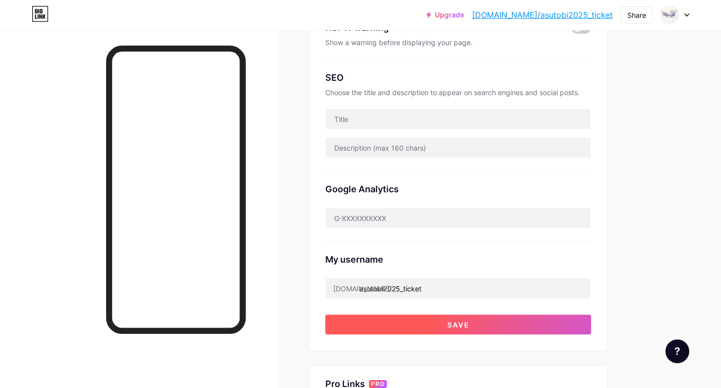
click at [484, 329] on button "Save" at bounding box center [458, 325] width 266 height 20
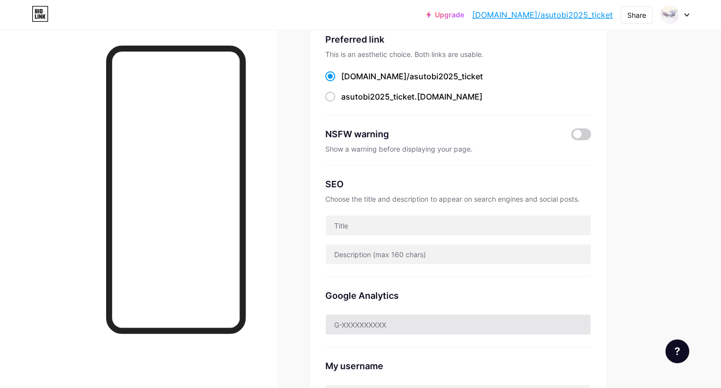
scroll to position [0, 0]
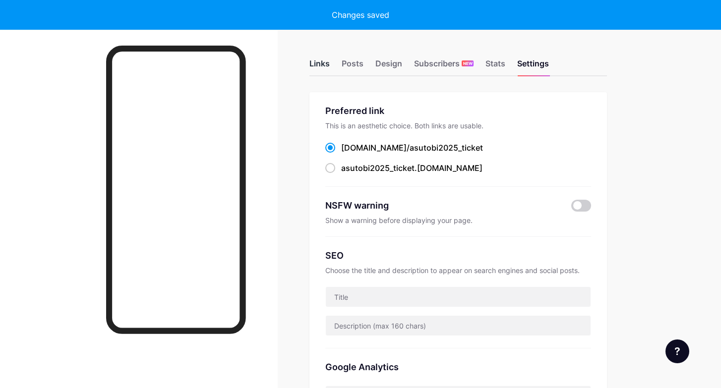
click at [323, 58] on div "Links" at bounding box center [319, 67] width 20 height 18
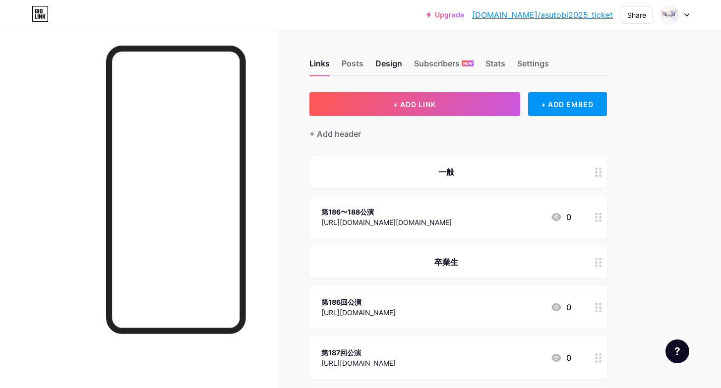
click at [393, 60] on div "Design" at bounding box center [388, 67] width 27 height 18
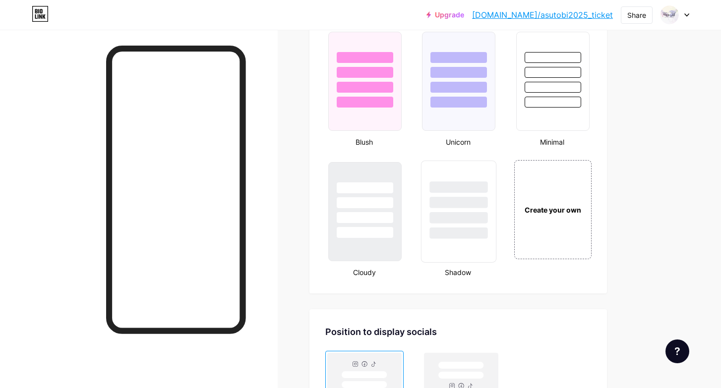
scroll to position [1048, 0]
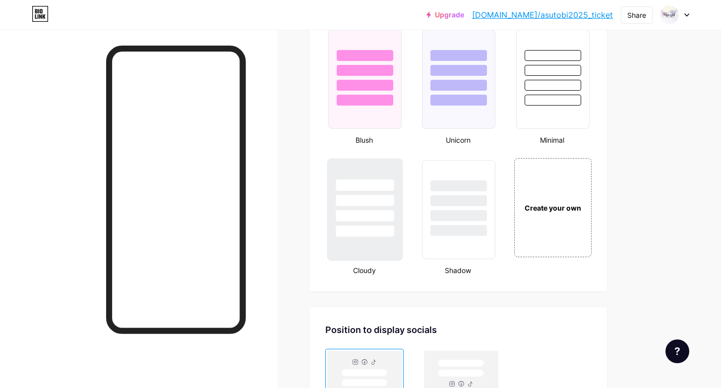
click at [388, 204] on div at bounding box center [365, 200] width 58 height 11
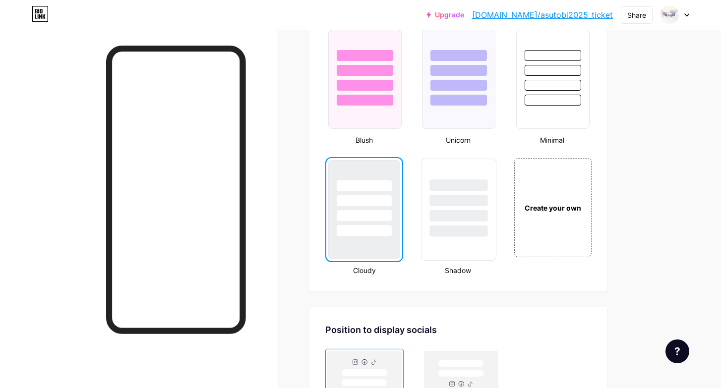
click at [429, 218] on div at bounding box center [458, 198] width 74 height 78
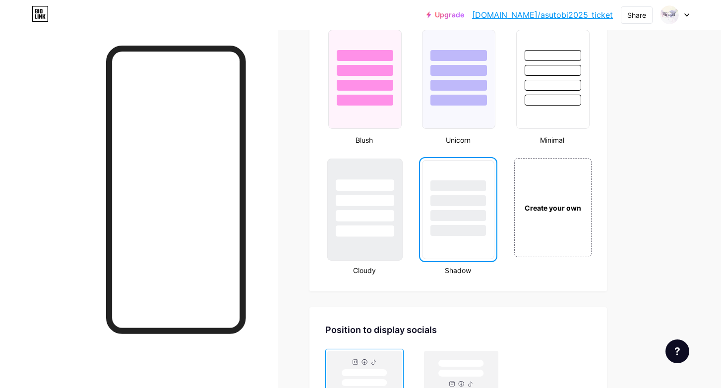
click at [352, 209] on div at bounding box center [365, 198] width 74 height 78
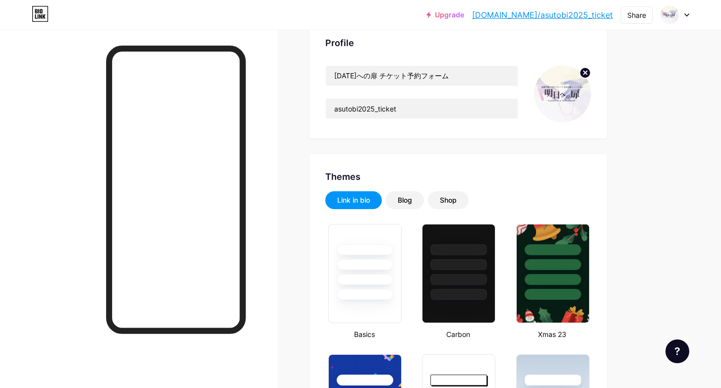
scroll to position [0, 0]
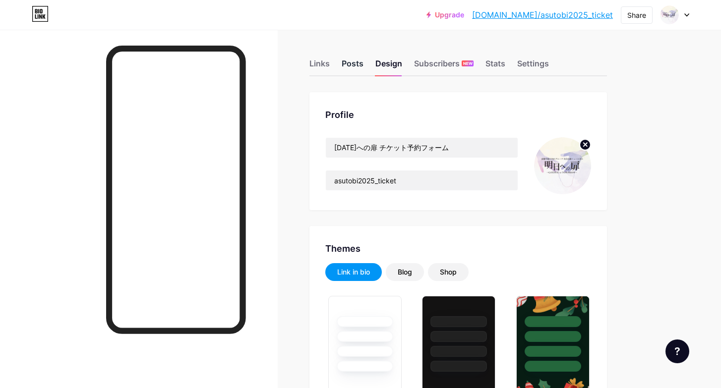
click at [357, 63] on div "Posts" at bounding box center [353, 67] width 22 height 18
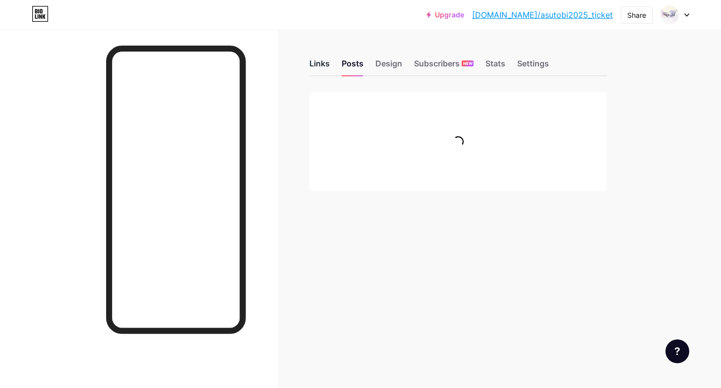
click at [319, 62] on div "Links" at bounding box center [319, 67] width 20 height 18
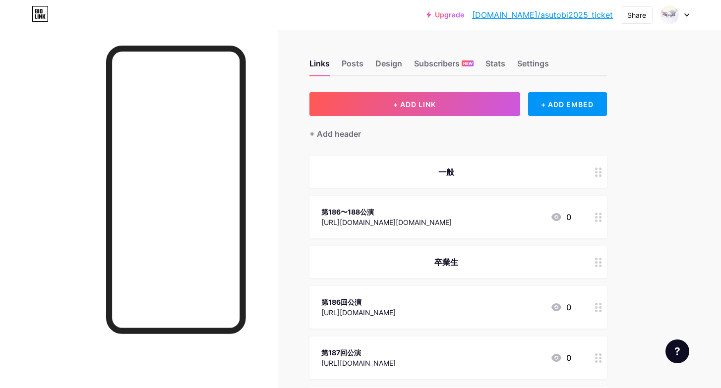
scroll to position [208, 0]
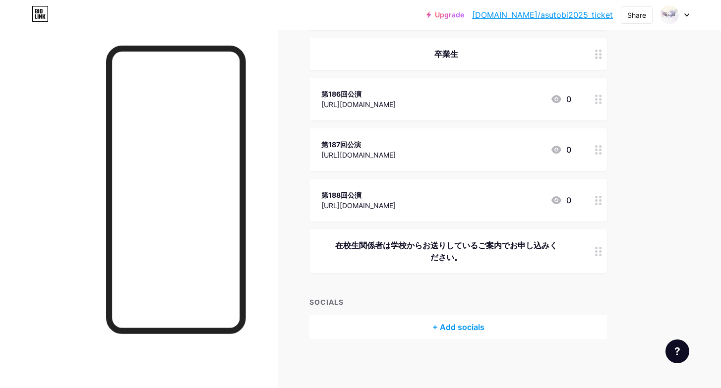
click at [466, 326] on div "+ Add socials" at bounding box center [457, 327] width 297 height 24
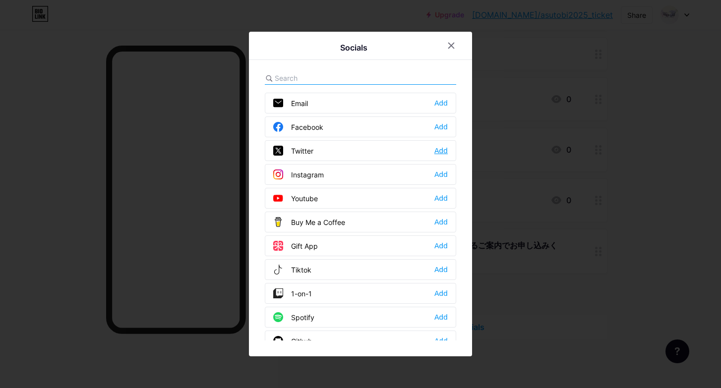
click at [445, 149] on div "Add" at bounding box center [440, 151] width 13 height 10
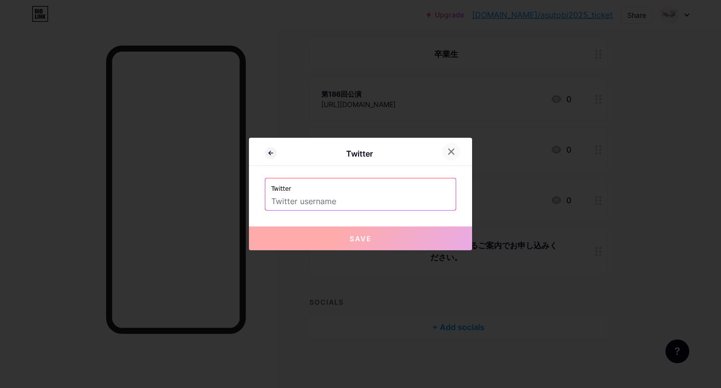
click at [453, 152] on icon at bounding box center [451, 152] width 8 height 8
